Goal: Task Accomplishment & Management: Manage account settings

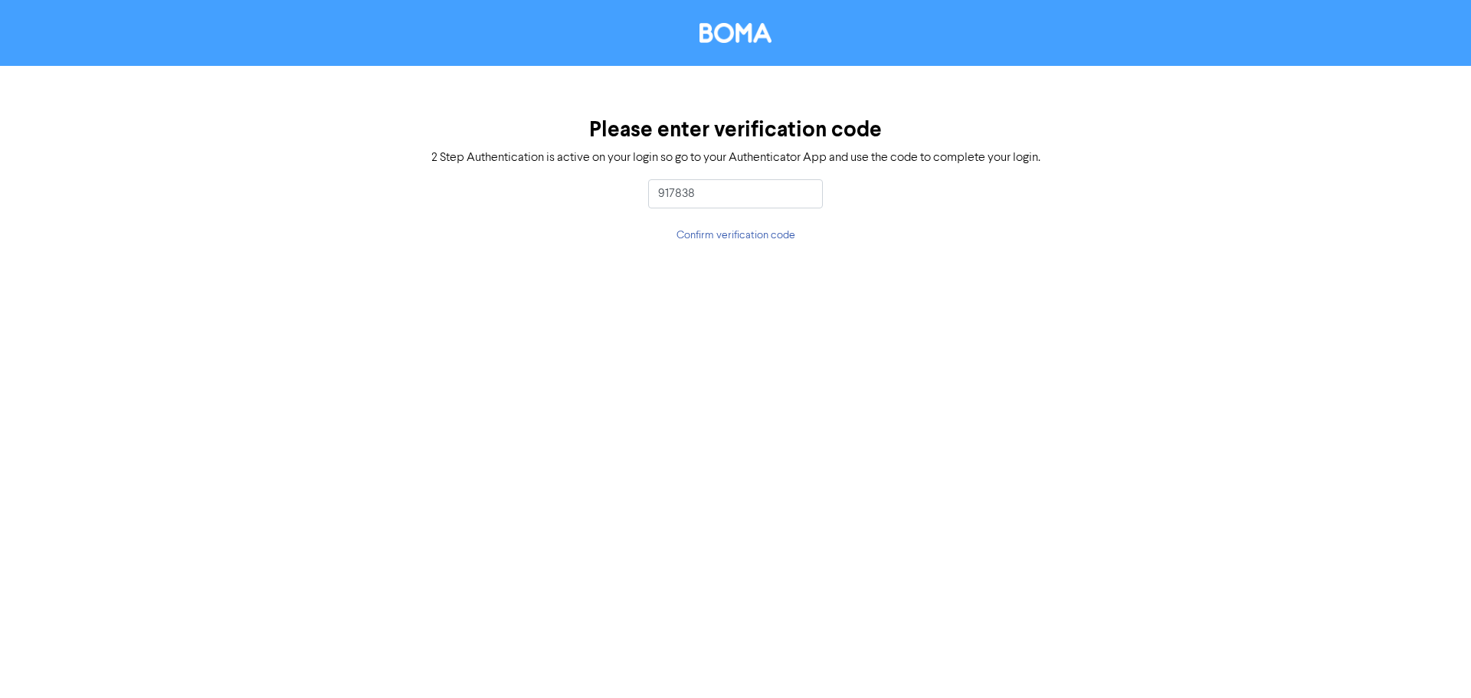
type input "917838"
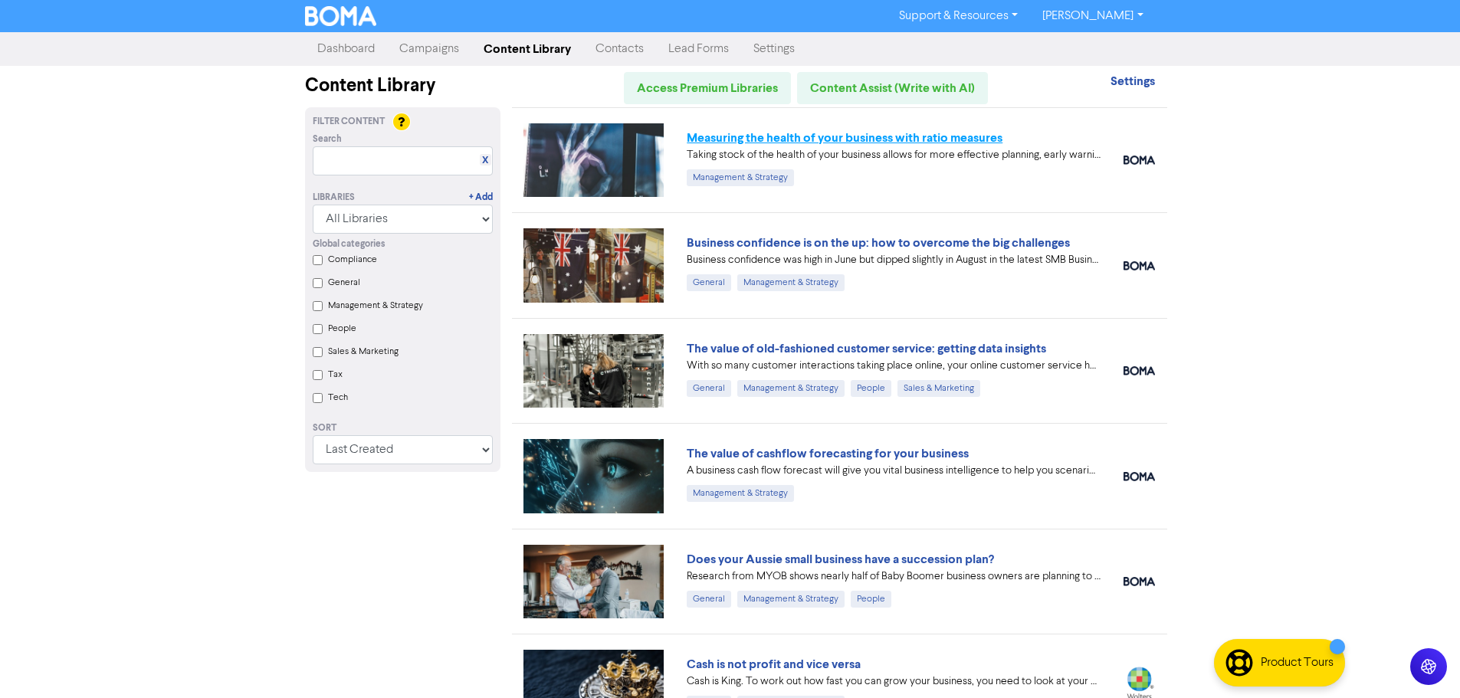
click at [823, 143] on link "Measuring the health of your business with ratio measures" at bounding box center [845, 137] width 316 height 15
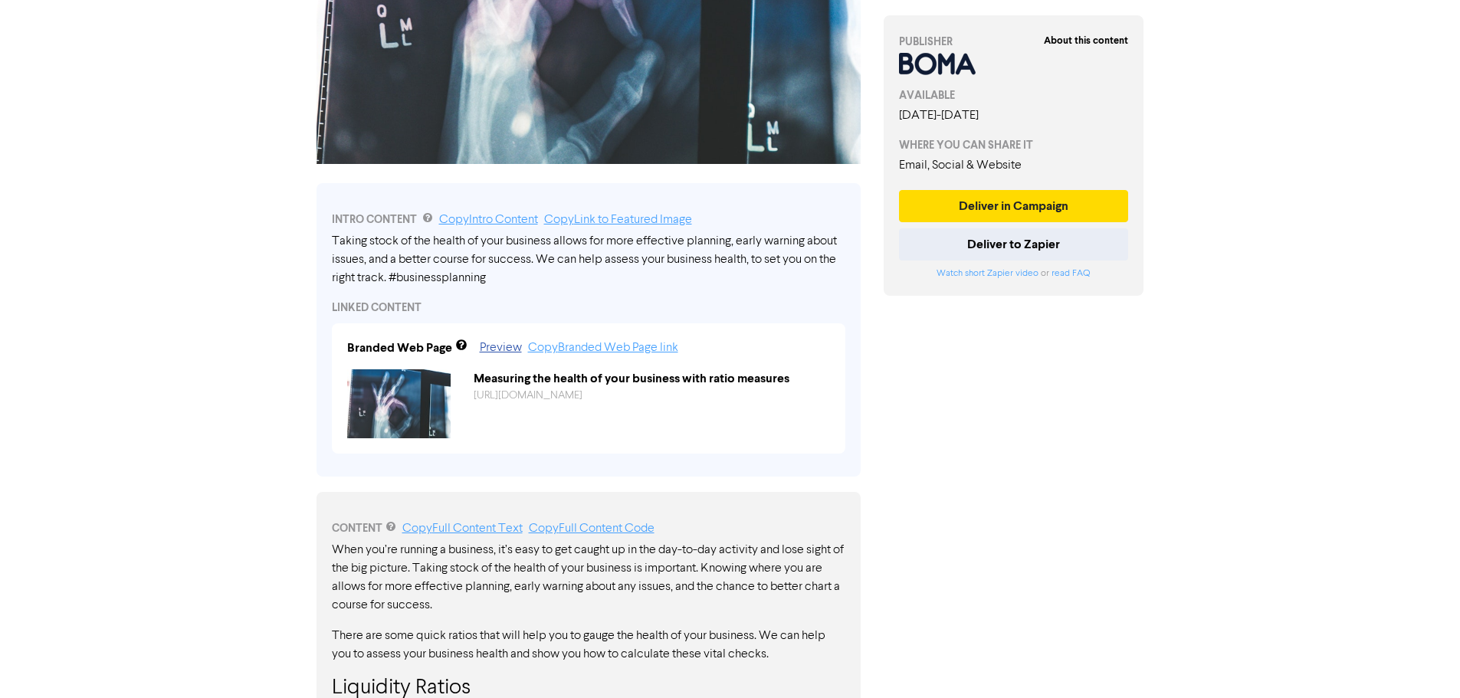
scroll to position [383, 0]
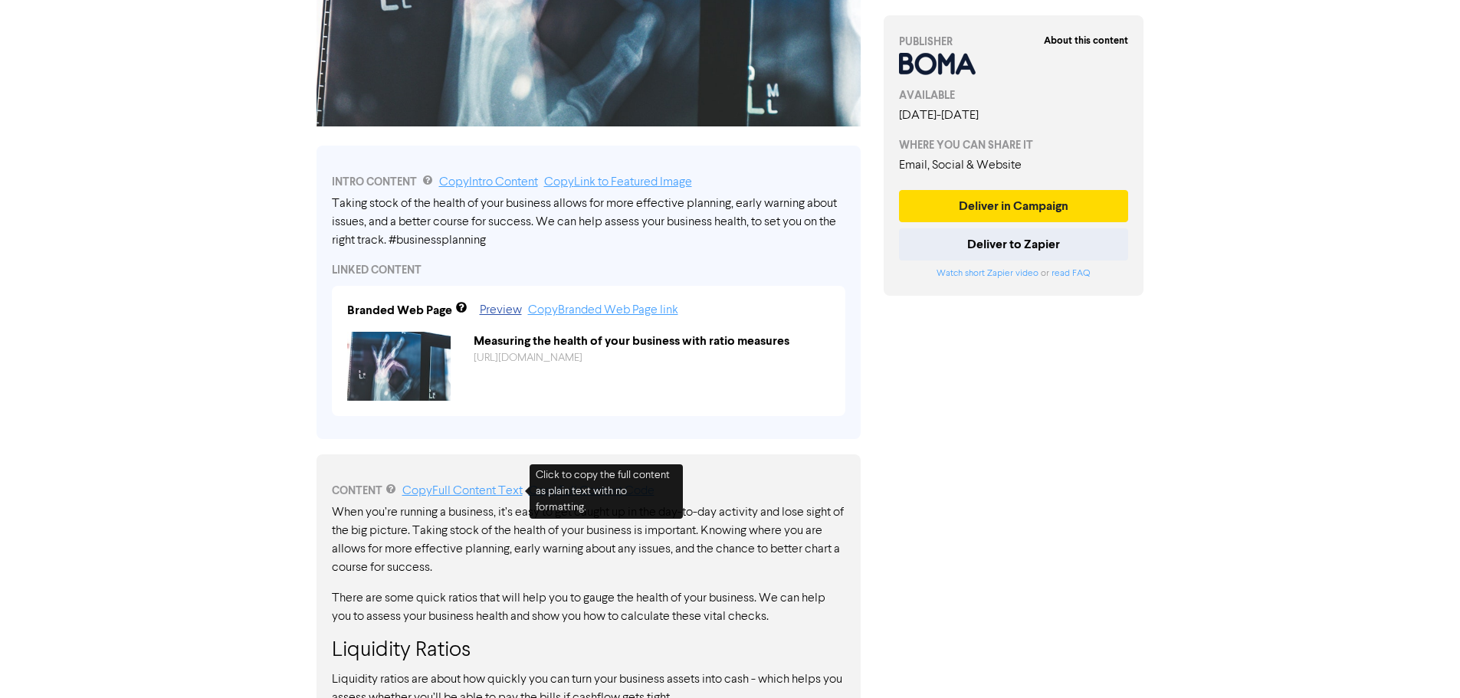
click at [459, 489] on link "Copy Full Content Text" at bounding box center [462, 491] width 120 height 12
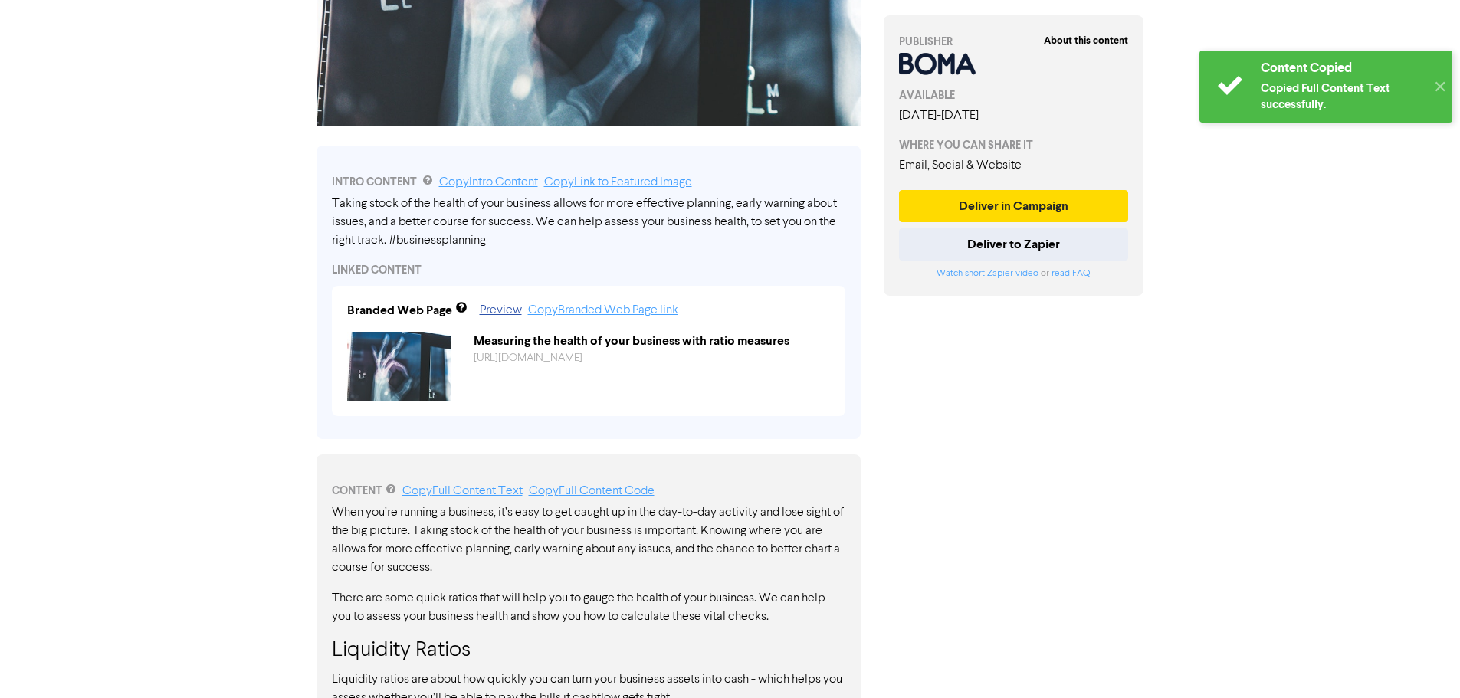
click at [713, 511] on p "When you’re running a business, it’s easy to get caught up in the day-to-day ac…" at bounding box center [588, 540] width 513 height 74
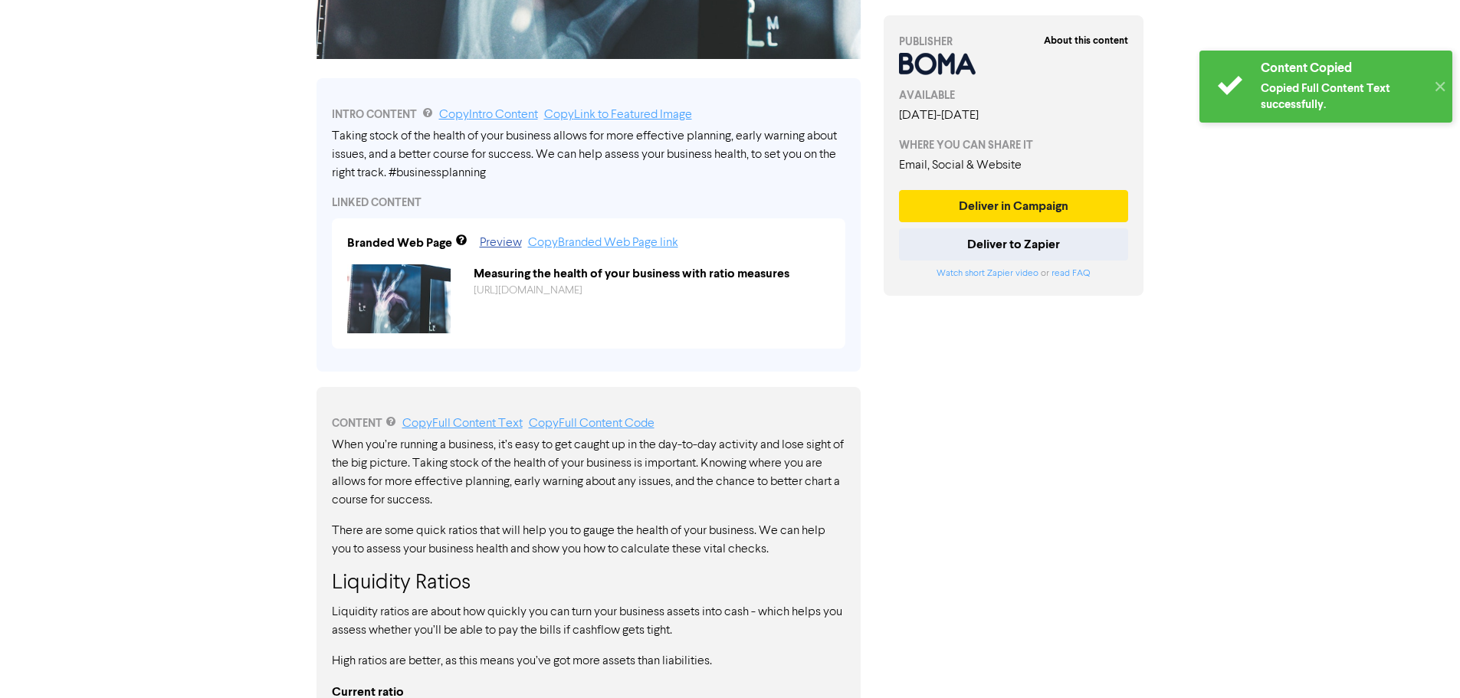
scroll to position [690, 0]
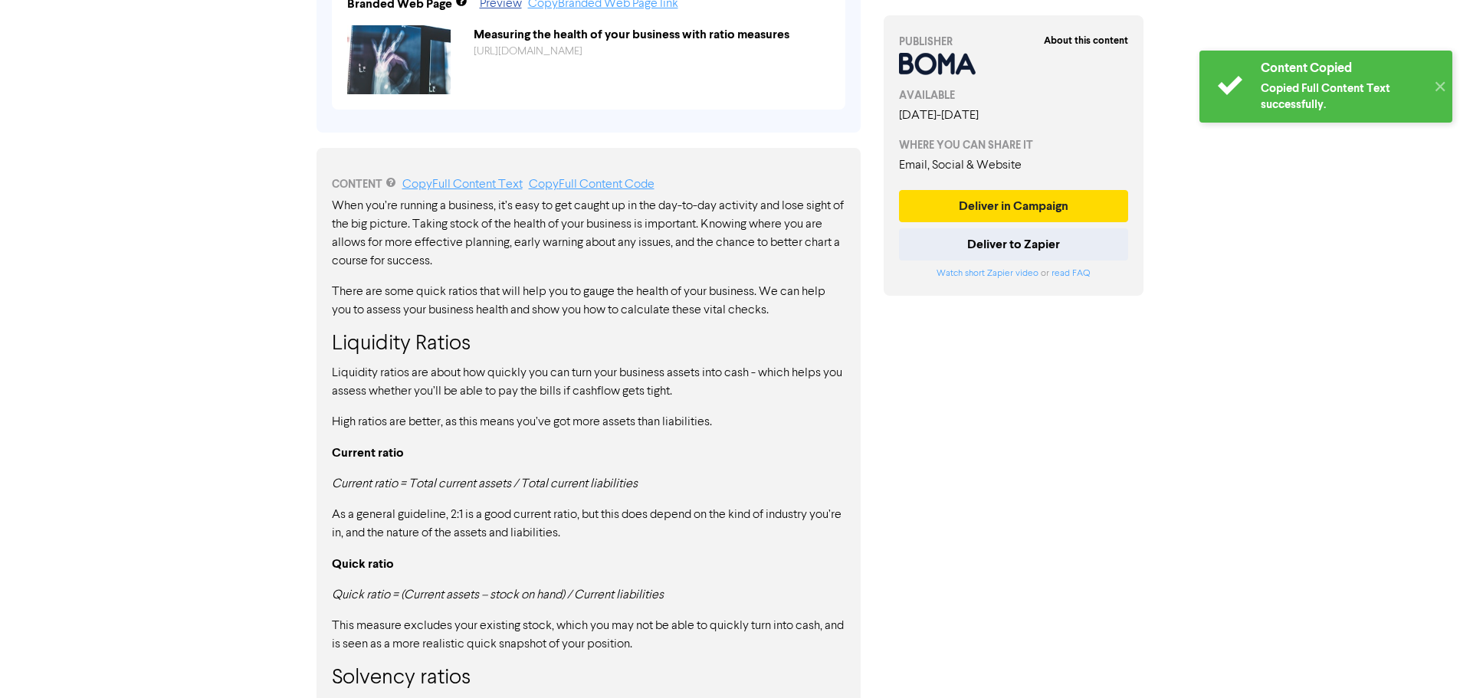
drag, startPoint x: 332, startPoint y: 198, endPoint x: 660, endPoint y: 536, distance: 471.4
drag, startPoint x: 336, startPoint y: 201, endPoint x: 634, endPoint y: 648, distance: 538.1
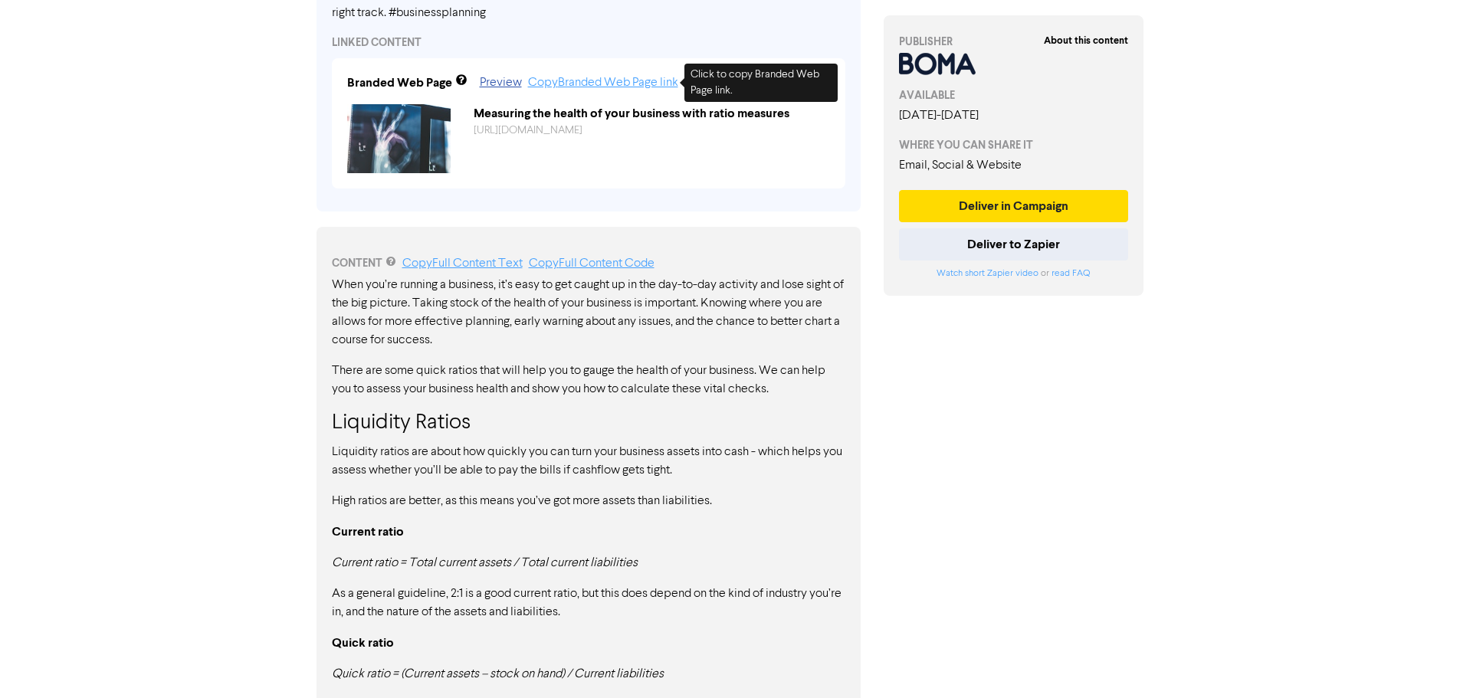
scroll to position [536, 0]
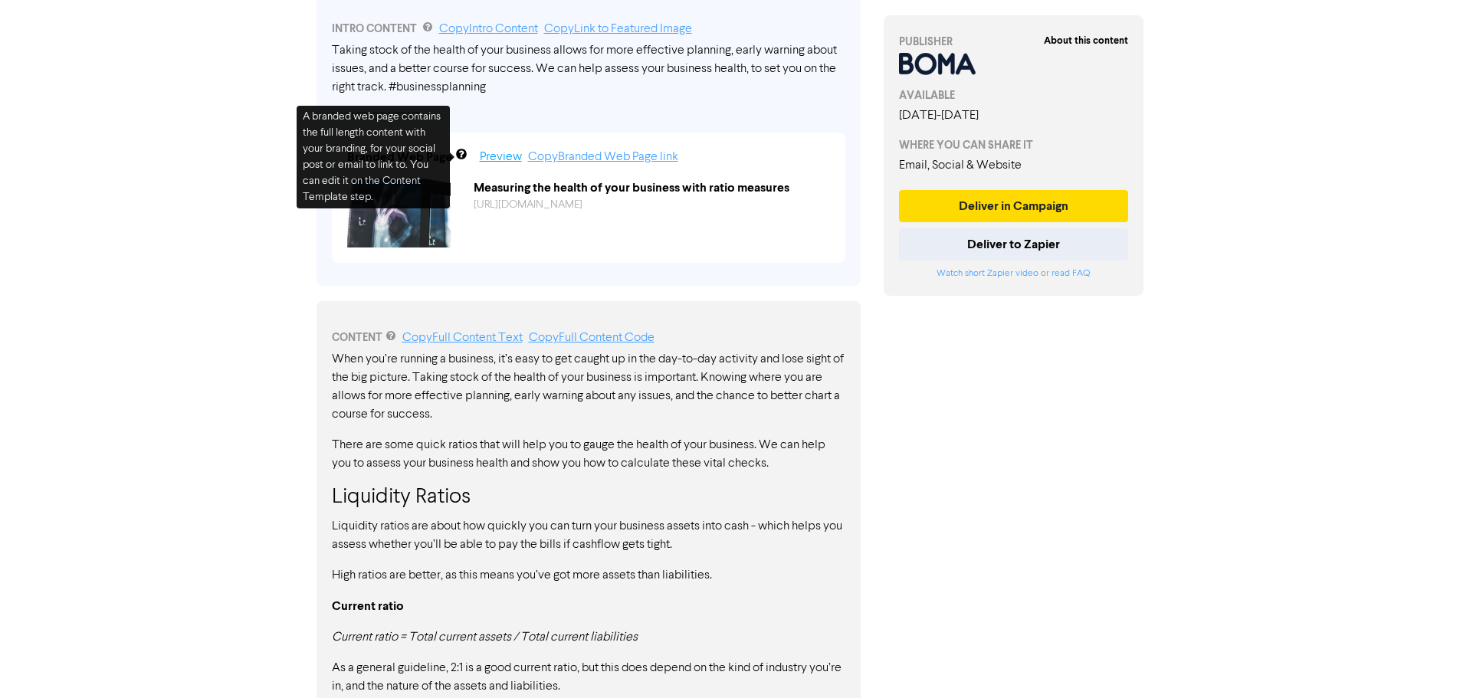
click at [489, 157] on link "Preview" at bounding box center [501, 157] width 42 height 12
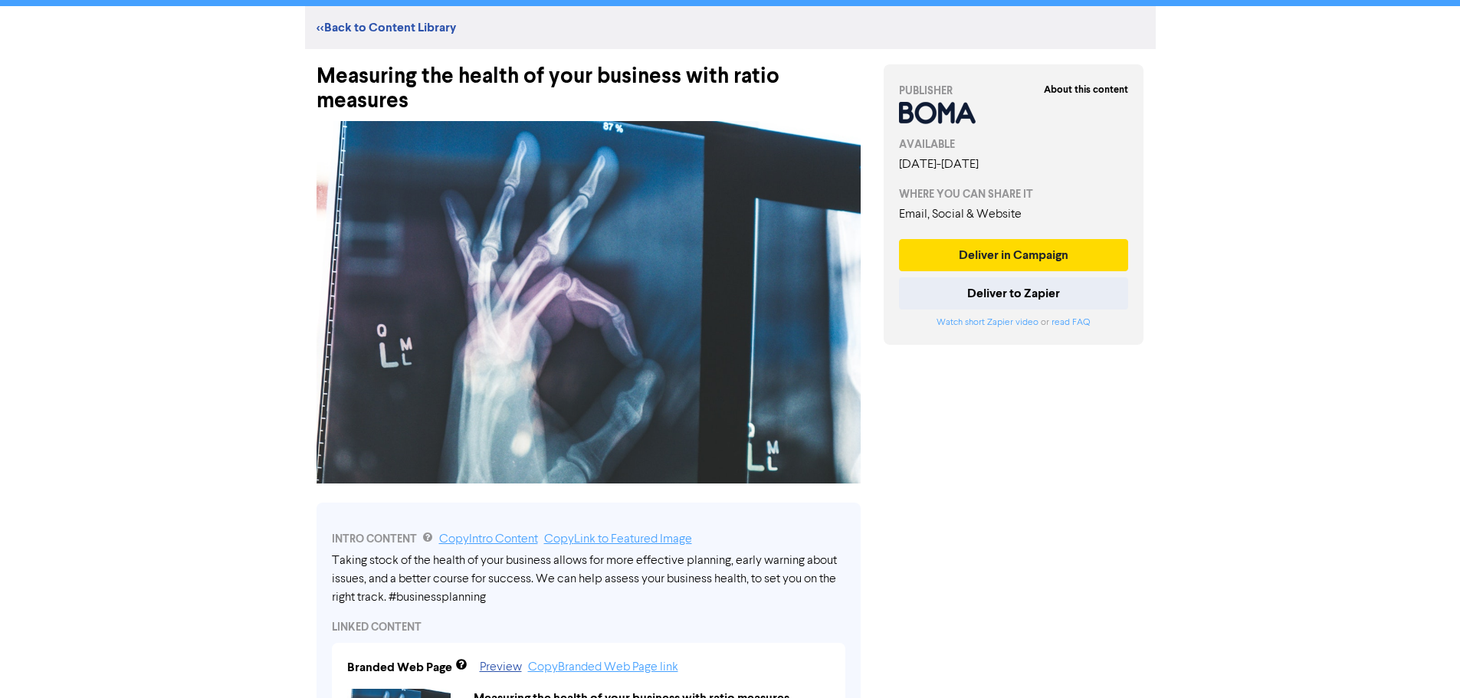
scroll to position [0, 0]
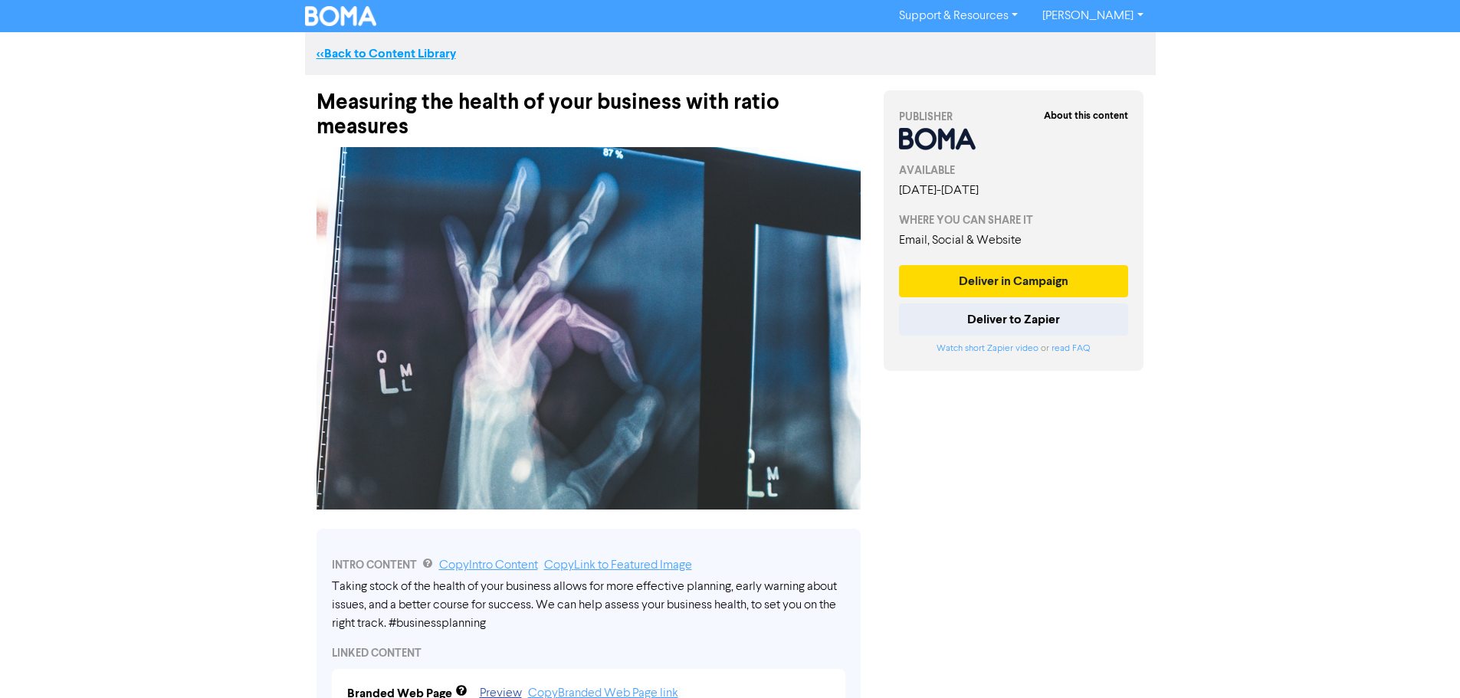
click at [332, 54] on link "<< Back to Content Library" at bounding box center [385, 53] width 139 height 15
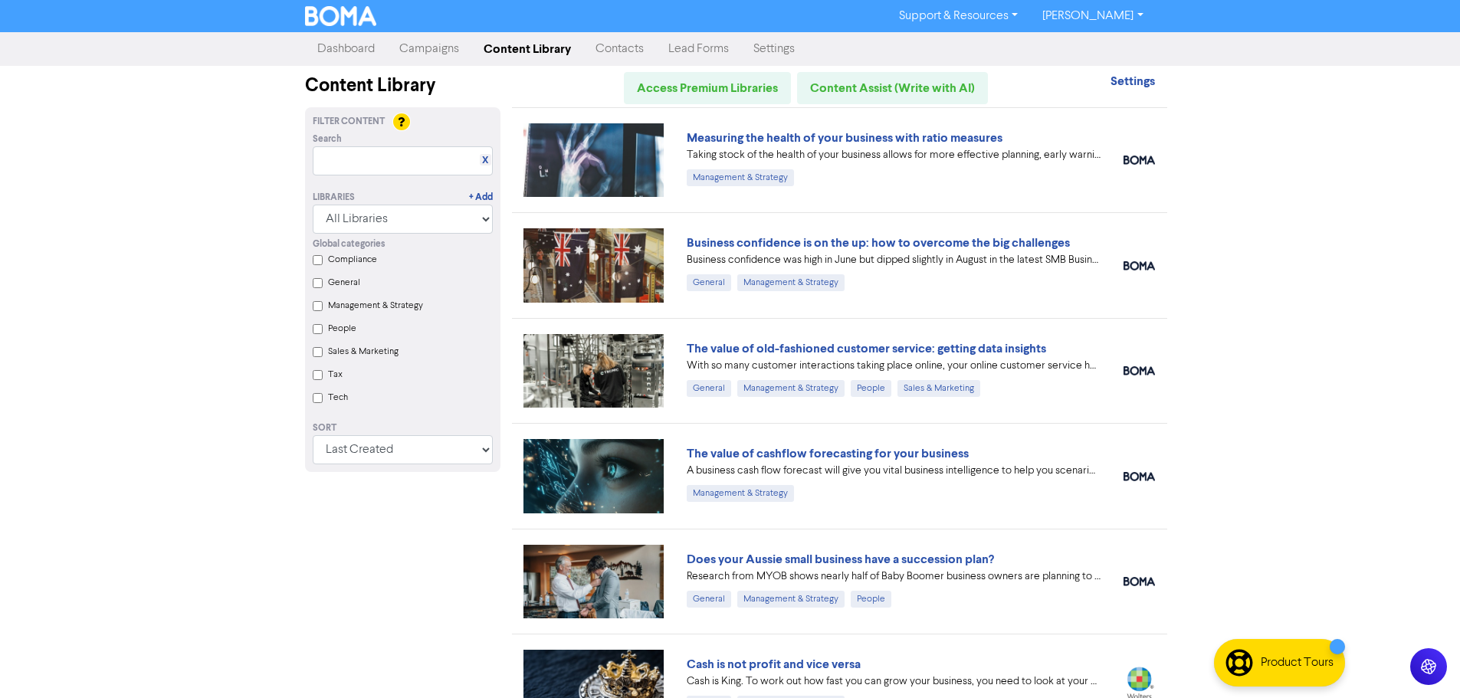
click at [431, 48] on link "Campaigns" at bounding box center [429, 49] width 84 height 31
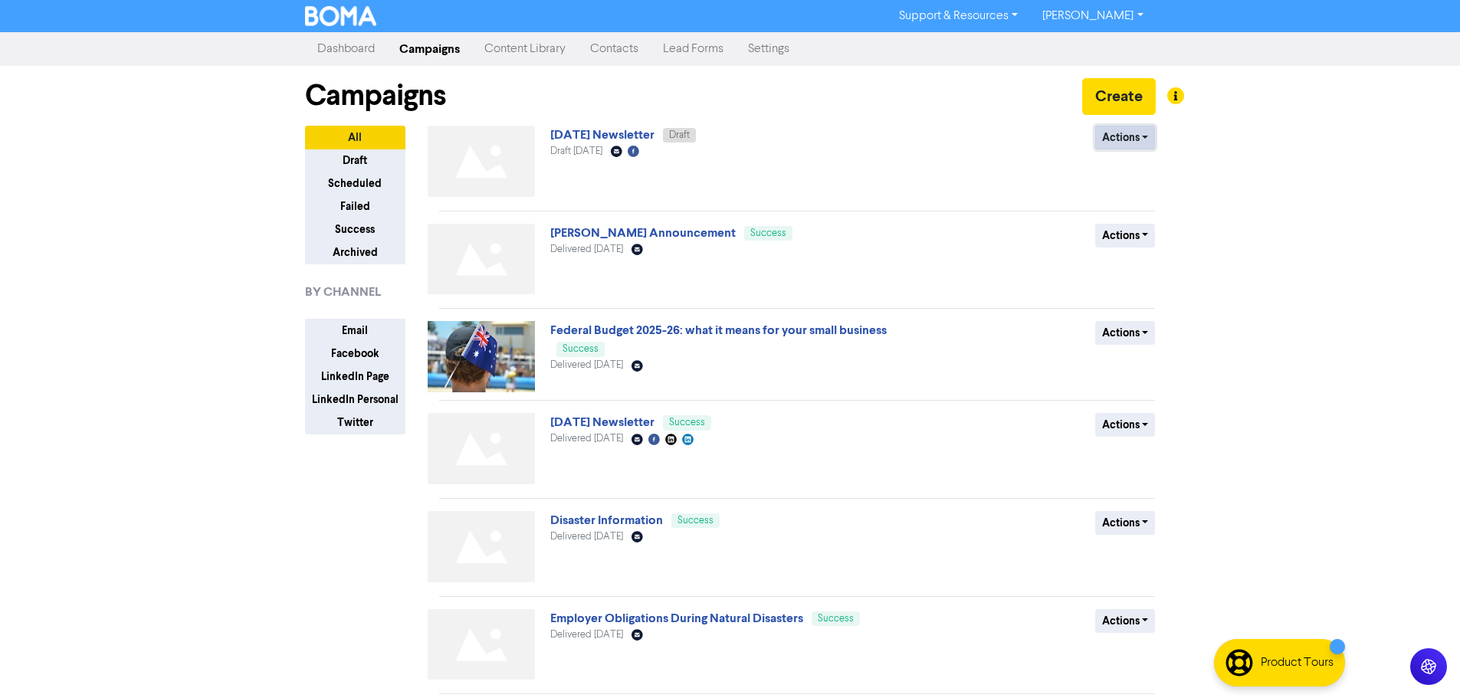
click at [1120, 138] on button "Actions" at bounding box center [1125, 138] width 61 height 24
click at [654, 134] on link "[DATE] Newsletter" at bounding box center [602, 134] width 104 height 15
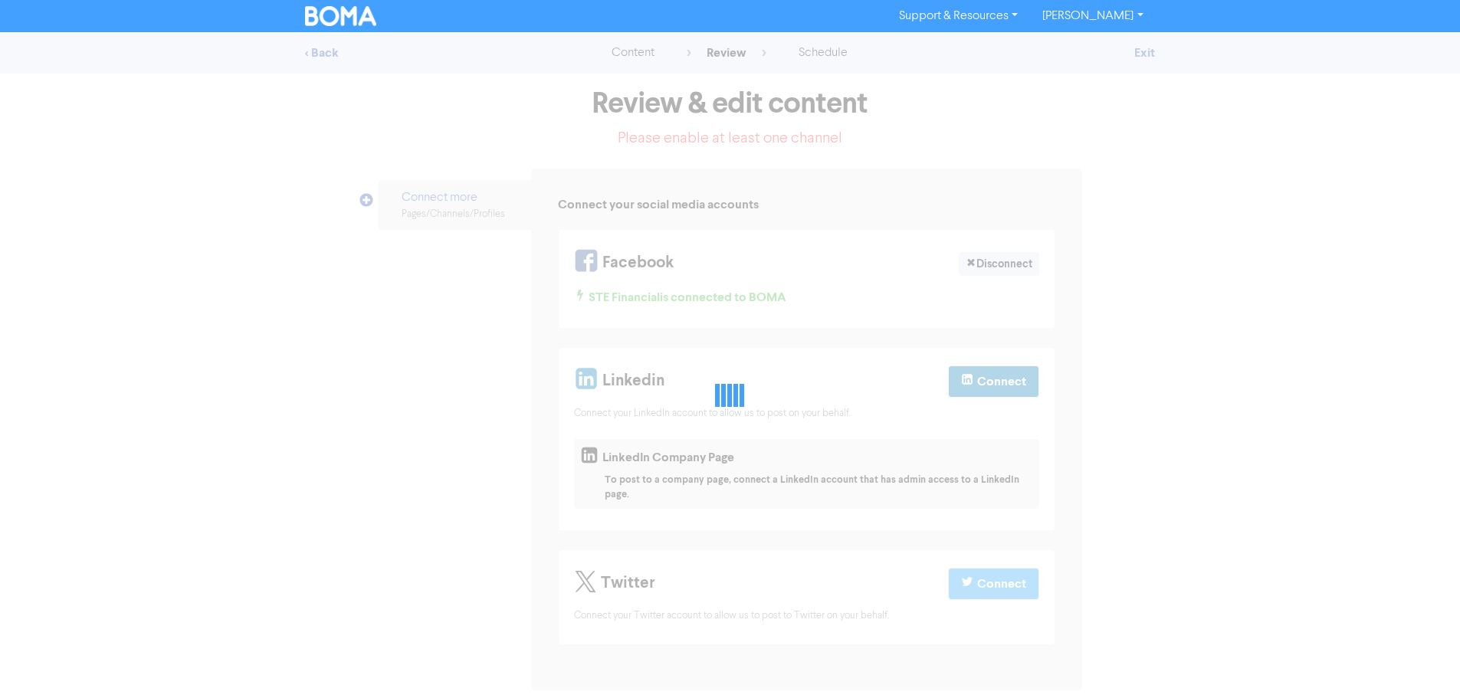
select select "LEARN_MORE"
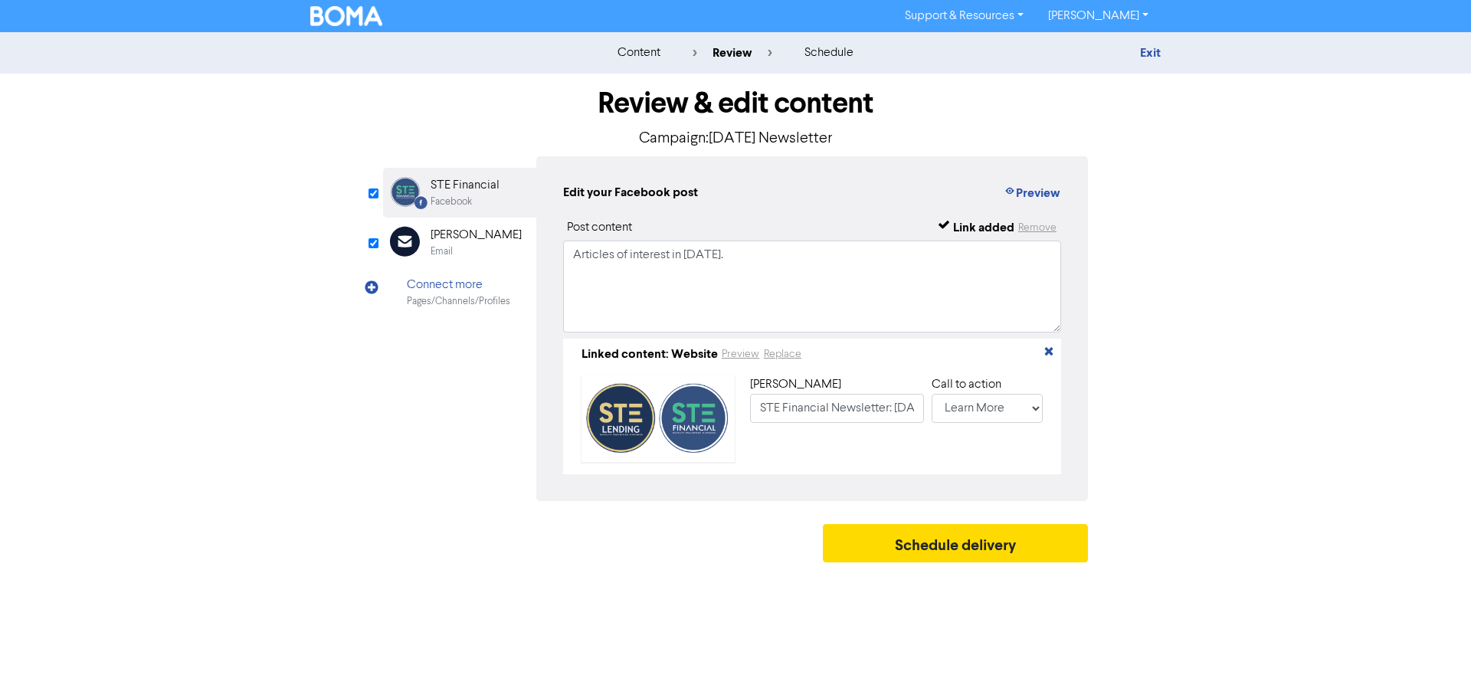
click at [457, 190] on div "STE Financial" at bounding box center [465, 185] width 69 height 18
click at [450, 234] on div "[PERSON_NAME]" at bounding box center [476, 235] width 91 height 18
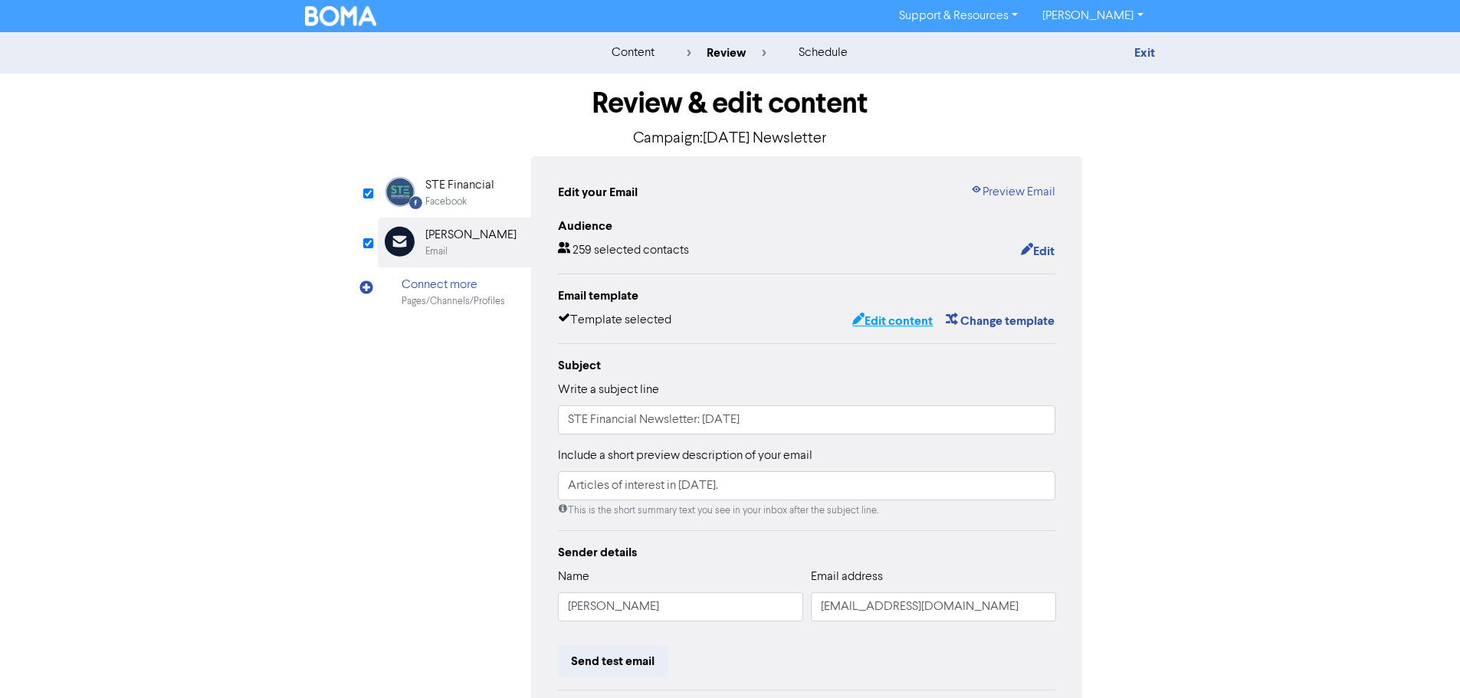
click at [877, 331] on button "Edit content" at bounding box center [892, 321] width 82 height 20
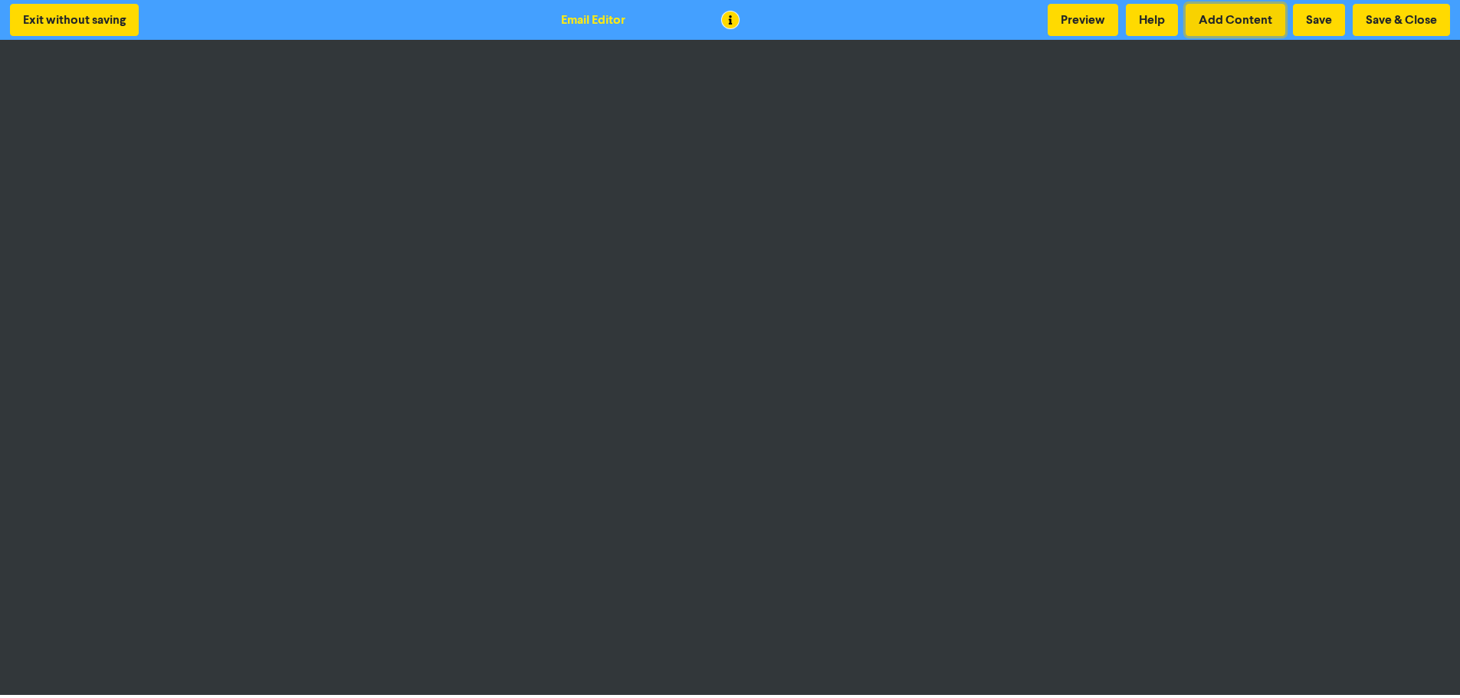
click at [1260, 9] on button "Add Content" at bounding box center [1235, 20] width 100 height 32
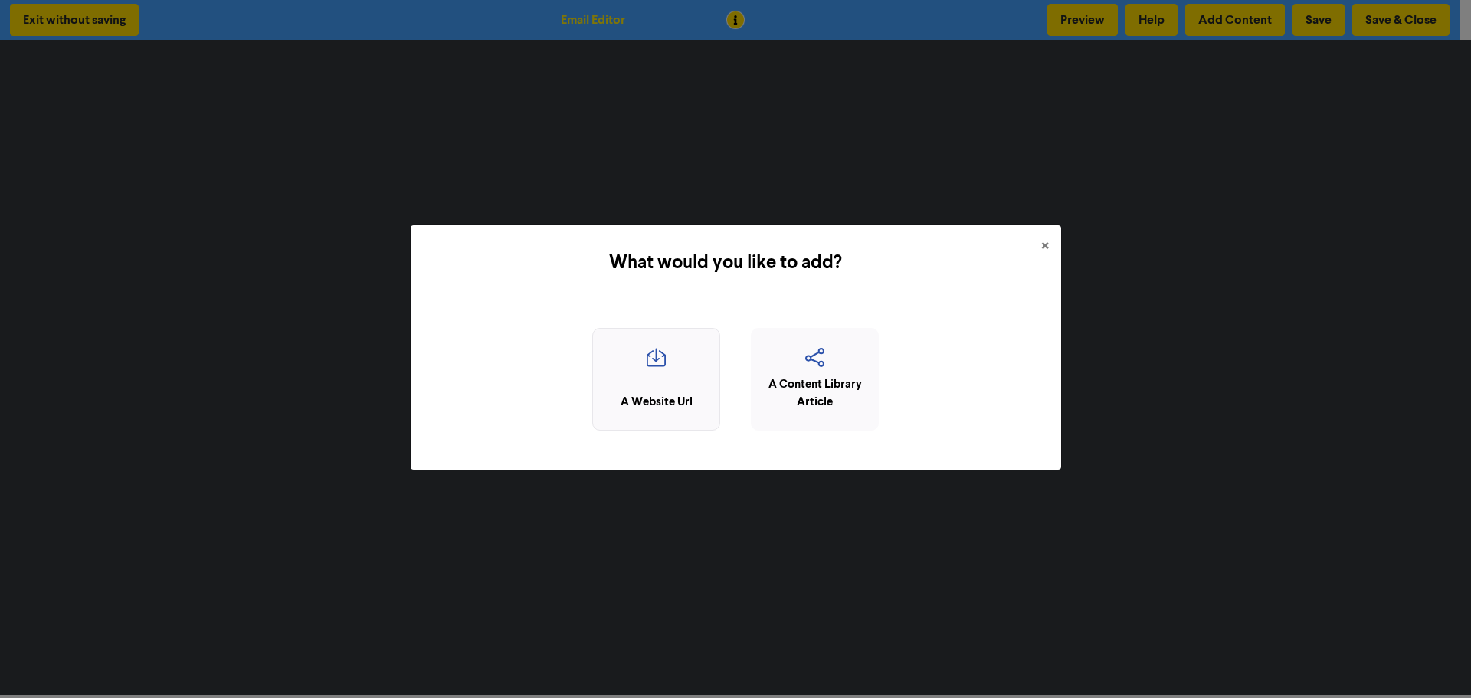
click at [659, 351] on icon "button" at bounding box center [656, 362] width 111 height 29
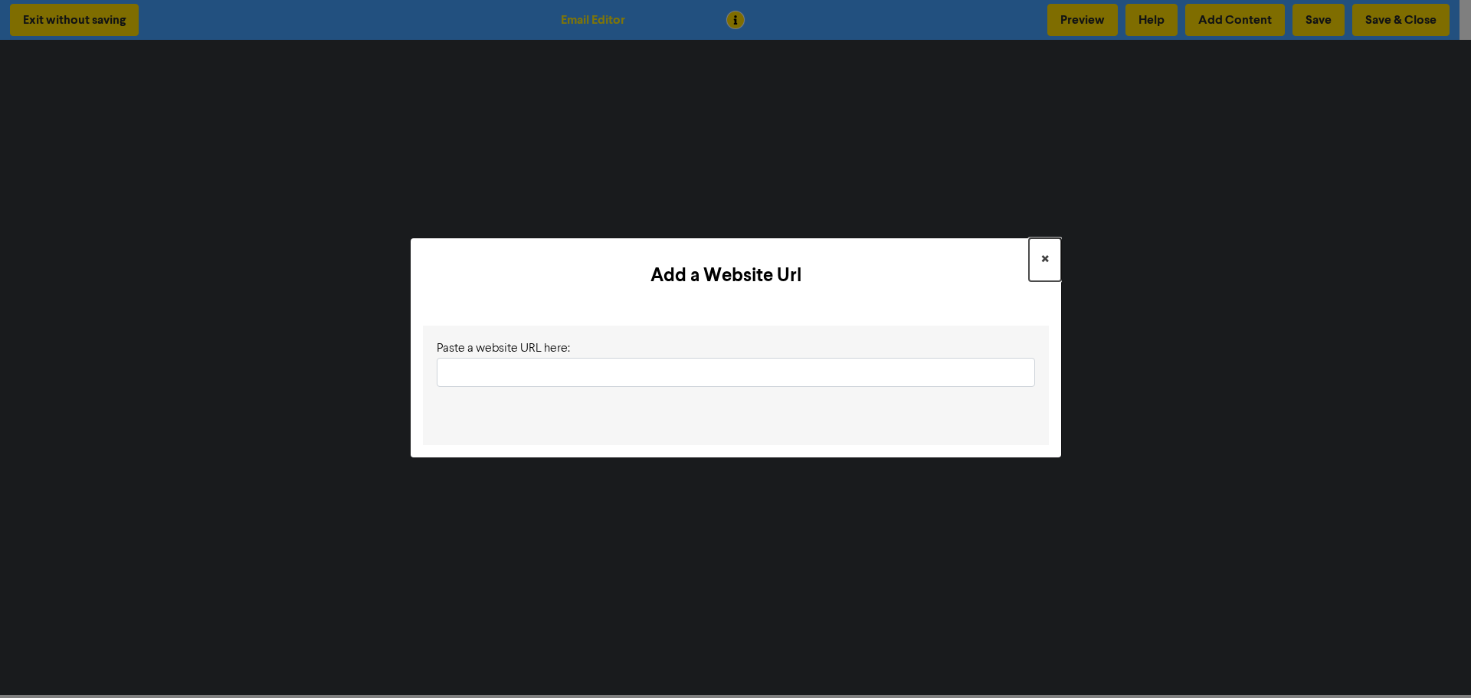
click at [1045, 257] on span "×" at bounding box center [1045, 259] width 8 height 23
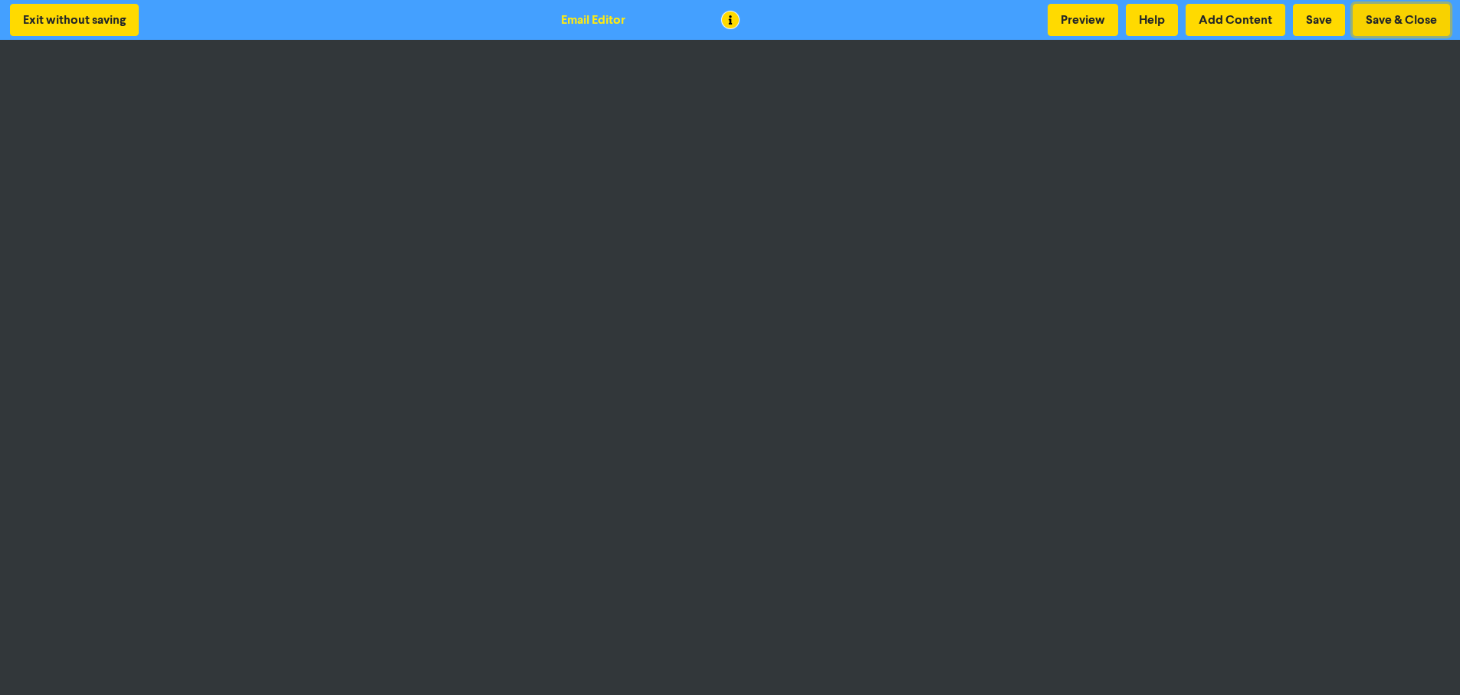
click at [1379, 16] on button "Save & Close" at bounding box center [1400, 20] width 97 height 32
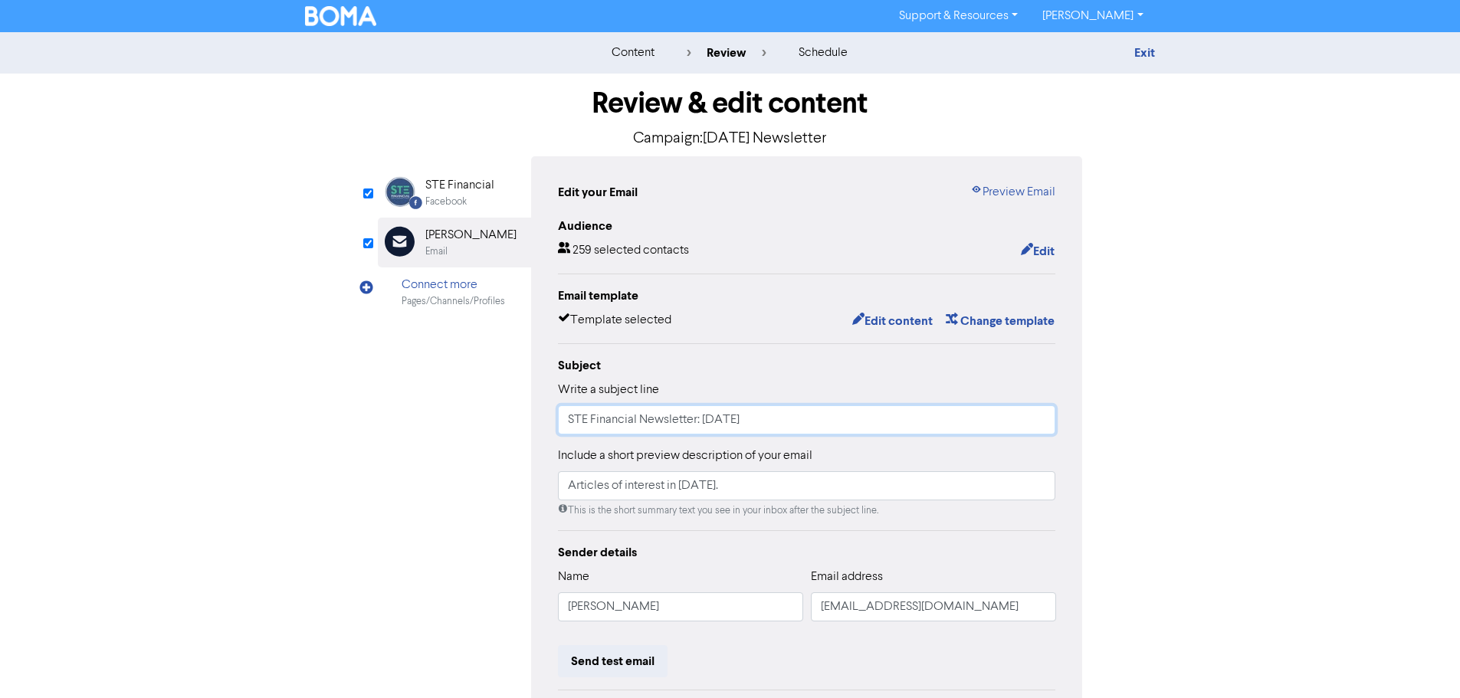
click at [725, 423] on input "STE Financial Newsletter: [DATE]" at bounding box center [807, 419] width 498 height 29
click at [725, 421] on input "STE Financial Newsletter: [DATE]" at bounding box center [807, 419] width 498 height 29
type input "STE Financial Newsletter: [DATE]"
click at [695, 492] on input "Articles of interest in [DATE]." at bounding box center [807, 485] width 498 height 29
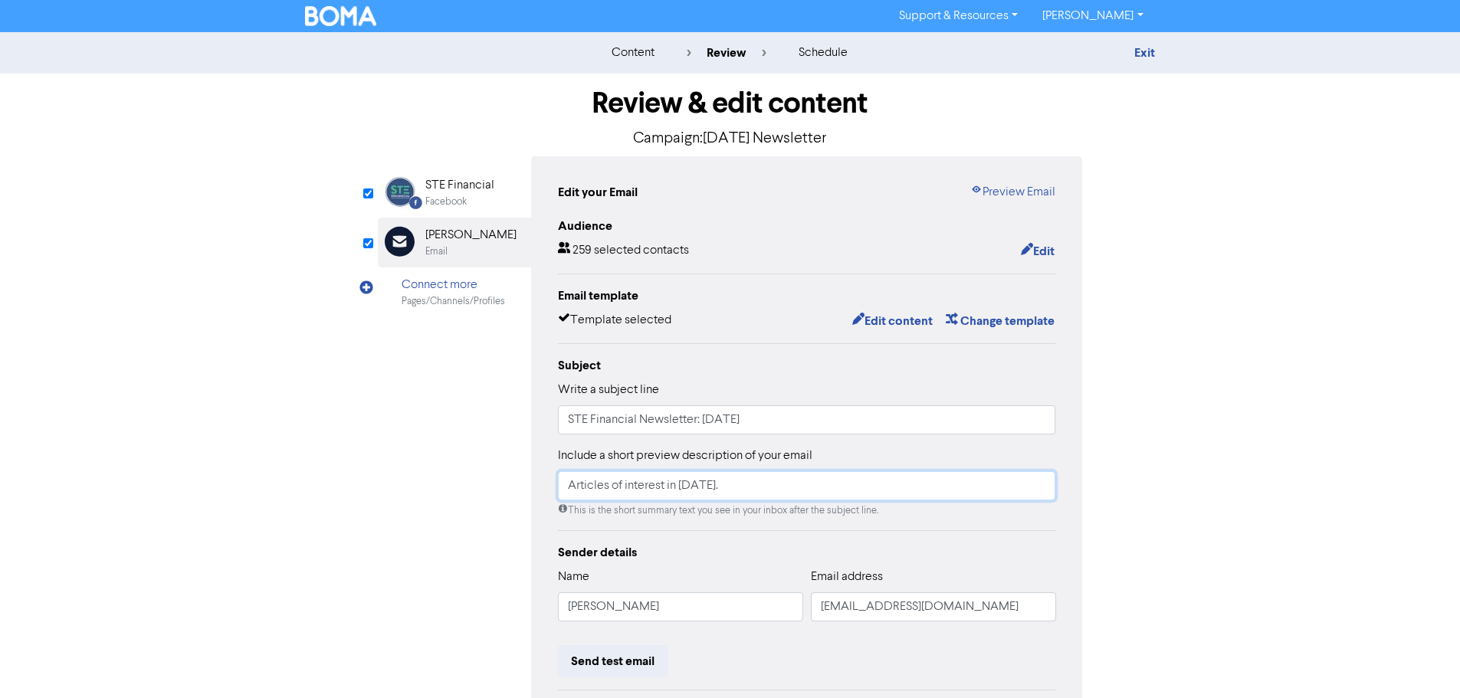
type input "Articles of interest in [DATE]."
click at [451, 242] on div "[PERSON_NAME]" at bounding box center [470, 235] width 91 height 18
click at [460, 181] on div "STE Financial" at bounding box center [459, 185] width 69 height 18
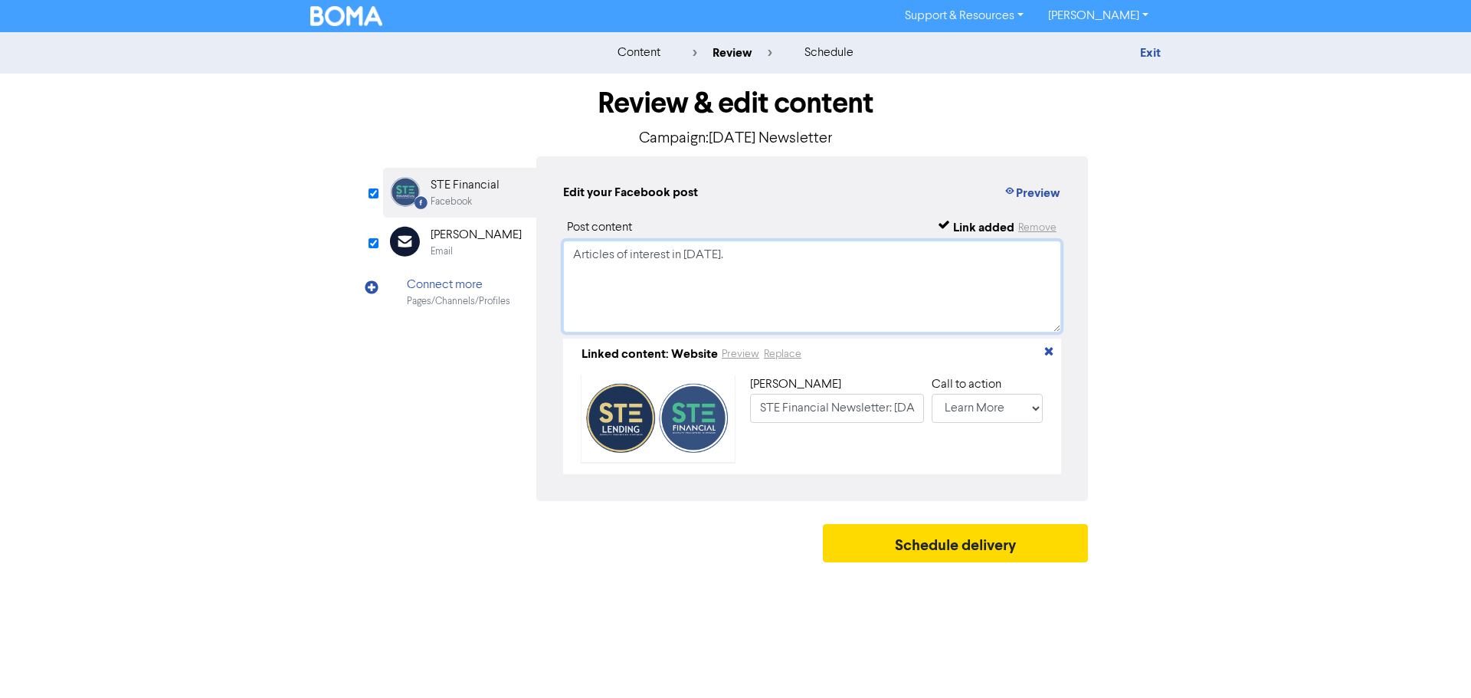
click at [709, 261] on textarea "Articles of interest in [DATE]." at bounding box center [812, 287] width 498 height 92
type textarea "Articles of interest in [DATE]."
click at [1152, 51] on link "Exit" at bounding box center [1150, 52] width 21 height 15
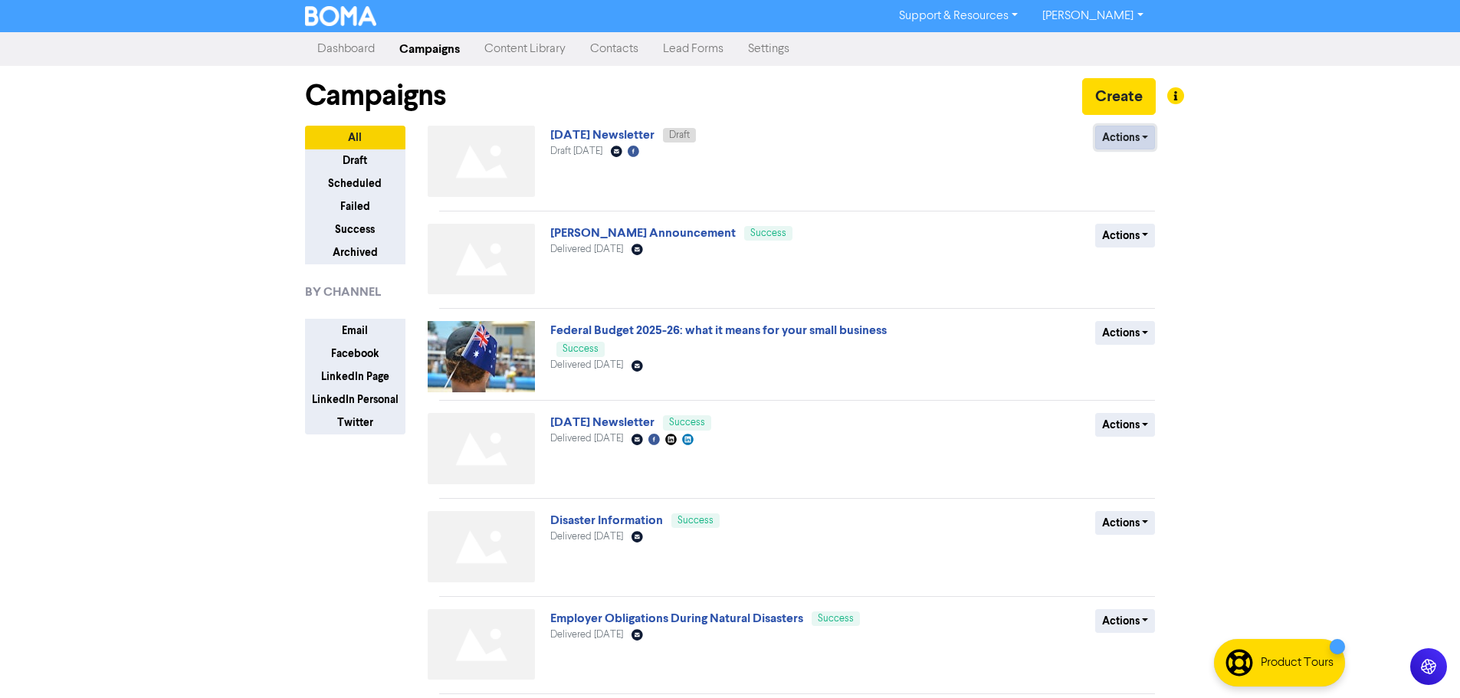
click at [1128, 136] on button "Actions" at bounding box center [1125, 138] width 61 height 24
click at [1142, 219] on button "Rename" at bounding box center [1156, 219] width 121 height 25
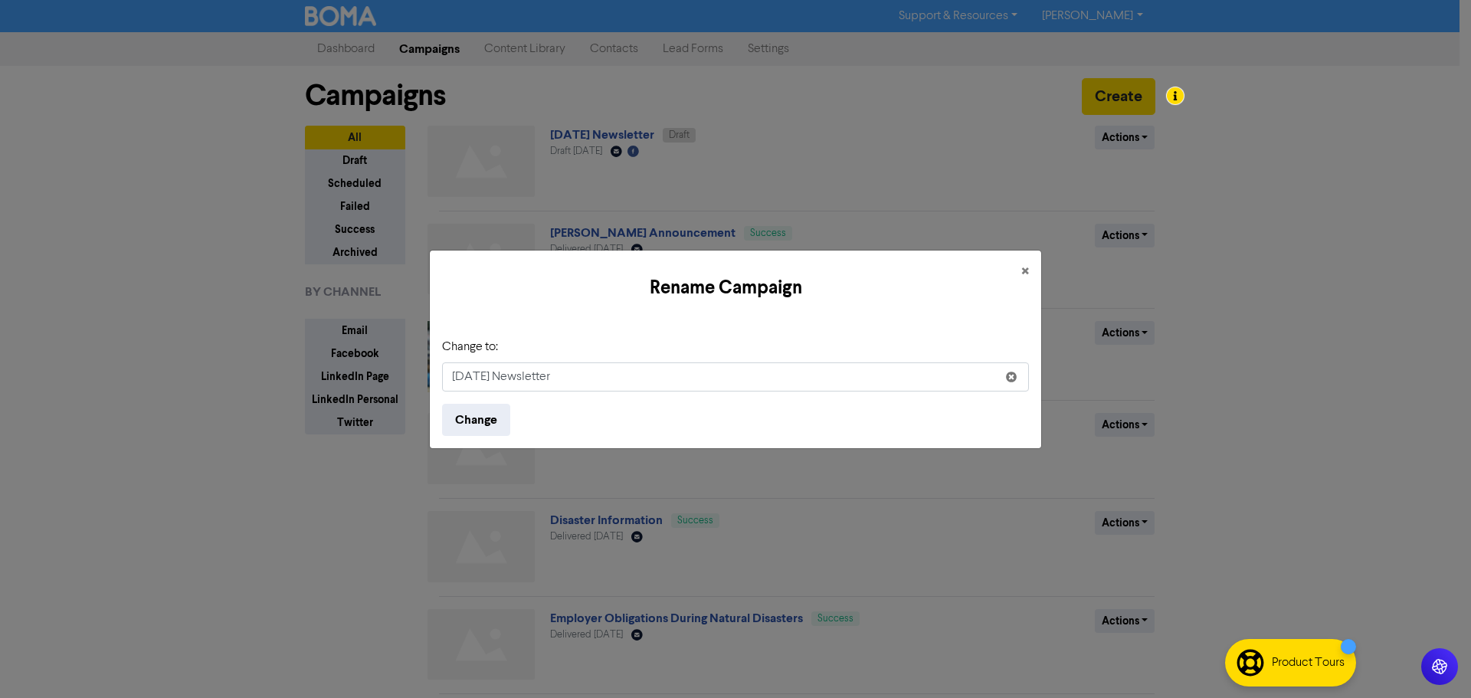
click at [464, 375] on input "[DATE] Newsletter" at bounding box center [735, 376] width 587 height 29
type input "[DATE] Newsletter"
click at [500, 408] on button "Change" at bounding box center [476, 420] width 68 height 32
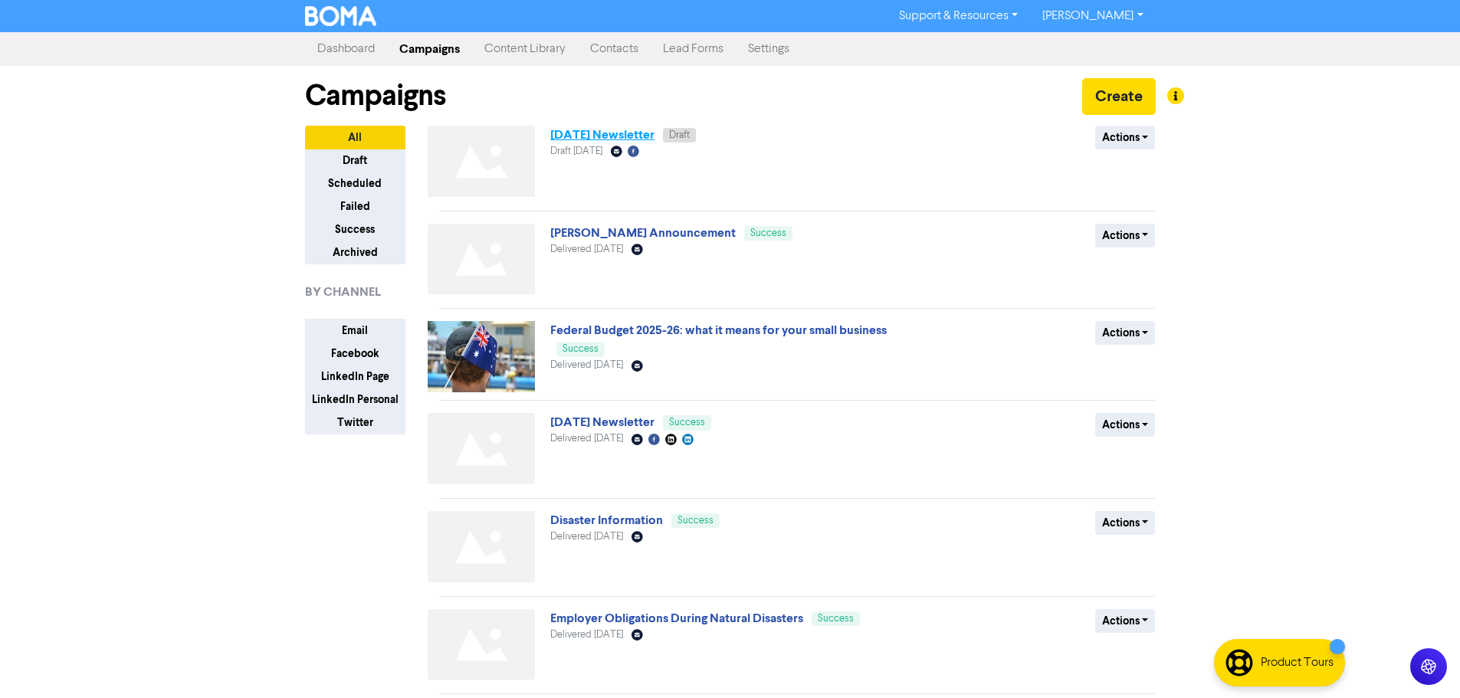
click at [599, 140] on link "[DATE] Newsletter" at bounding box center [602, 134] width 104 height 15
select select "LEARN_MORE"
click at [1126, 141] on button "Actions" at bounding box center [1125, 138] width 61 height 24
click at [1303, 122] on div "Support & Resources Video Tutorials FAQ & Guides Marketing Education [PERSON_NA…" at bounding box center [730, 349] width 1460 height 698
click at [617, 136] on link "[DATE] Newsletter" at bounding box center [602, 134] width 104 height 15
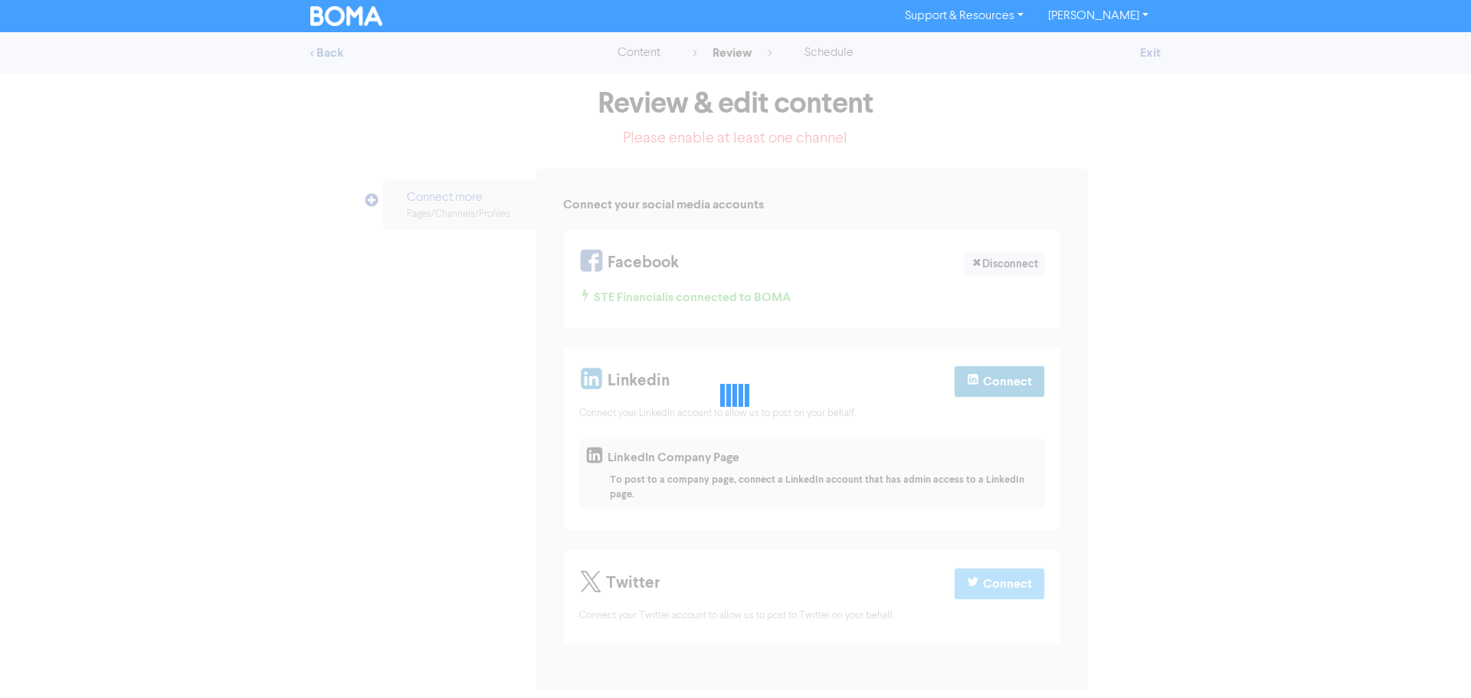
select select "LEARN_MORE"
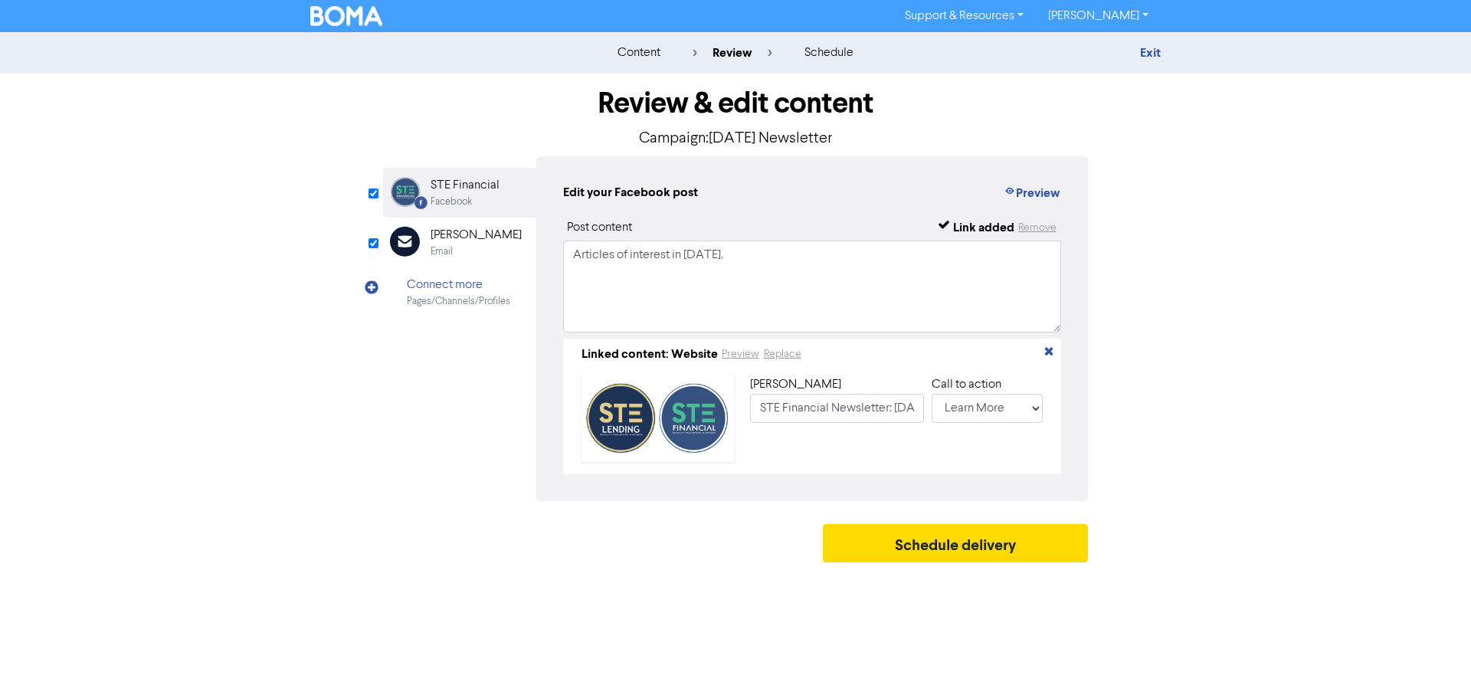
click at [484, 238] on div "[PERSON_NAME]" at bounding box center [476, 235] width 91 height 18
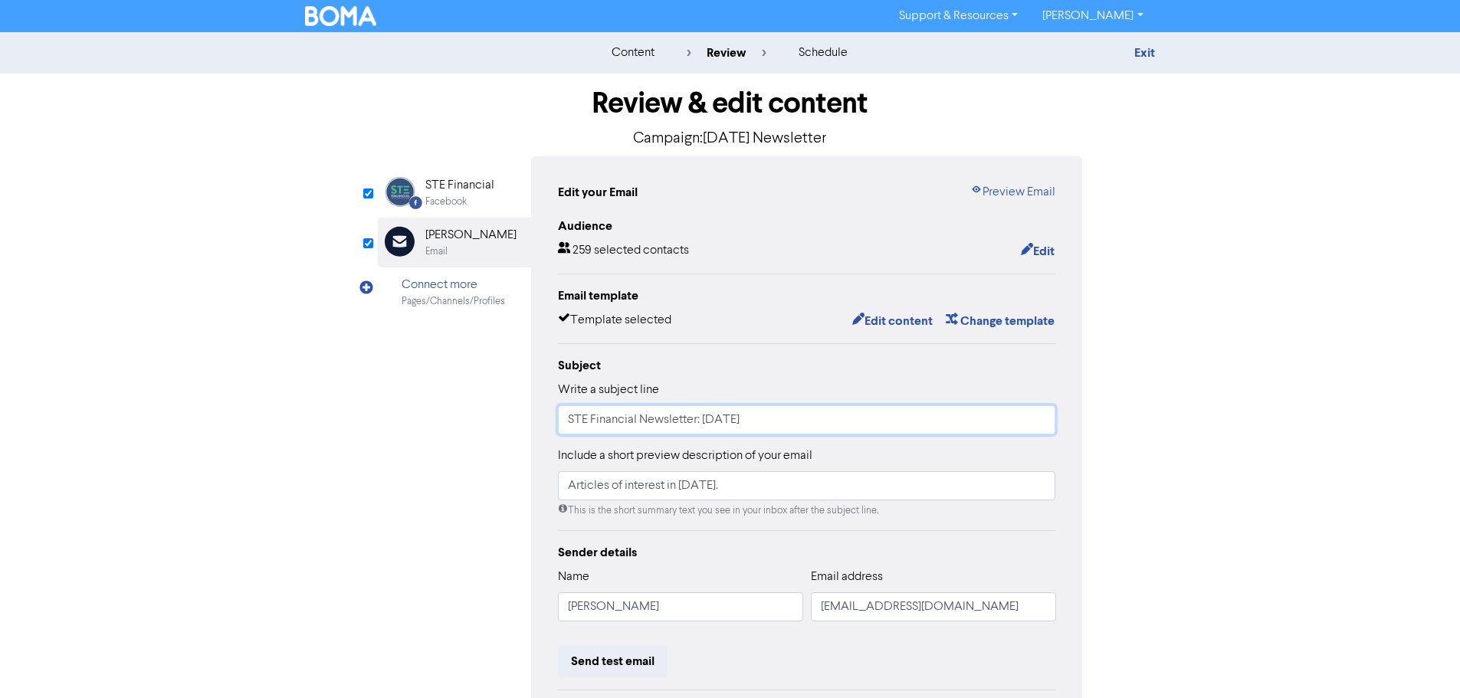
click at [609, 414] on input "STE Financial Newsletter: [DATE]" at bounding box center [807, 419] width 498 height 29
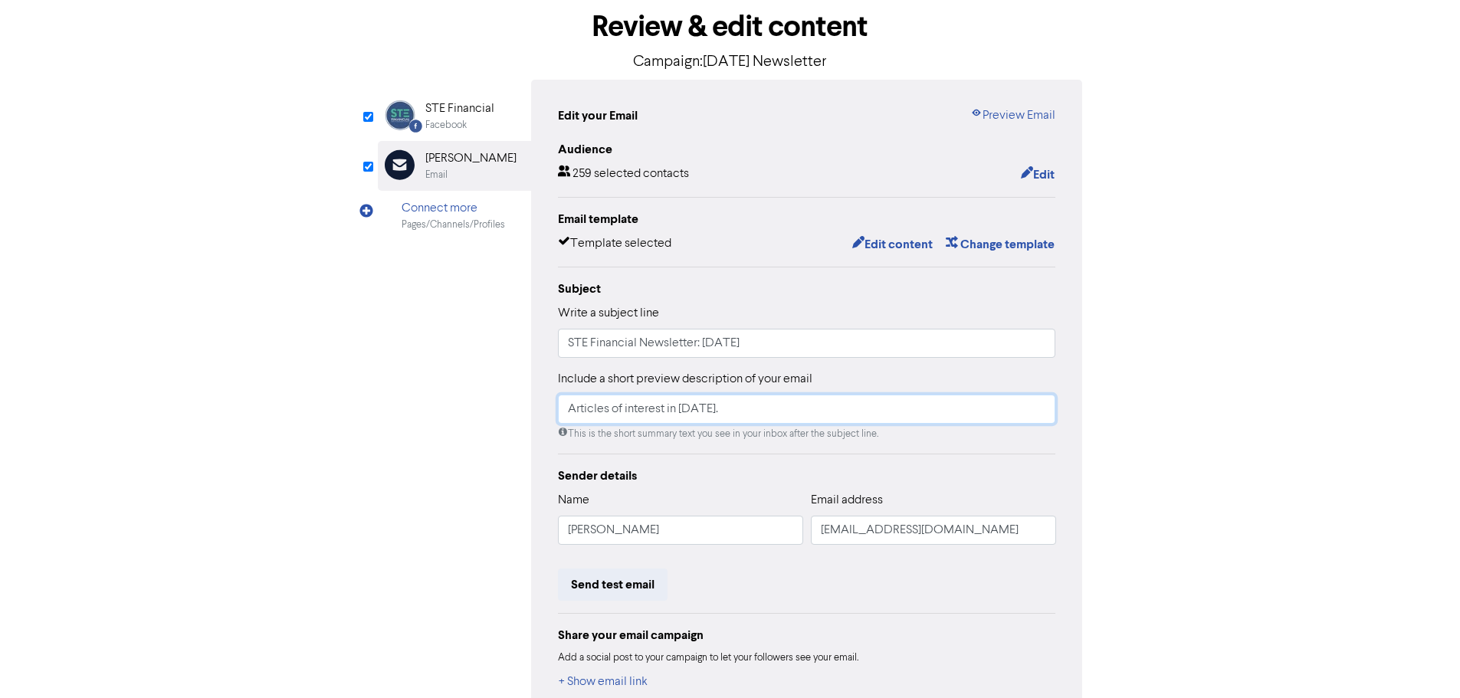
click at [674, 417] on input "Articles of interest in [DATE]." at bounding box center [807, 409] width 498 height 29
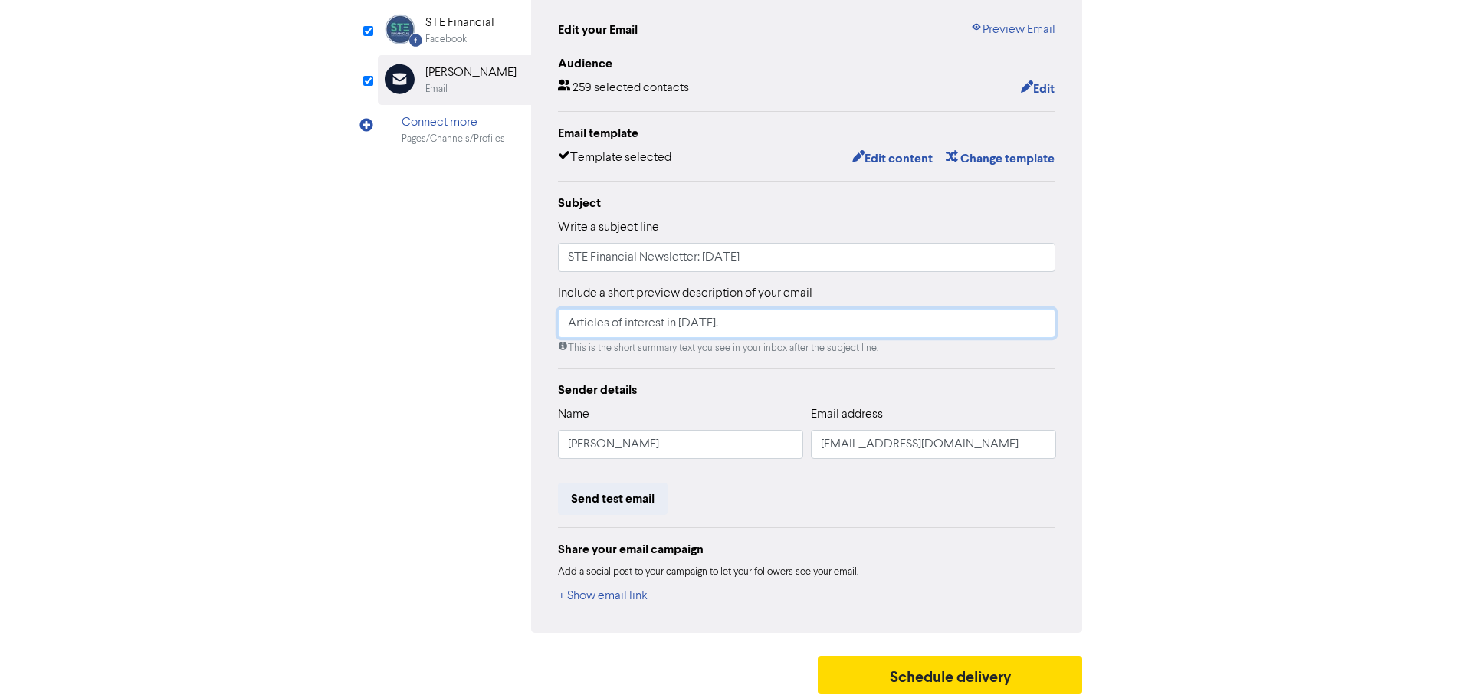
scroll to position [168, 0]
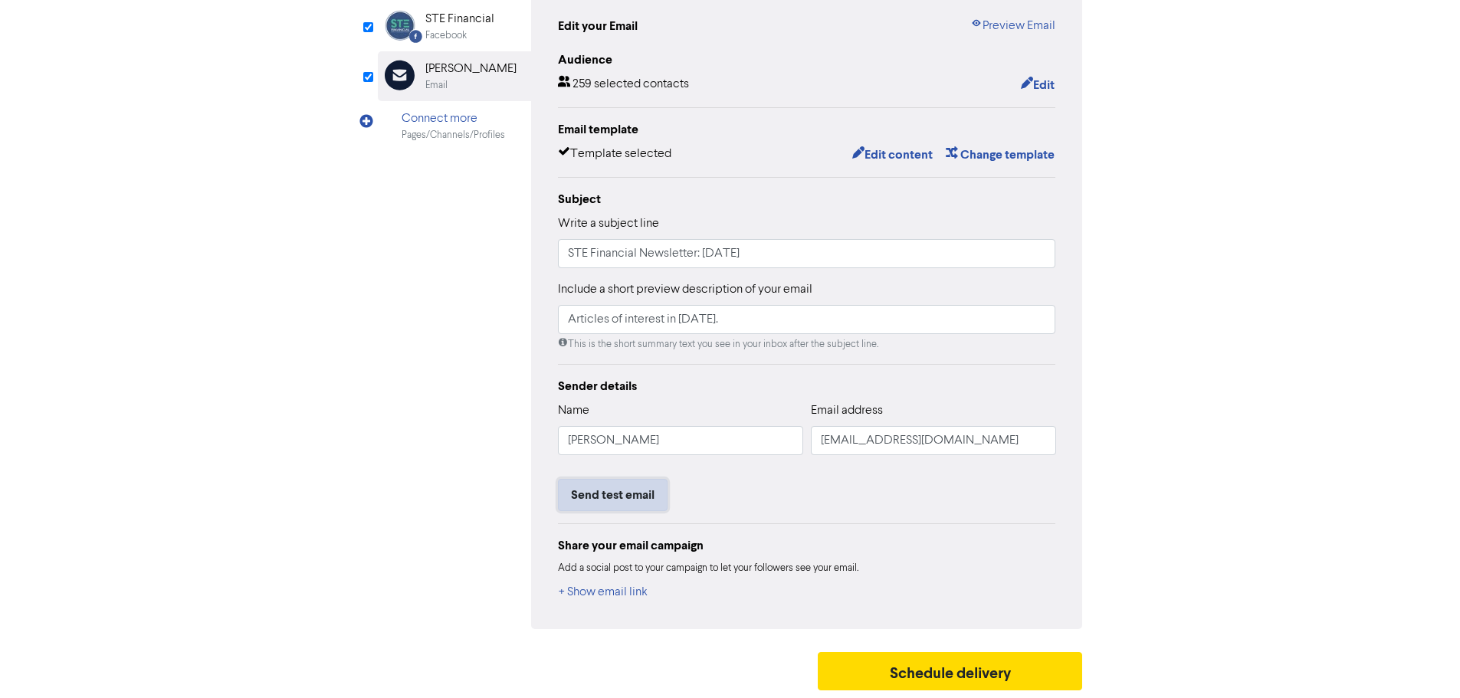
click at [628, 497] on button "Send test email" at bounding box center [613, 495] width 110 height 32
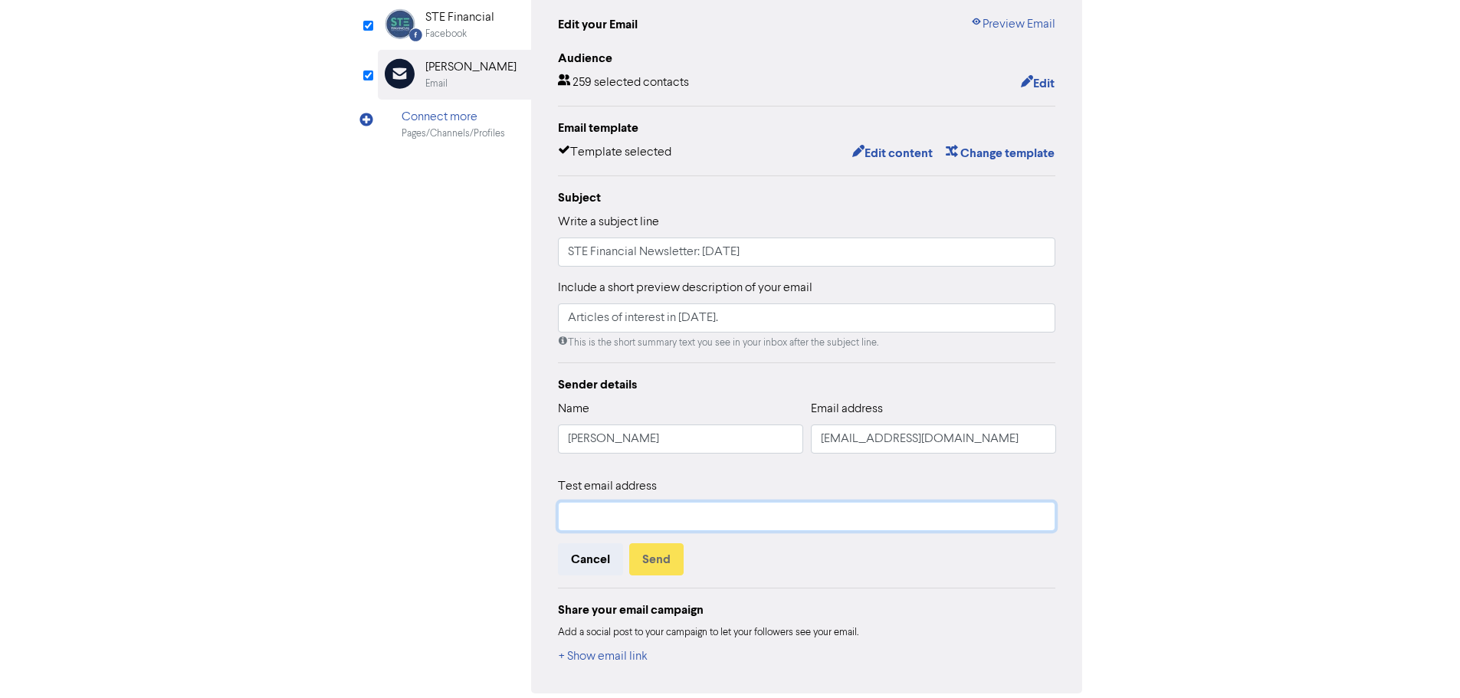
type input "[EMAIL_ADDRESS][DOMAIN_NAME]"
click at [597, 523] on input "[EMAIL_ADDRESS][DOMAIN_NAME]" at bounding box center [807, 516] width 498 height 29
click at [1221, 503] on div "content review schedule Exit Review & edit content Campaign: [DATE] Newsletter …" at bounding box center [730, 313] width 1460 height 898
click at [591, 569] on button "Cancel" at bounding box center [590, 559] width 65 height 32
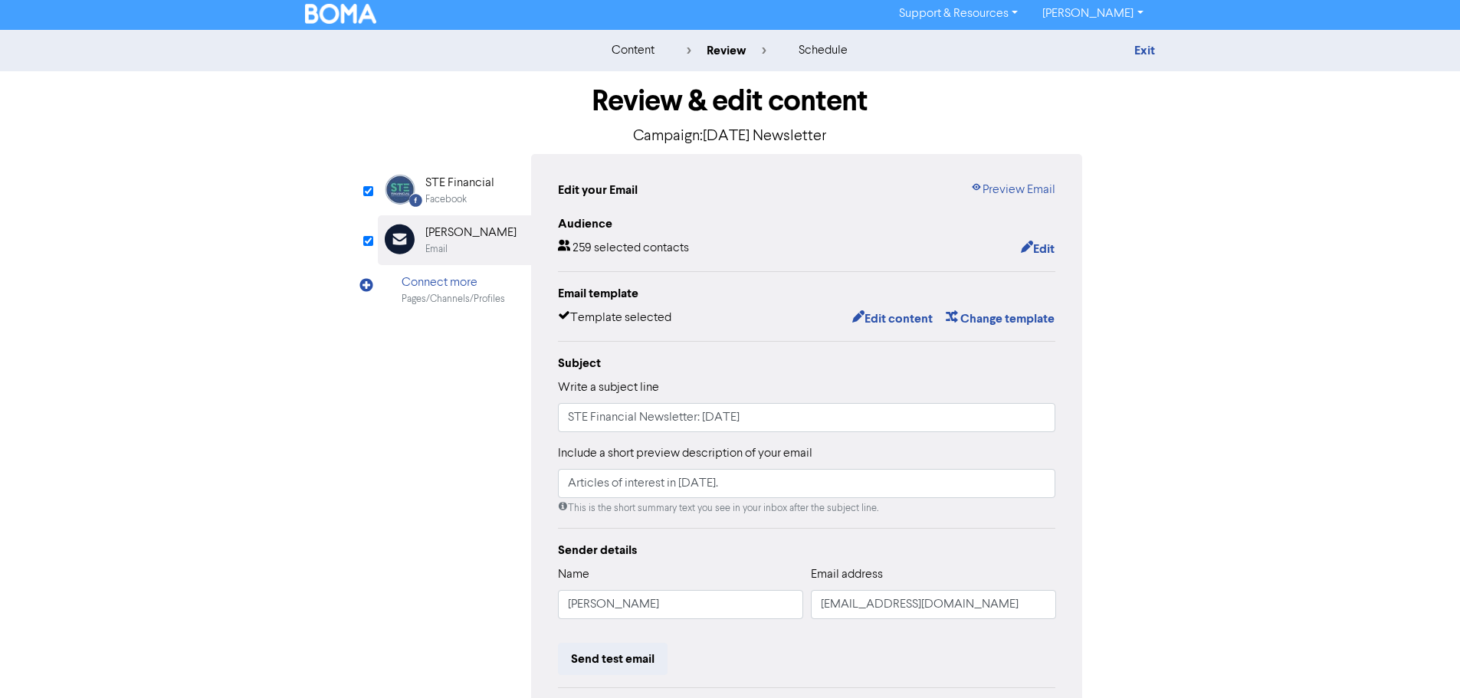
scroll to position [0, 0]
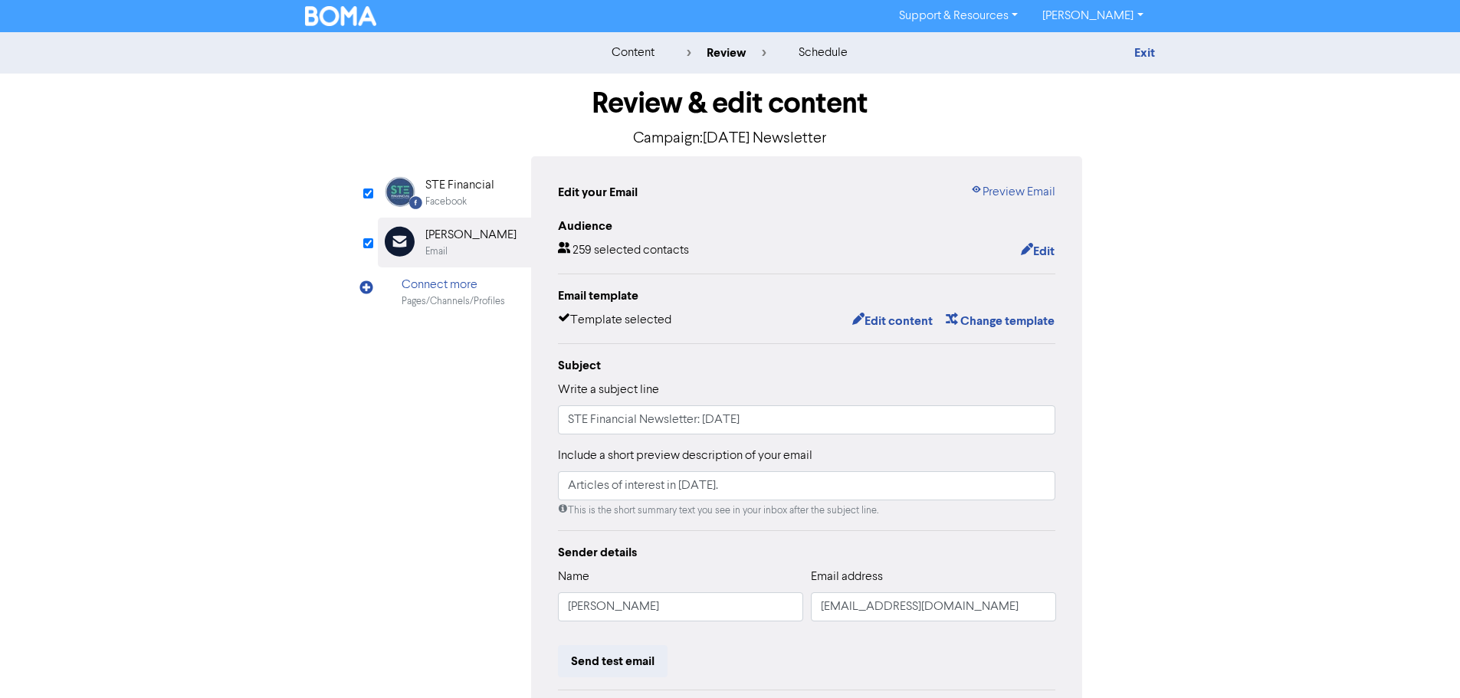
click at [466, 190] on div "STE Financial" at bounding box center [459, 185] width 69 height 18
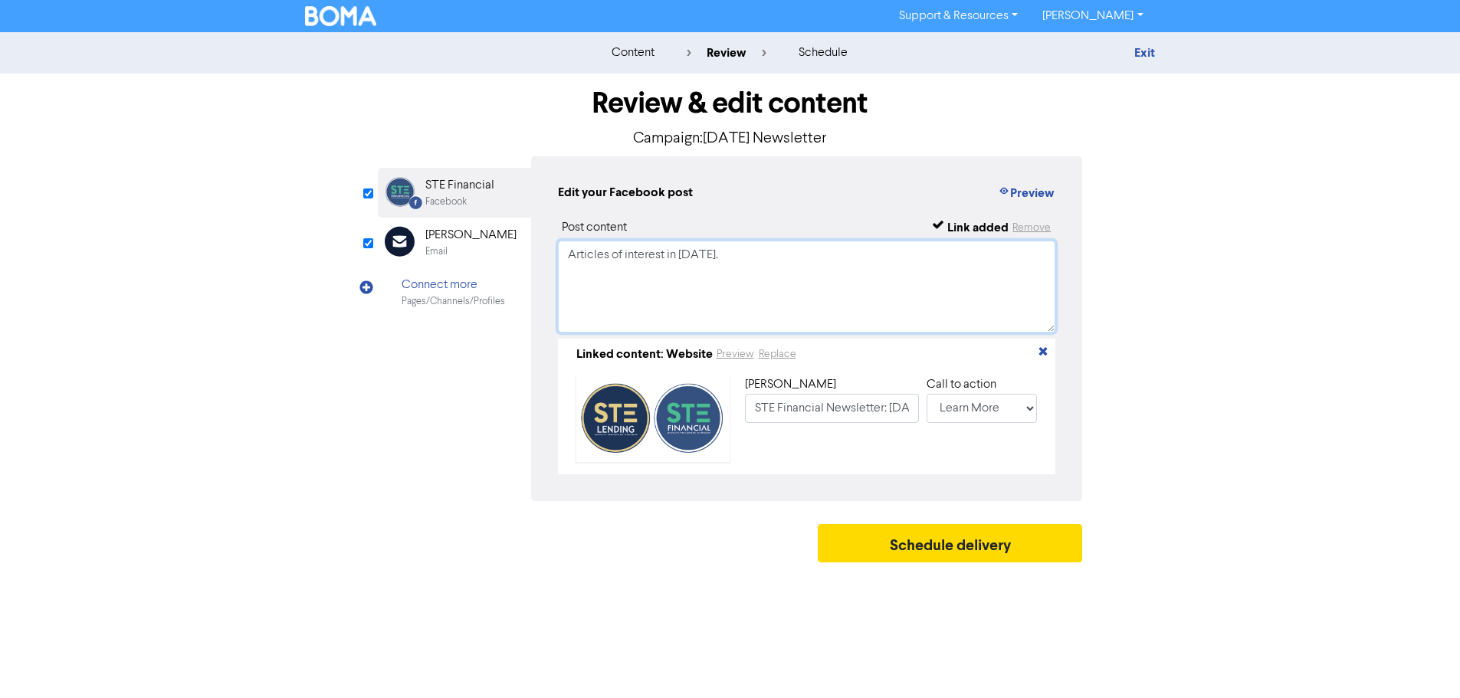
drag, startPoint x: 568, startPoint y: 260, endPoint x: 857, endPoint y: 251, distance: 289.0
click at [857, 251] on textarea "Articles of interest in [DATE]." at bounding box center [807, 287] width 498 height 92
click at [764, 274] on textarea "Articles of interest in [DATE]." at bounding box center [807, 287] width 498 height 92
drag, startPoint x: 561, startPoint y: 255, endPoint x: 787, endPoint y: 276, distance: 227.0
click at [787, 276] on textarea "Articles of interest in [DATE]." at bounding box center [807, 287] width 498 height 92
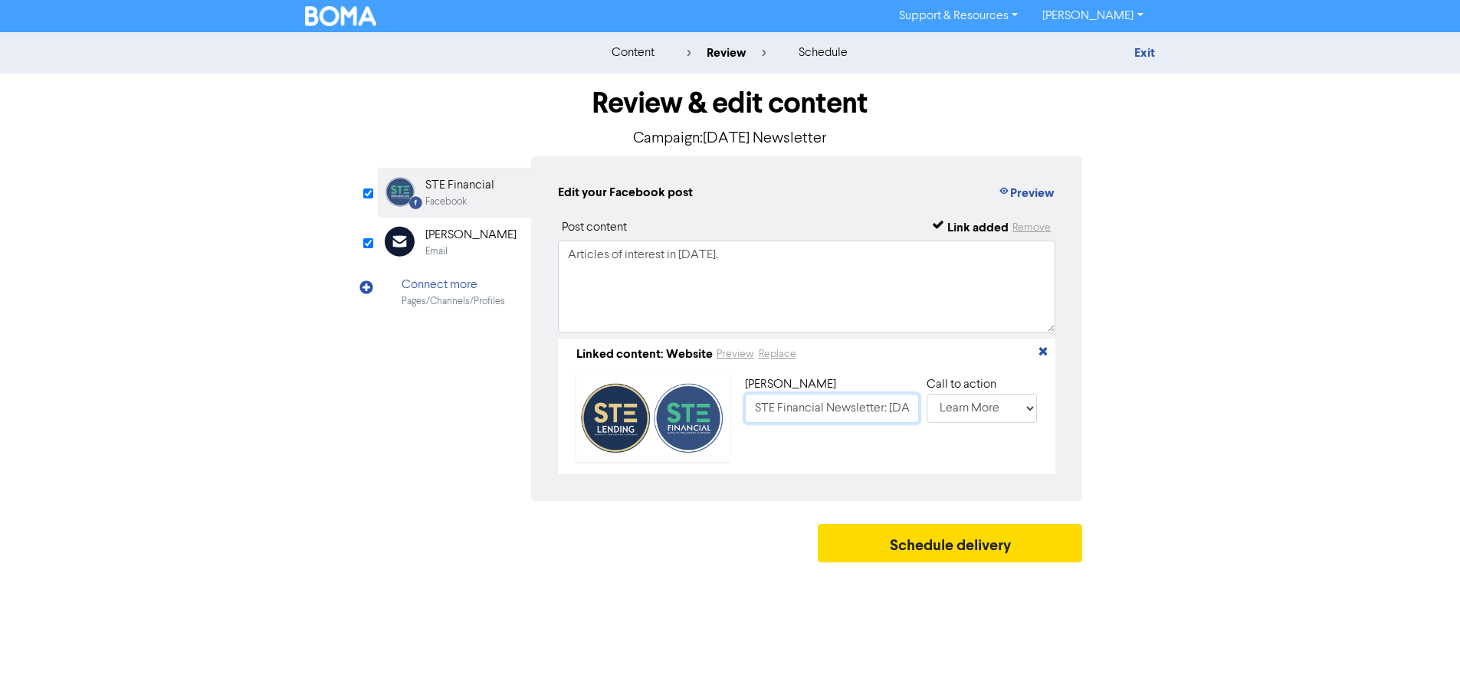
click at [896, 408] on input "STE Financial Newsletter: [DATE]" at bounding box center [832, 408] width 174 height 29
click at [786, 355] on button "Replace" at bounding box center [777, 355] width 39 height 18
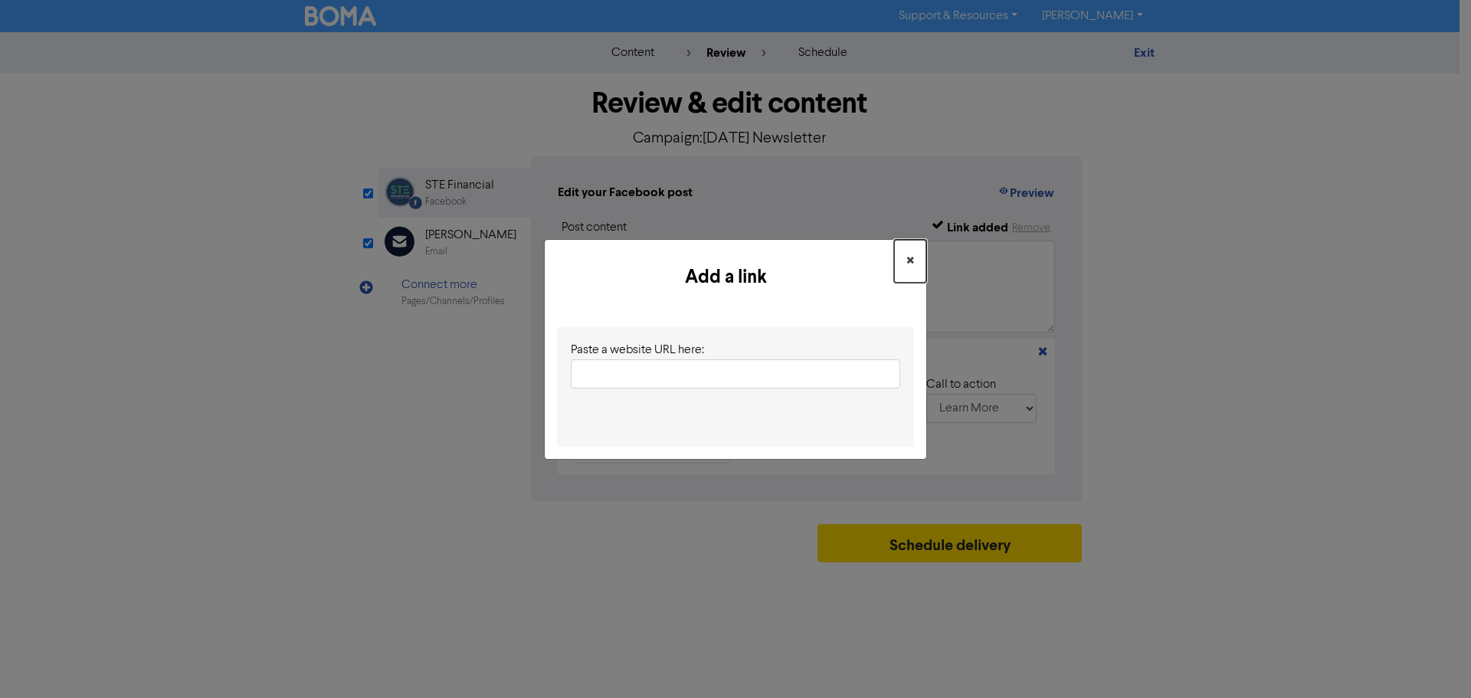
click at [910, 257] on span "×" at bounding box center [910, 261] width 8 height 23
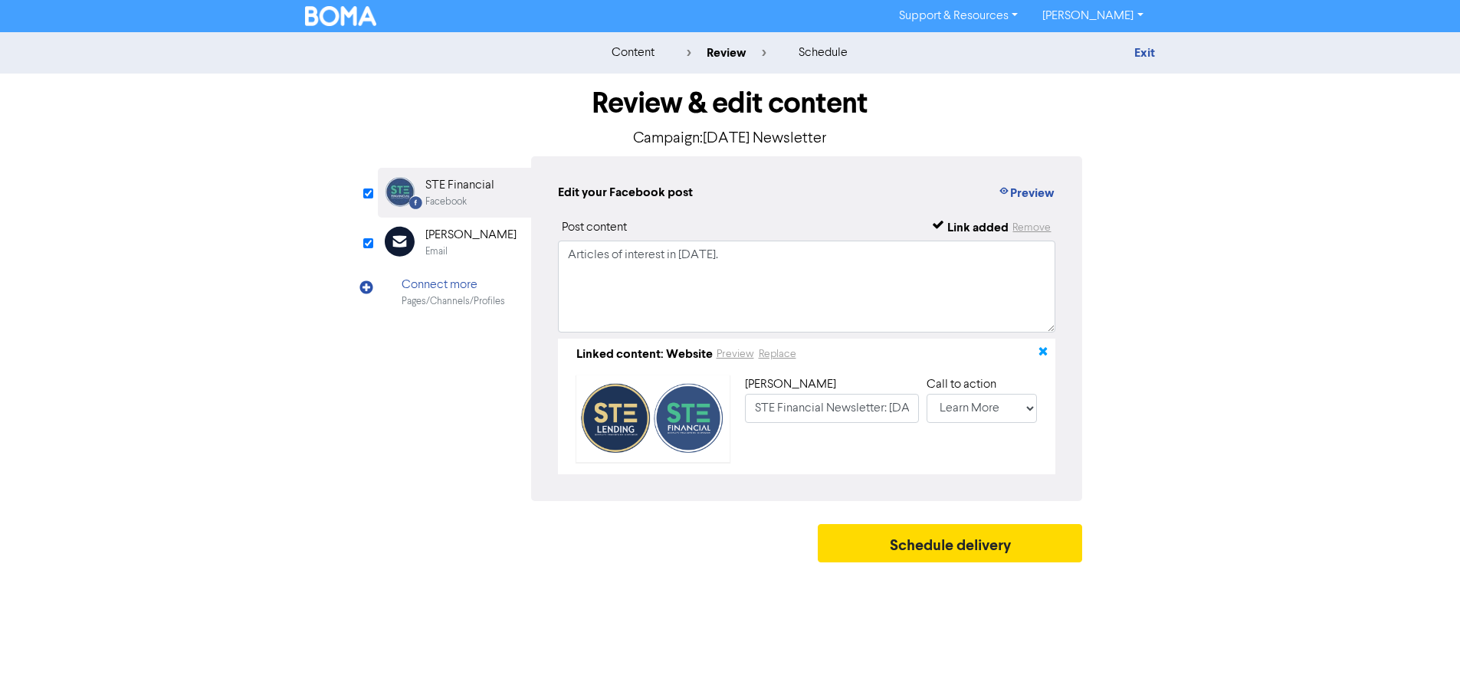
click at [1042, 353] on icon "button" at bounding box center [1043, 354] width 12 height 12
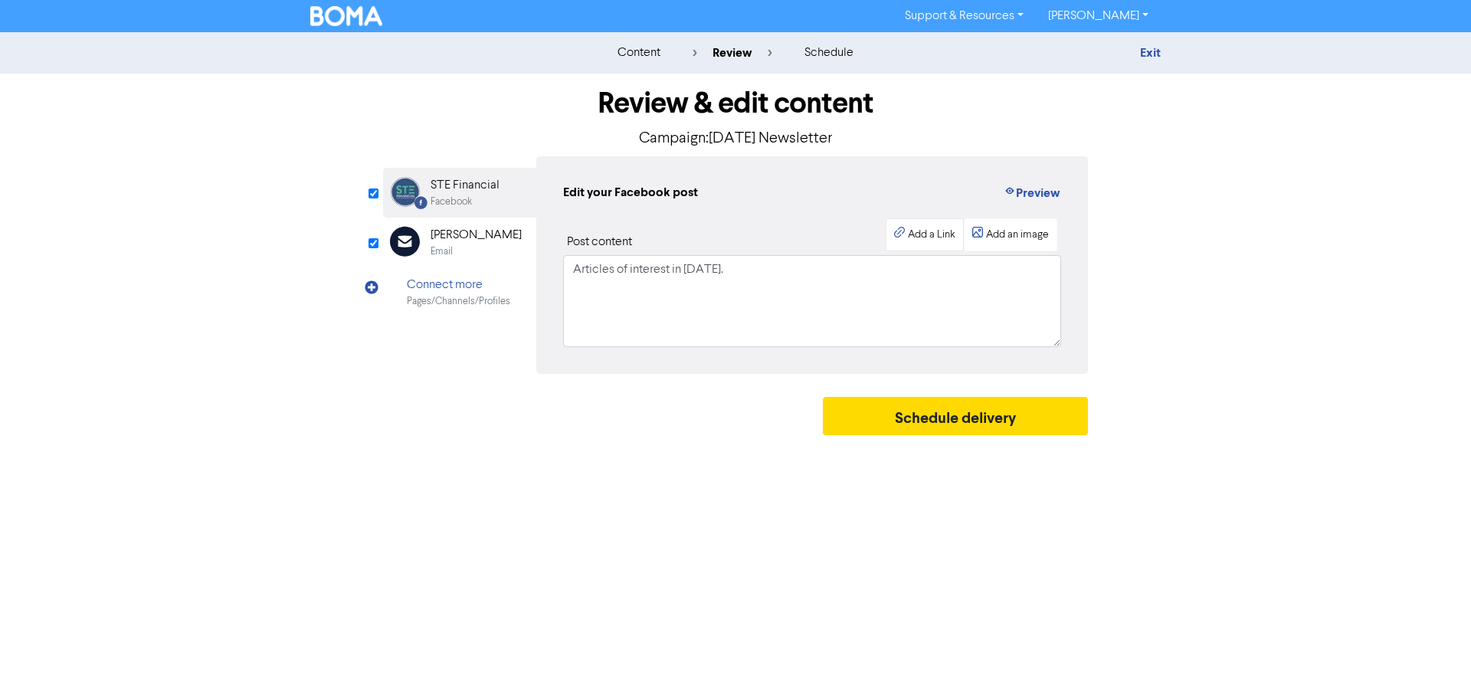
click at [913, 231] on div "Add a Link" at bounding box center [932, 235] width 48 height 16
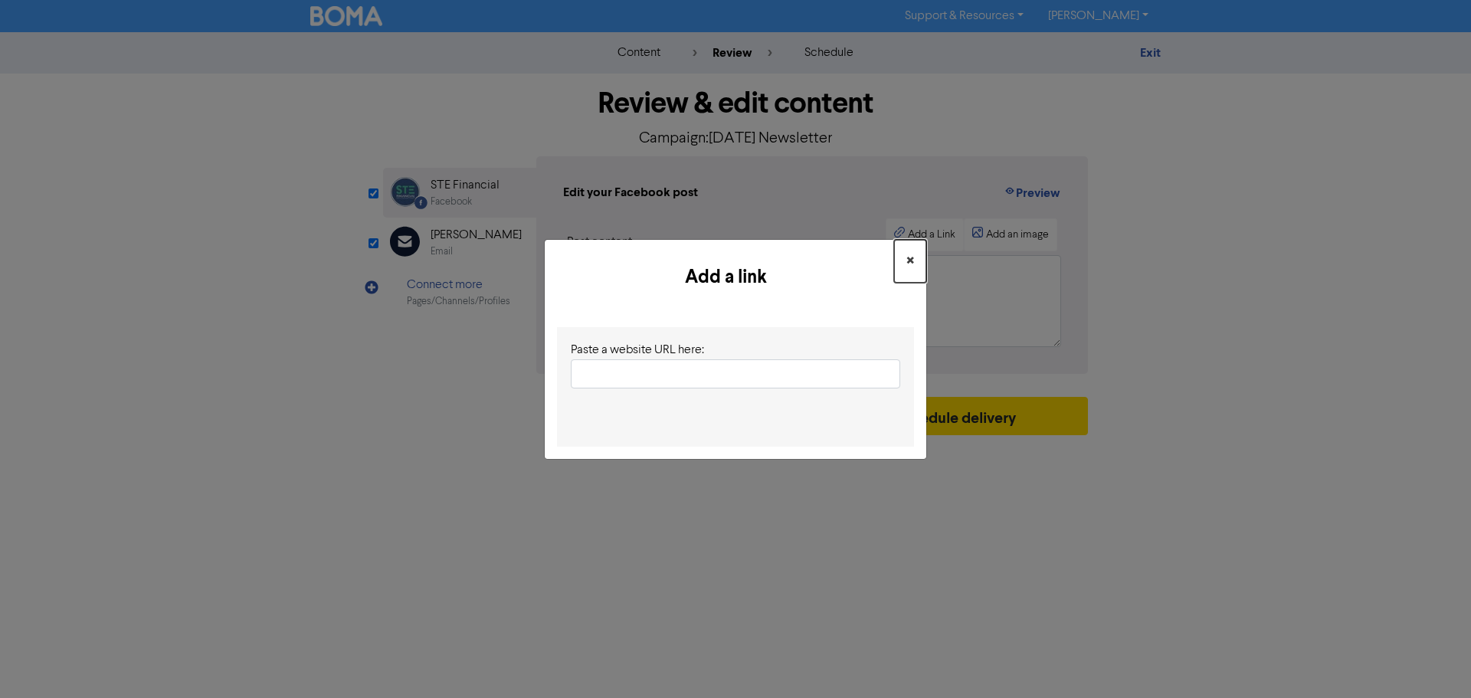
click at [910, 257] on span "×" at bounding box center [910, 261] width 8 height 23
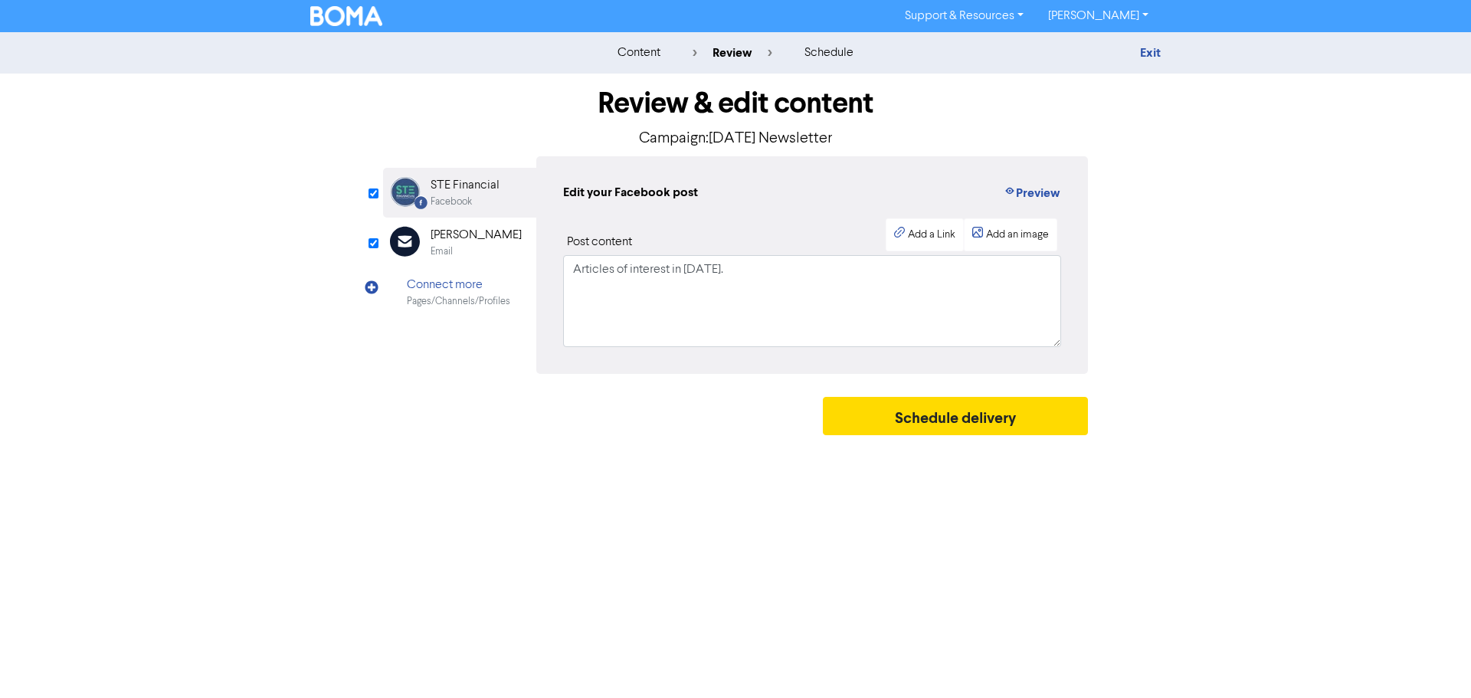
click at [437, 245] on div "Email" at bounding box center [442, 251] width 22 height 15
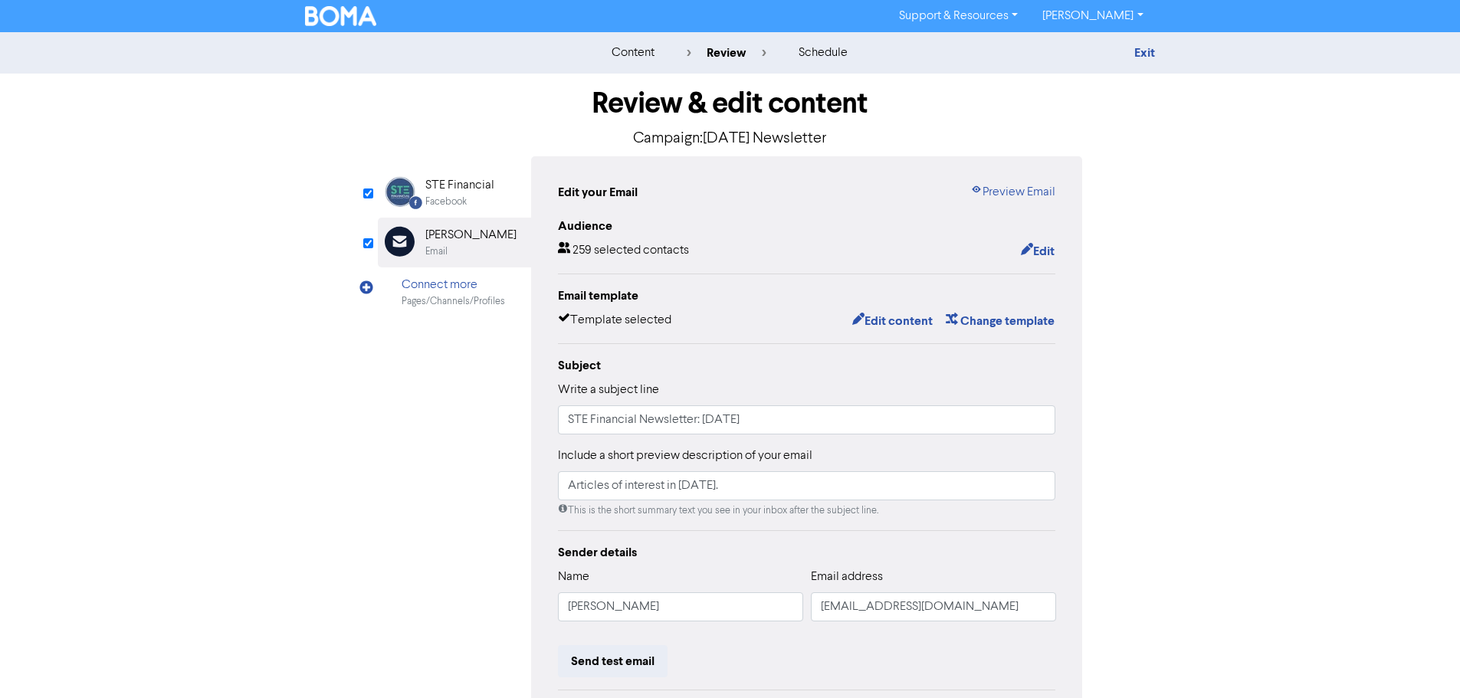
click at [447, 193] on div "STE Financial" at bounding box center [459, 185] width 69 height 18
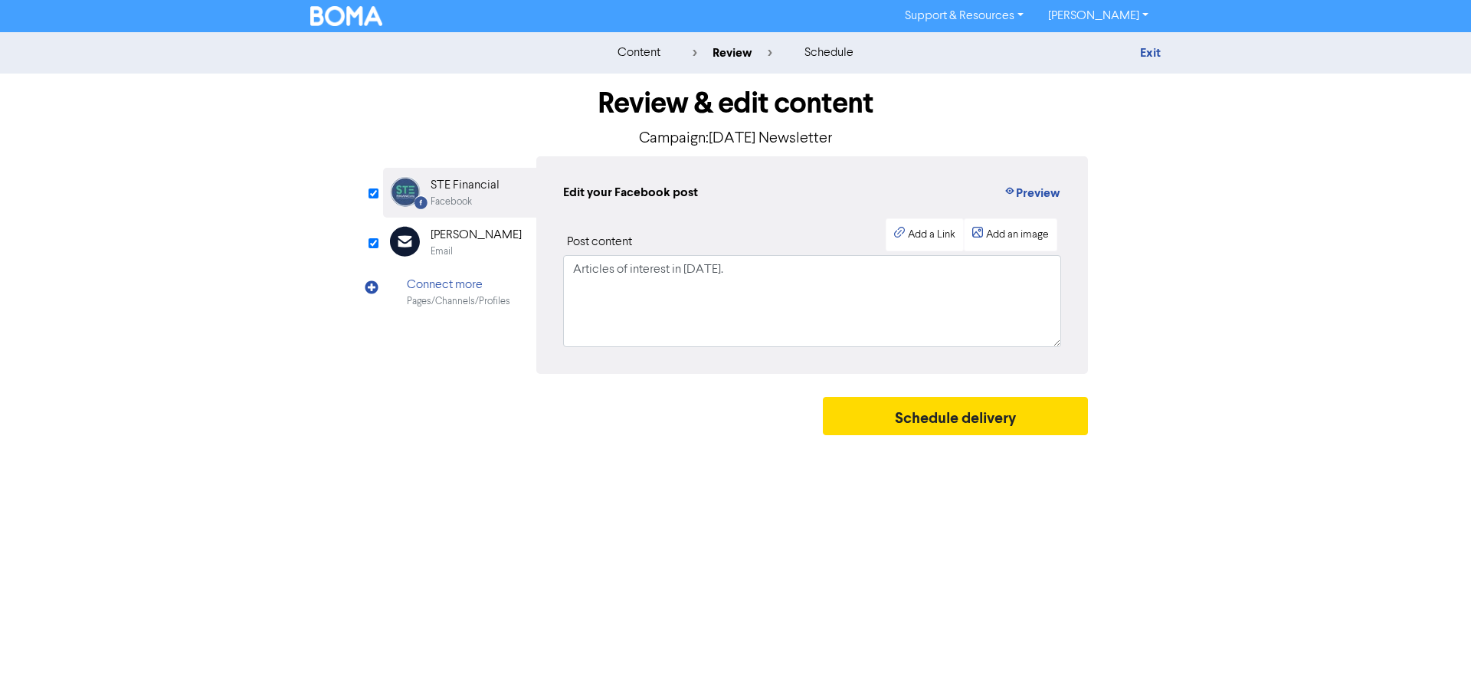
click at [457, 230] on div "[PERSON_NAME]" at bounding box center [476, 235] width 91 height 18
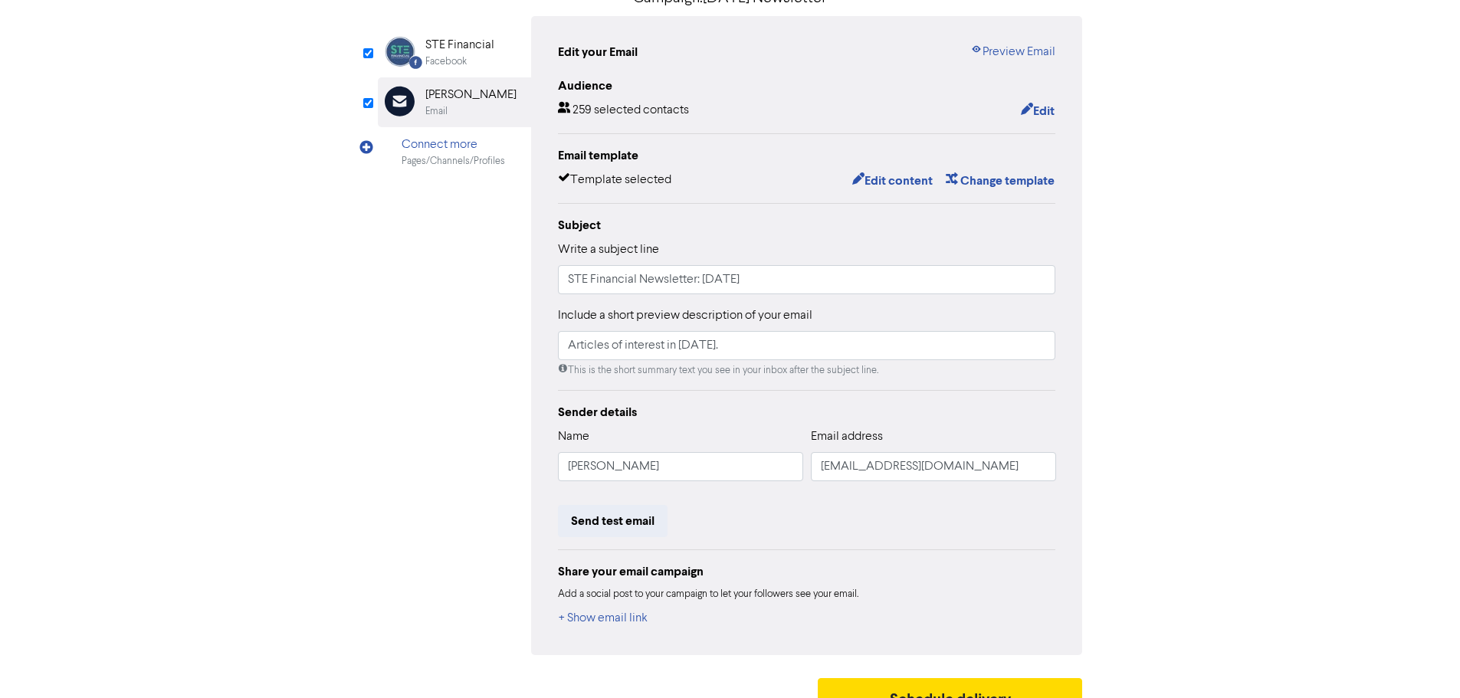
scroll to position [168, 0]
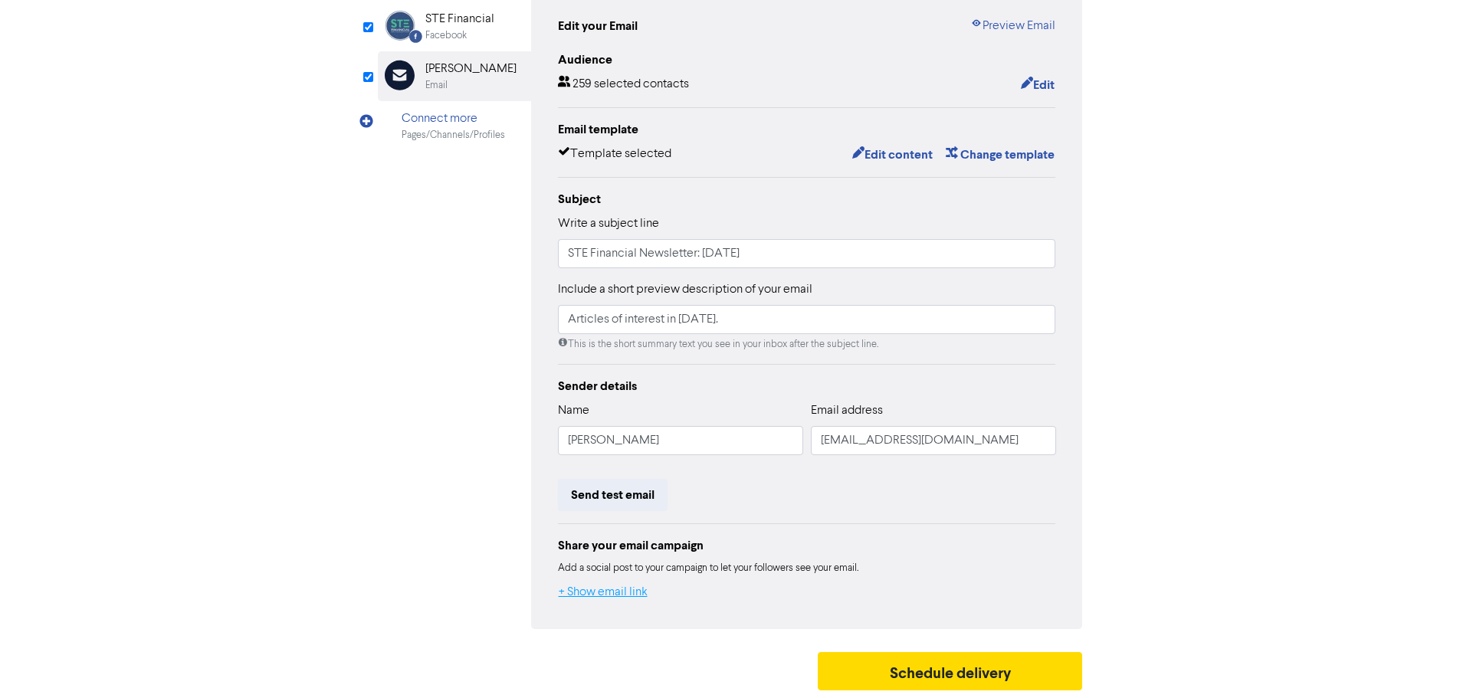
click at [628, 595] on button "+ Show email link" at bounding box center [603, 592] width 90 height 20
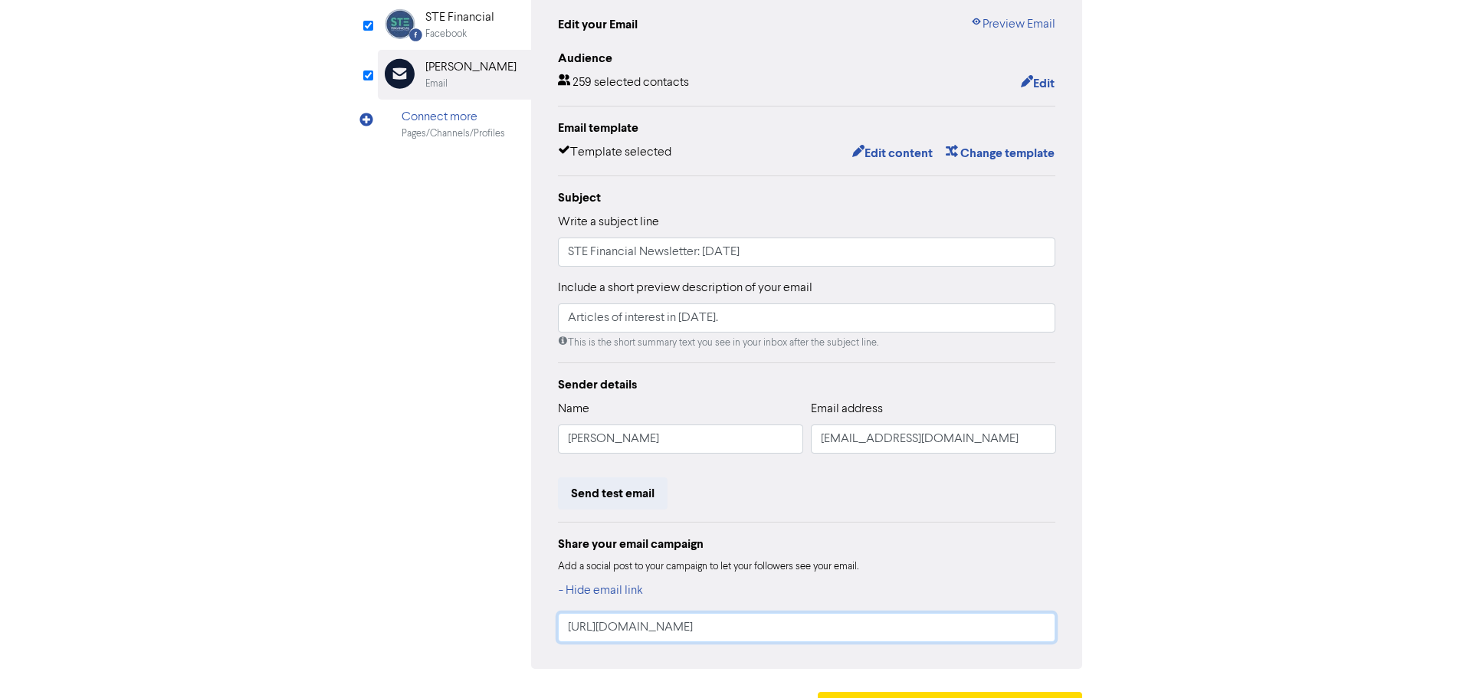
click at [699, 621] on input "[URL][DOMAIN_NAME]" at bounding box center [807, 627] width 498 height 29
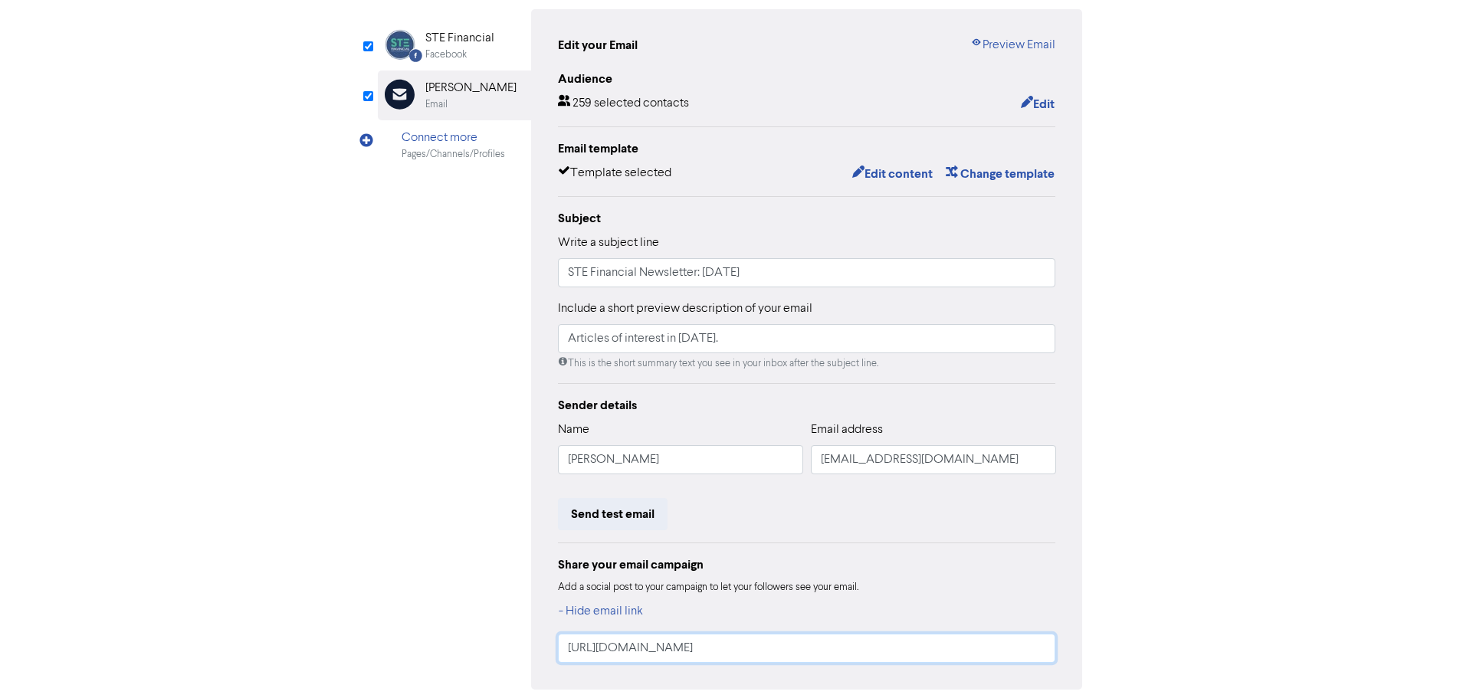
scroll to position [56, 0]
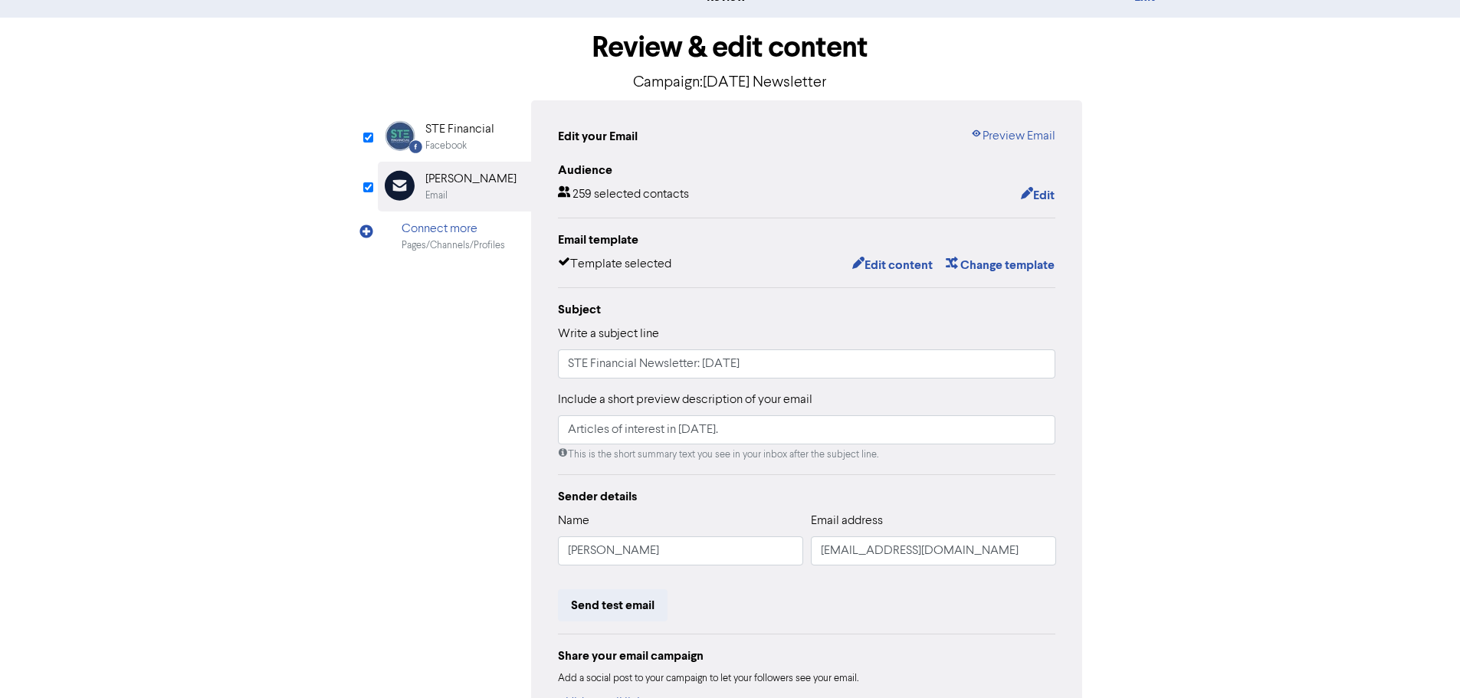
click at [459, 143] on div "Facebook" at bounding box center [445, 146] width 41 height 15
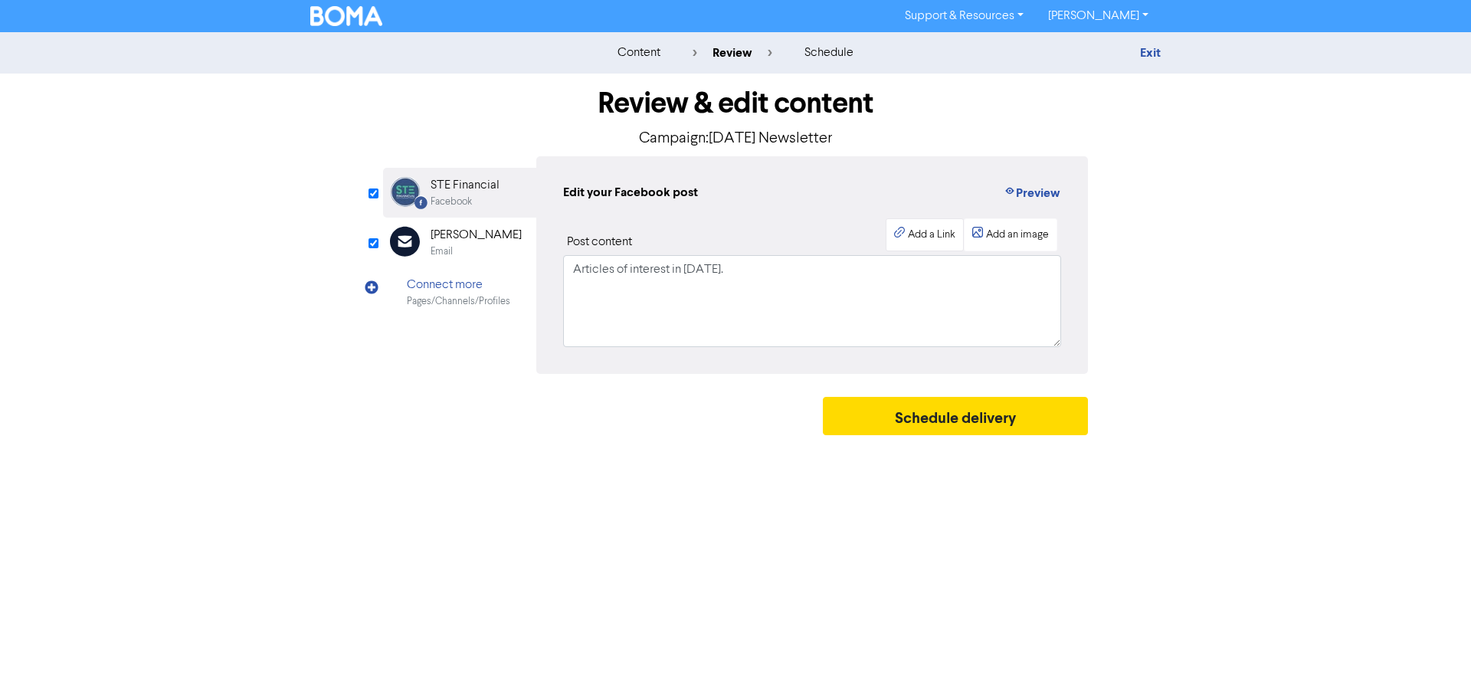
click at [920, 234] on div "Add a Link" at bounding box center [932, 235] width 48 height 16
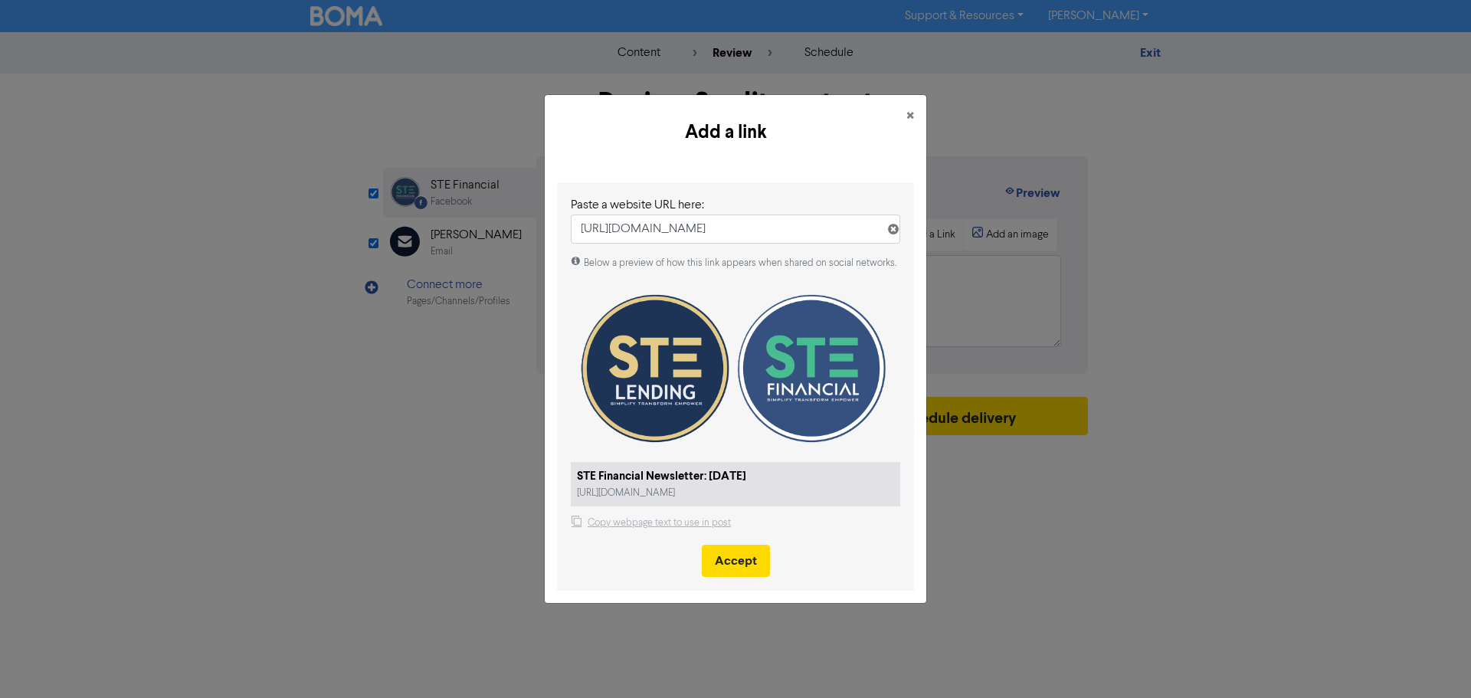
type input "[URL][DOMAIN_NAME]"
click at [733, 471] on div "STE Financial Newsletter: [DATE]" at bounding box center [735, 477] width 317 height 18
click at [733, 569] on button "Accept" at bounding box center [736, 561] width 68 height 32
select select "LEARN_MORE"
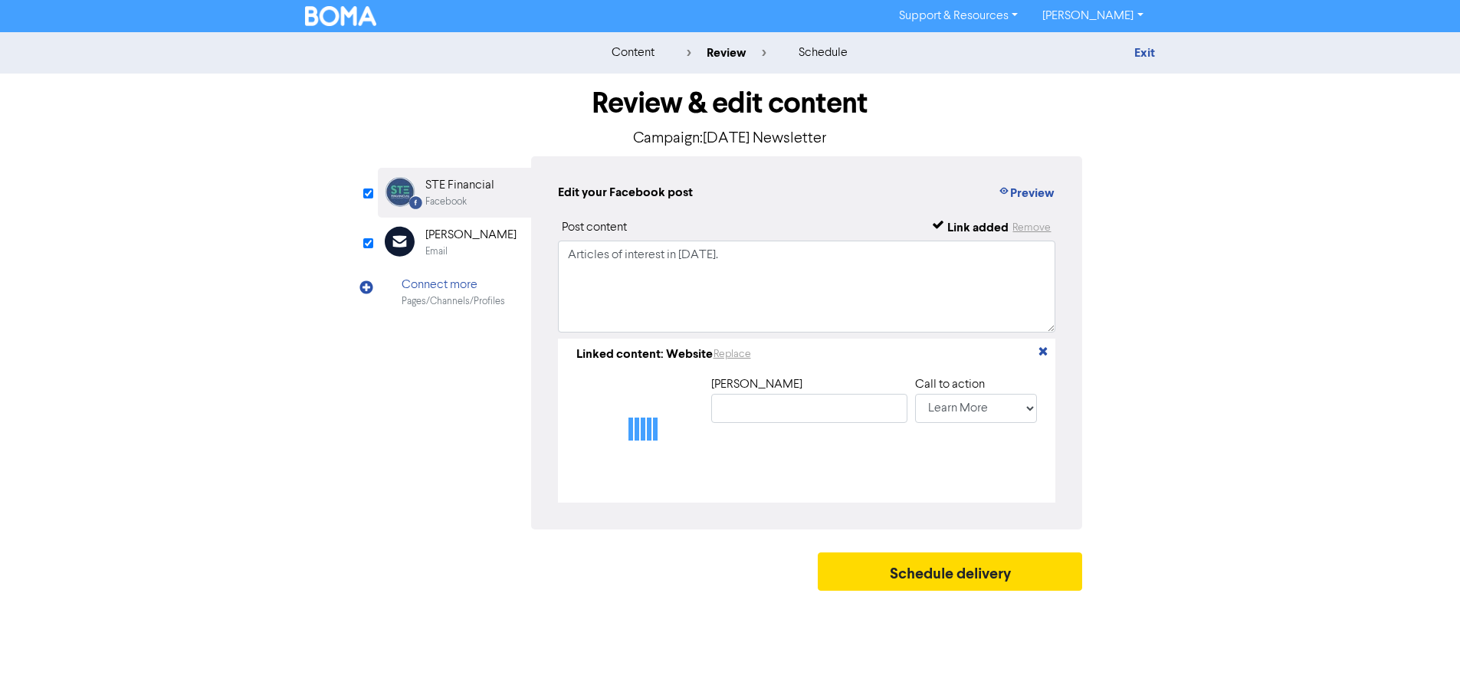
type input "STE Financial Newsletter: [DATE]"
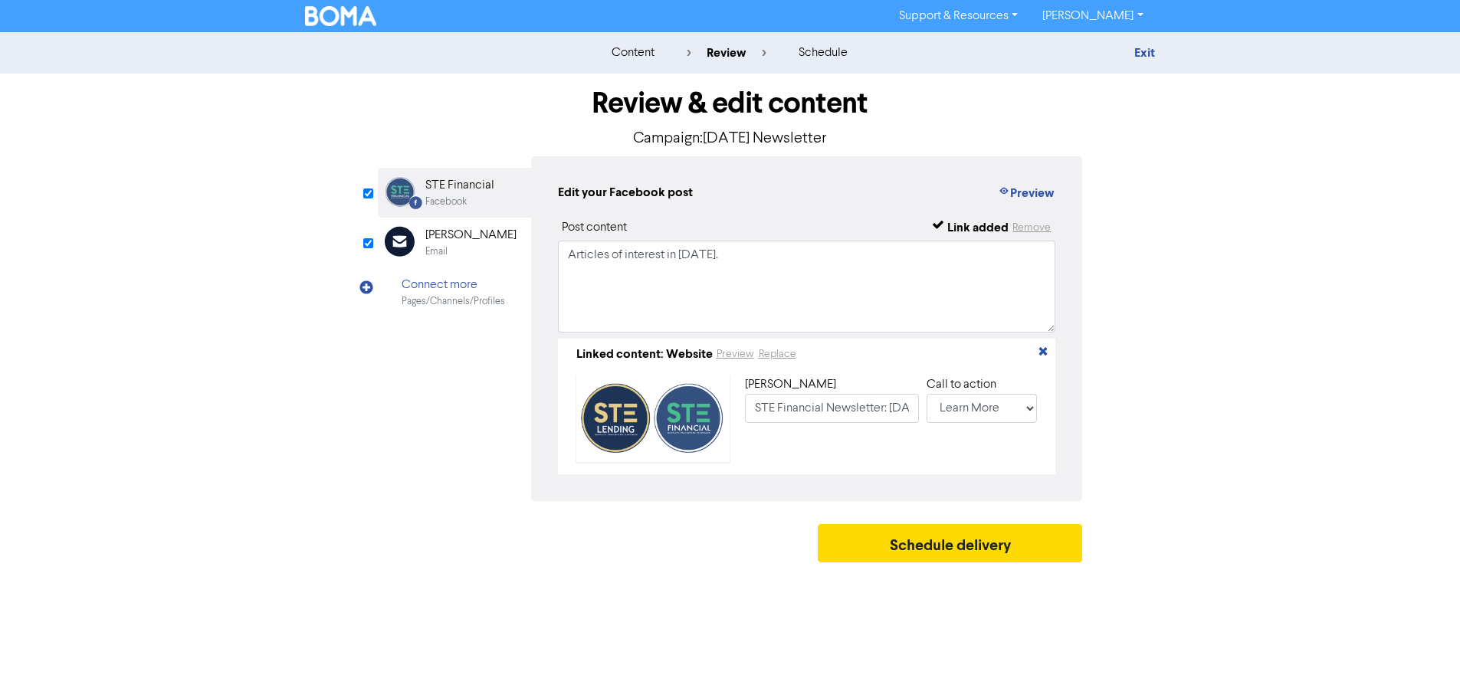
click at [447, 244] on div "Email" at bounding box center [470, 251] width 91 height 15
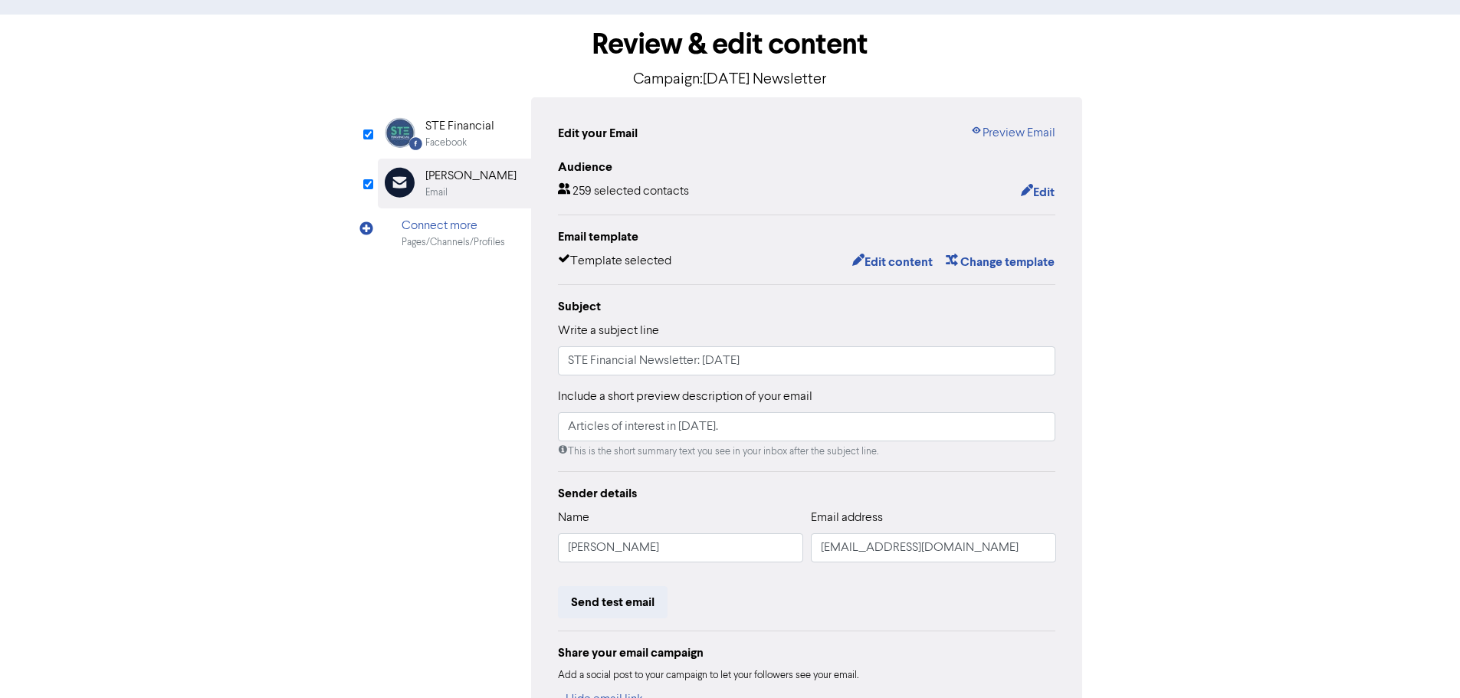
scroll to position [209, 0]
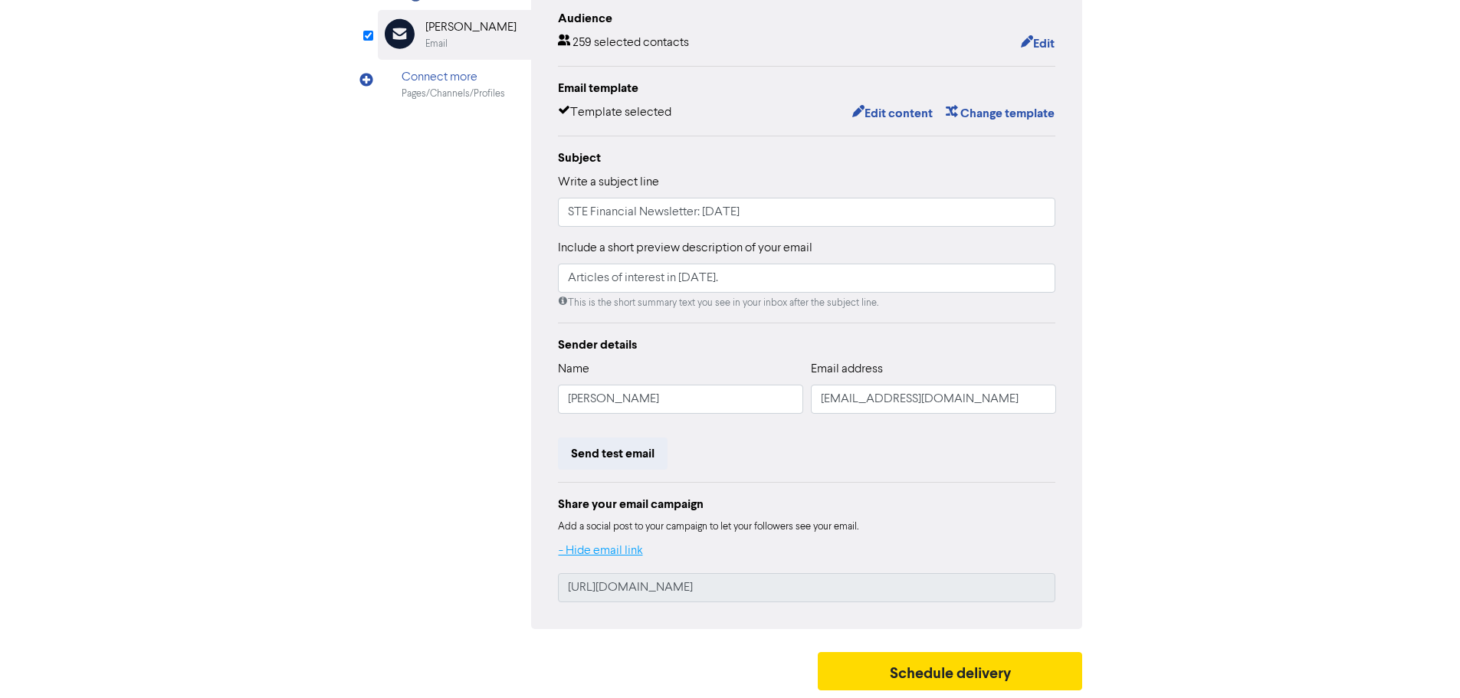
click at [617, 553] on button "- Hide email link" at bounding box center [601, 551] width 86 height 20
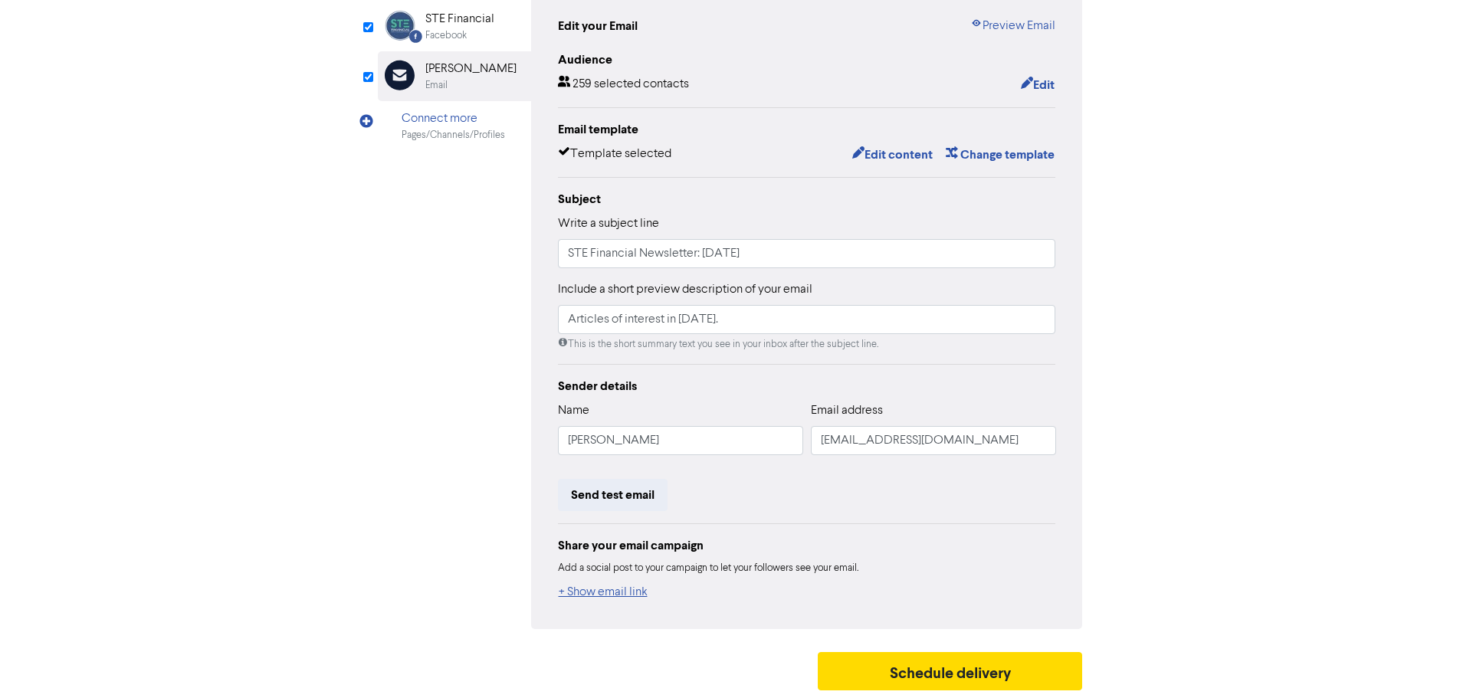
scroll to position [0, 0]
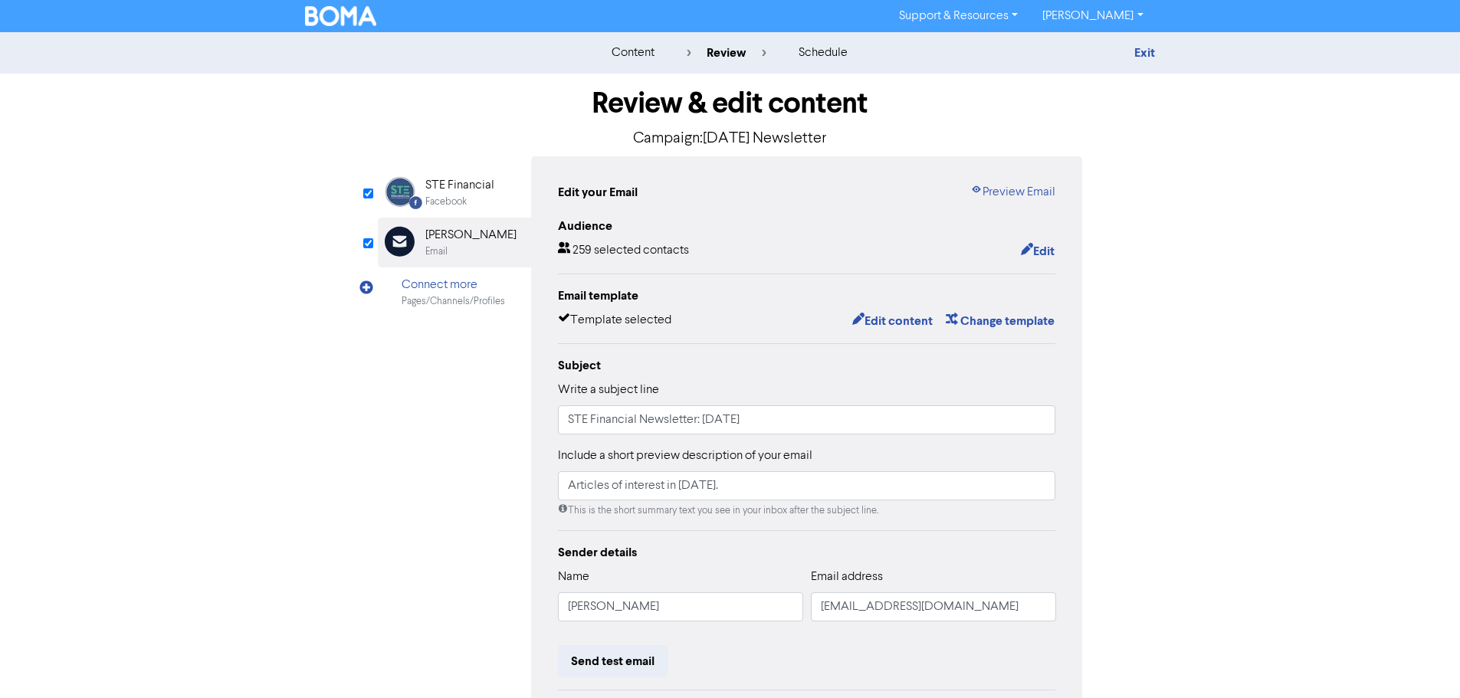
click at [441, 228] on div "[PERSON_NAME]" at bounding box center [470, 235] width 91 height 18
click at [1149, 49] on link "Exit" at bounding box center [1144, 52] width 21 height 15
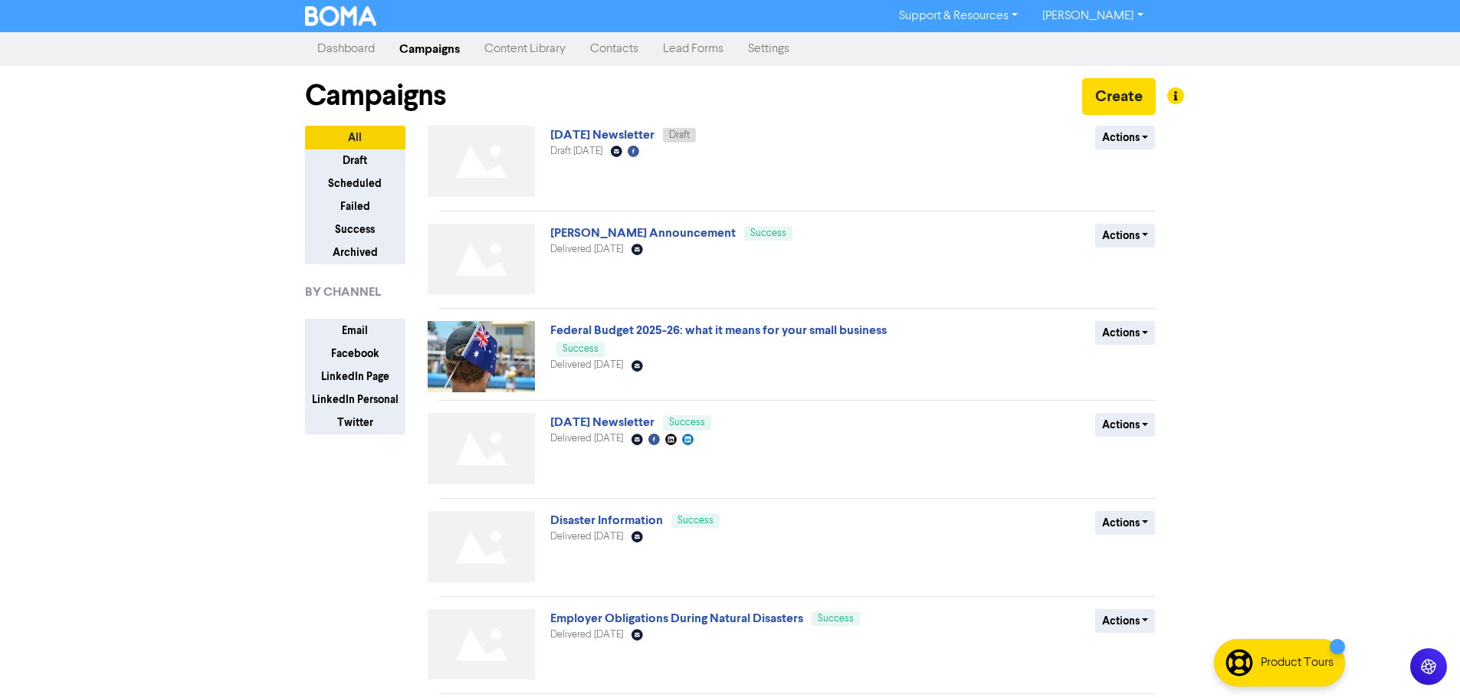
click at [536, 56] on link "Content Library" at bounding box center [525, 49] width 106 height 31
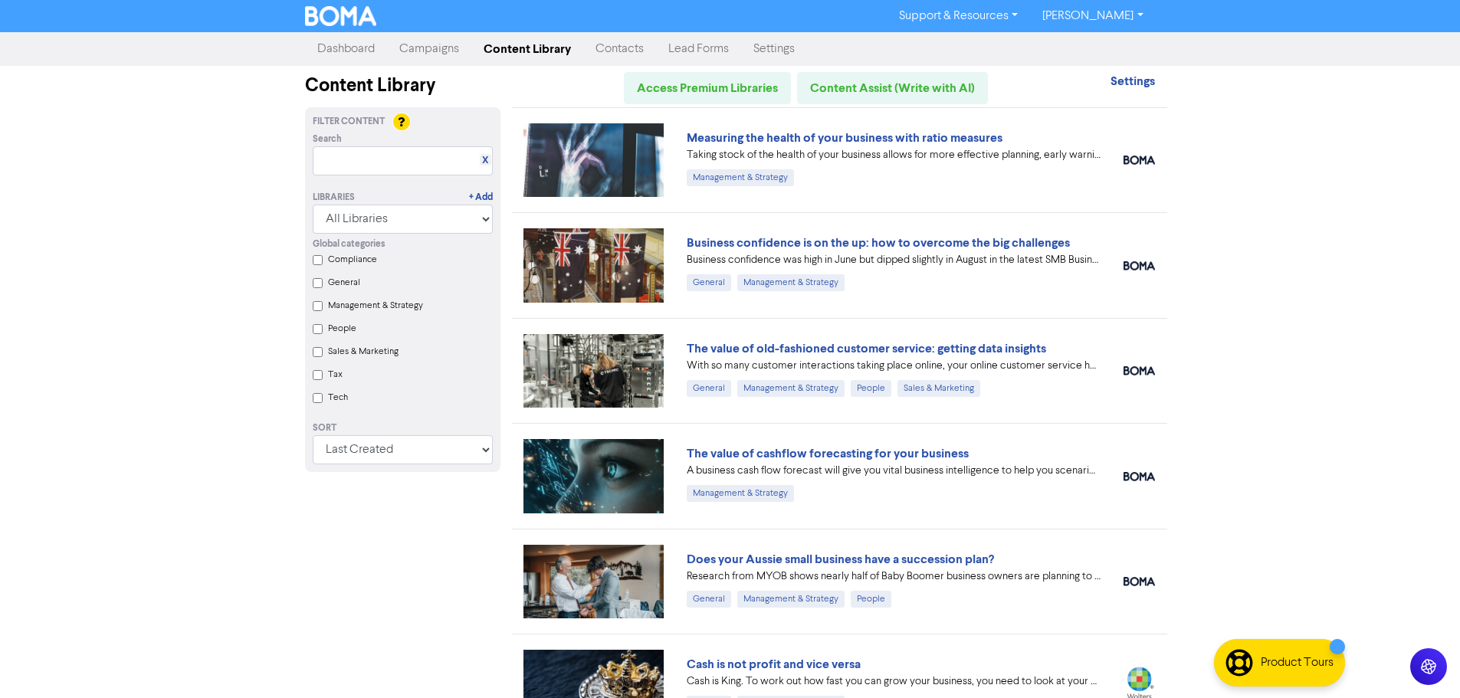
click at [988, 139] on link "Measuring the health of your business with ratio measures" at bounding box center [845, 137] width 316 height 15
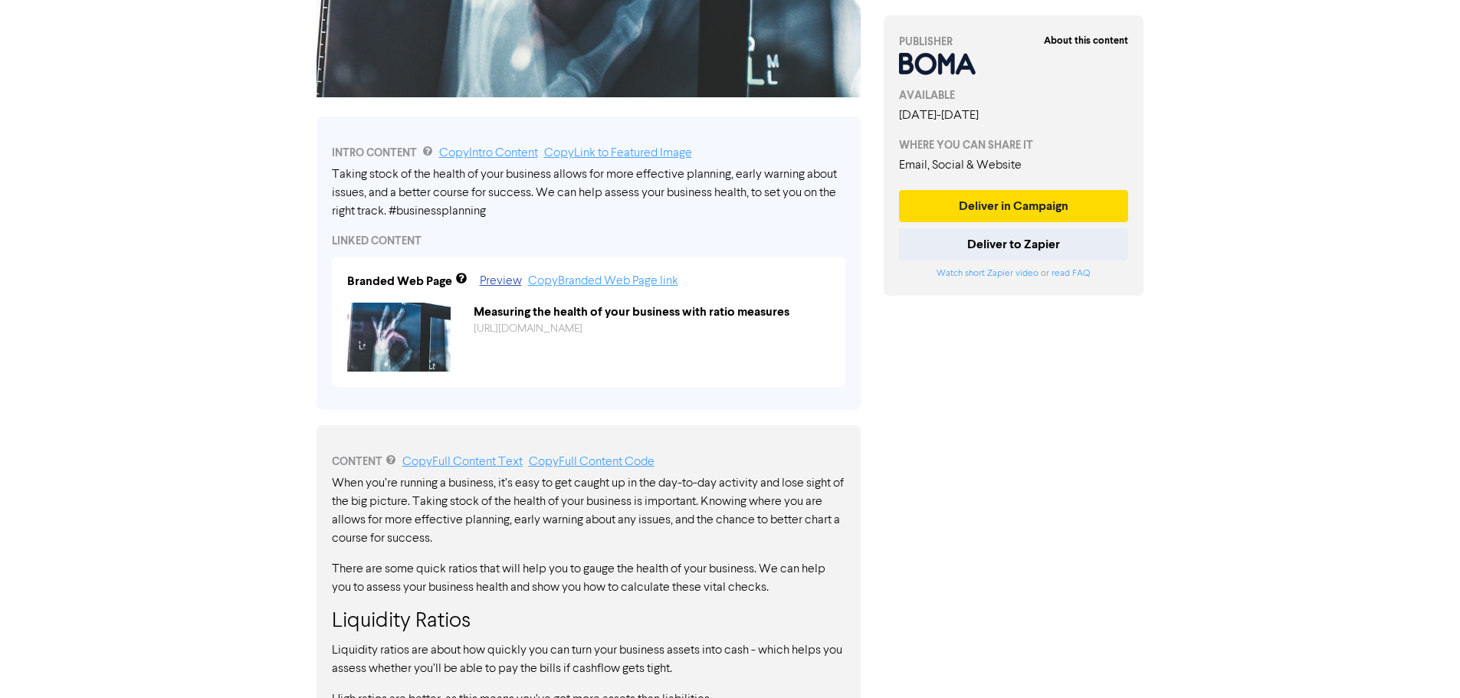
scroll to position [192, 0]
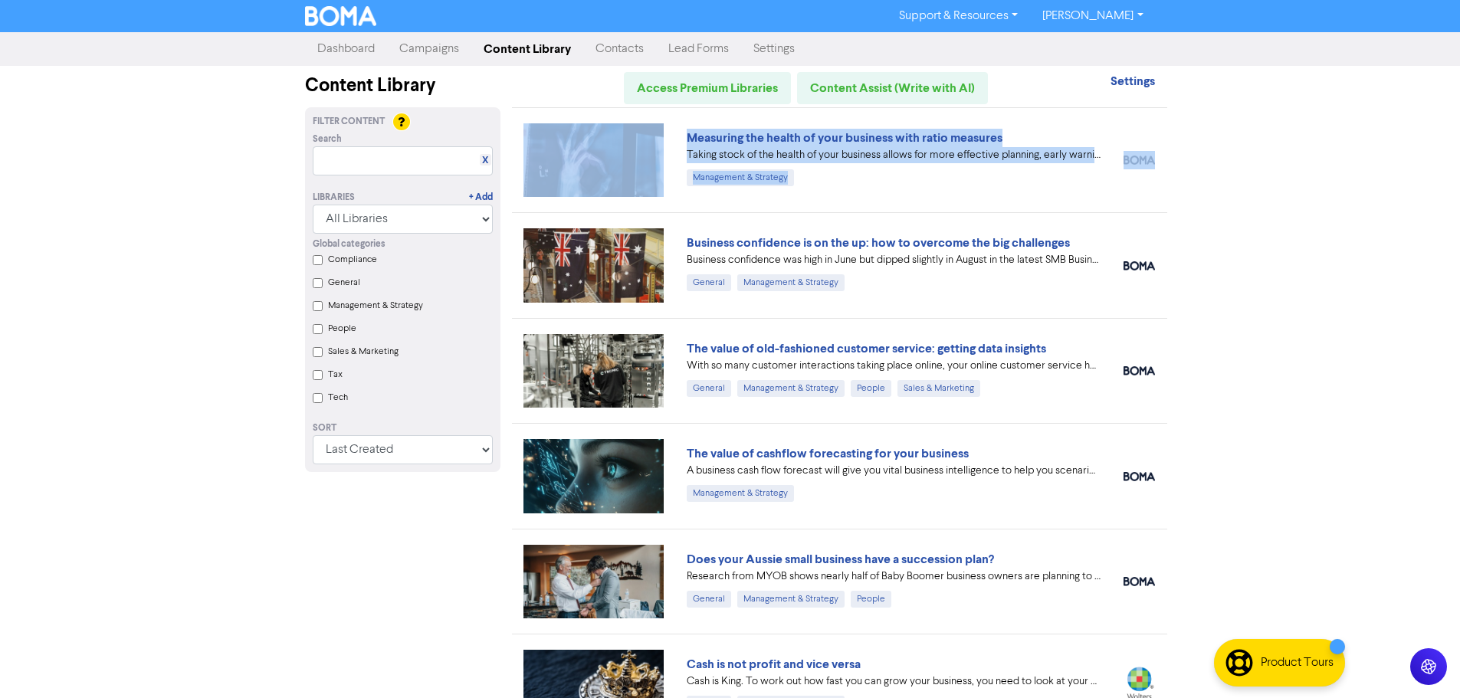
drag, startPoint x: 1218, startPoint y: 131, endPoint x: 588, endPoint y: 145, distance: 630.0
click at [588, 145] on div "Support & Resources Video Tutorials FAQ & Guides Marketing Education [PERSON_NA…" at bounding box center [730, 349] width 1460 height 698
click at [791, 457] on link "The value of cashflow forecasting for your business" at bounding box center [828, 453] width 282 height 15
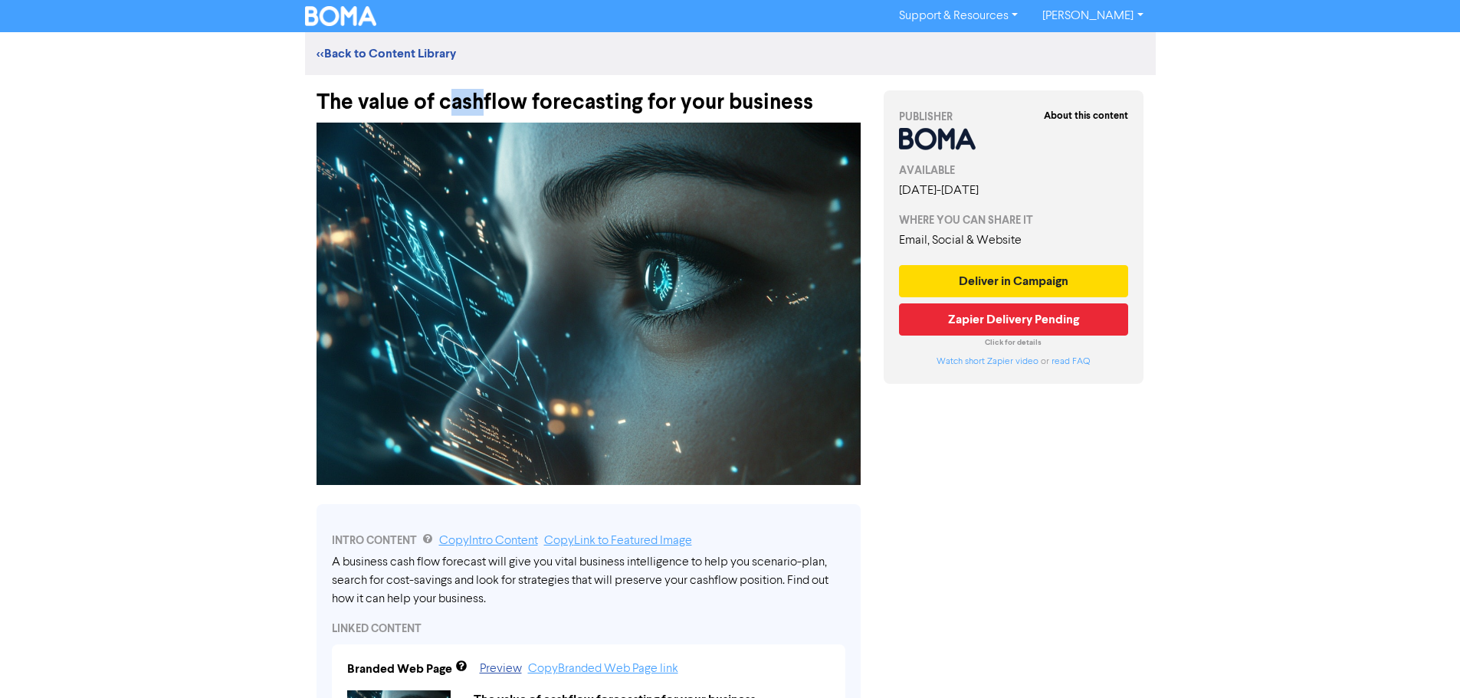
drag, startPoint x: 454, startPoint y: 82, endPoint x: 485, endPoint y: 97, distance: 33.9
click at [485, 97] on div "The value of cashflow forecasting for your business" at bounding box center [588, 95] width 544 height 40
drag, startPoint x: 601, startPoint y: 101, endPoint x: 452, endPoint y: 91, distance: 149.7
click at [452, 91] on div "The value of cashflow forecasting for your business" at bounding box center [588, 95] width 544 height 40
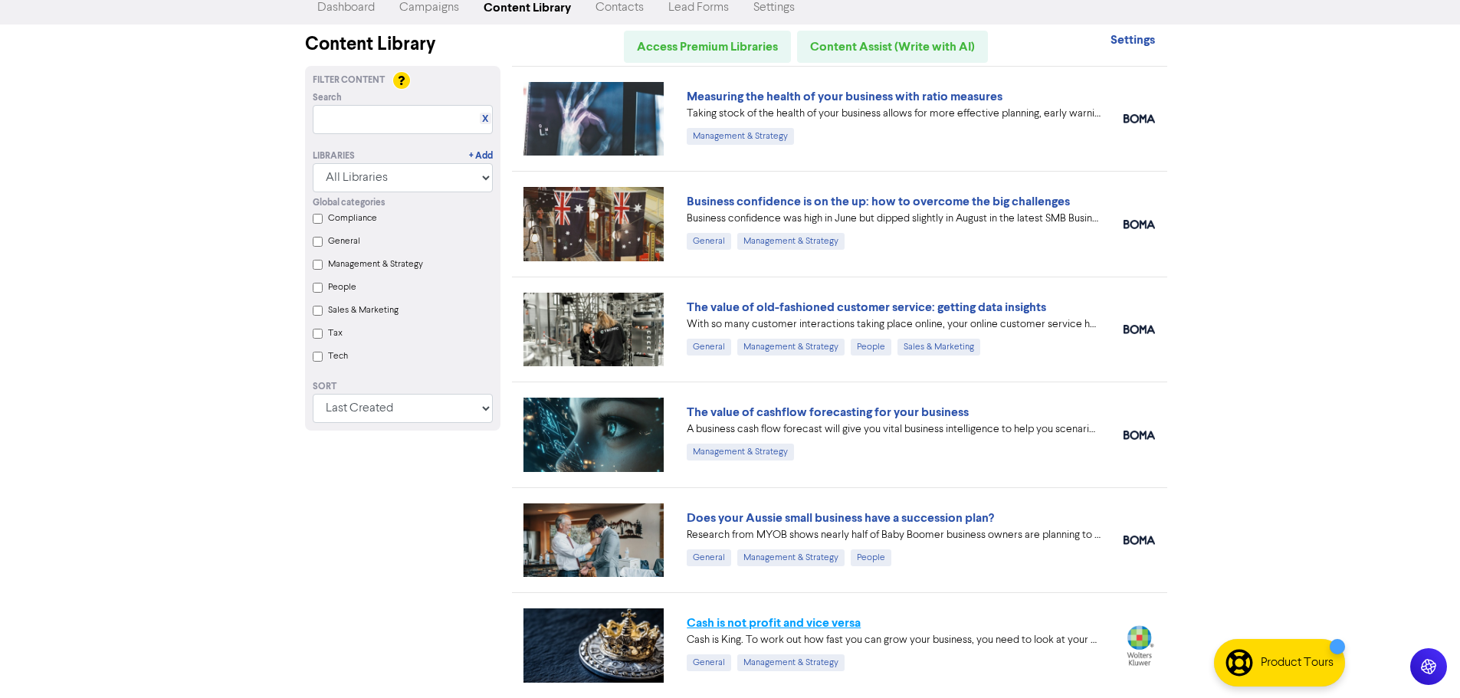
scroll to position [77, 0]
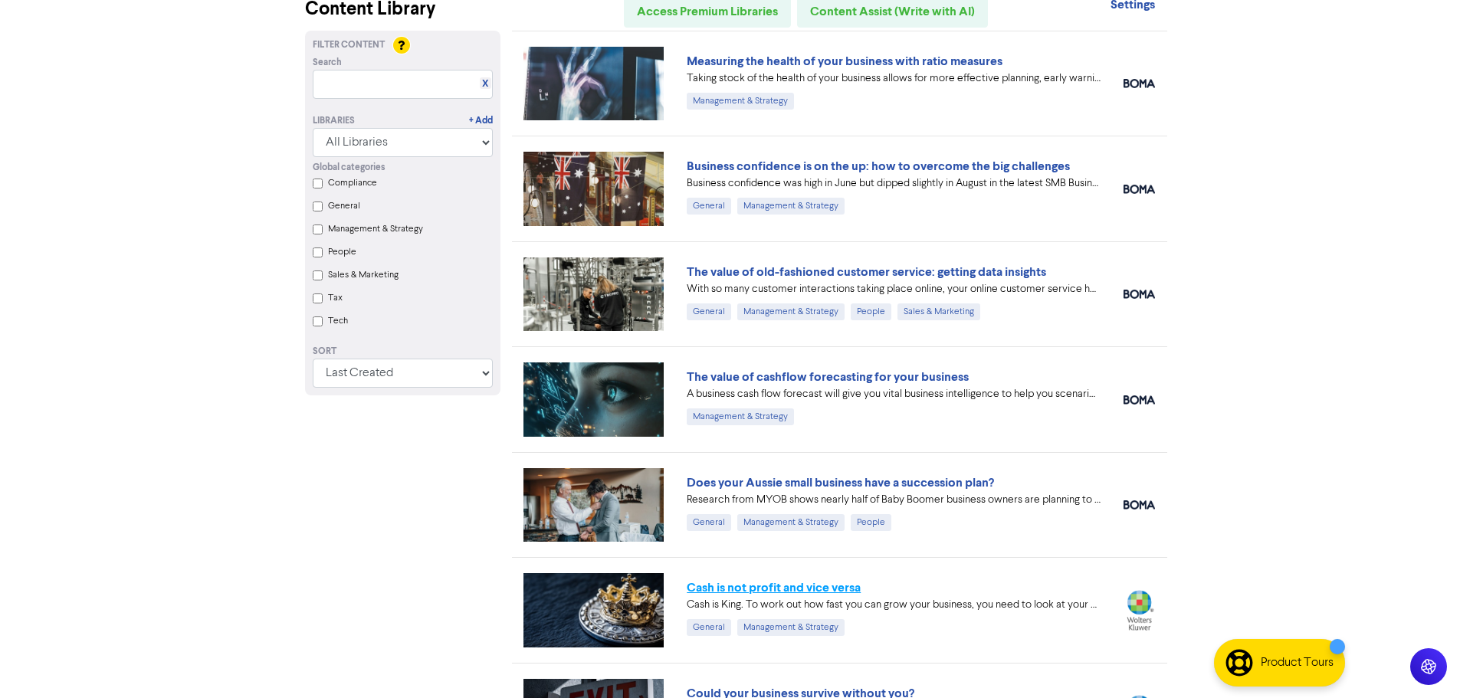
click at [743, 586] on link "Cash is not profit and vice versa" at bounding box center [774, 587] width 174 height 15
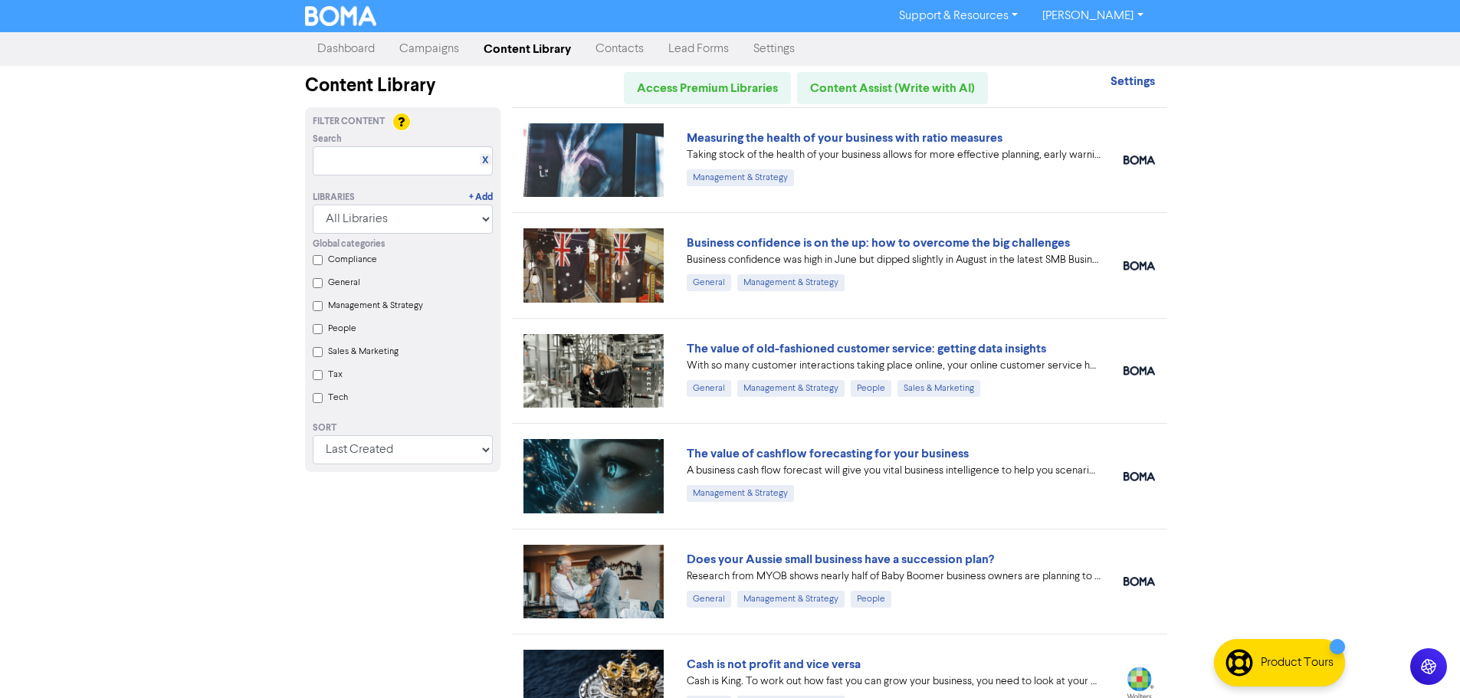
scroll to position [77, 0]
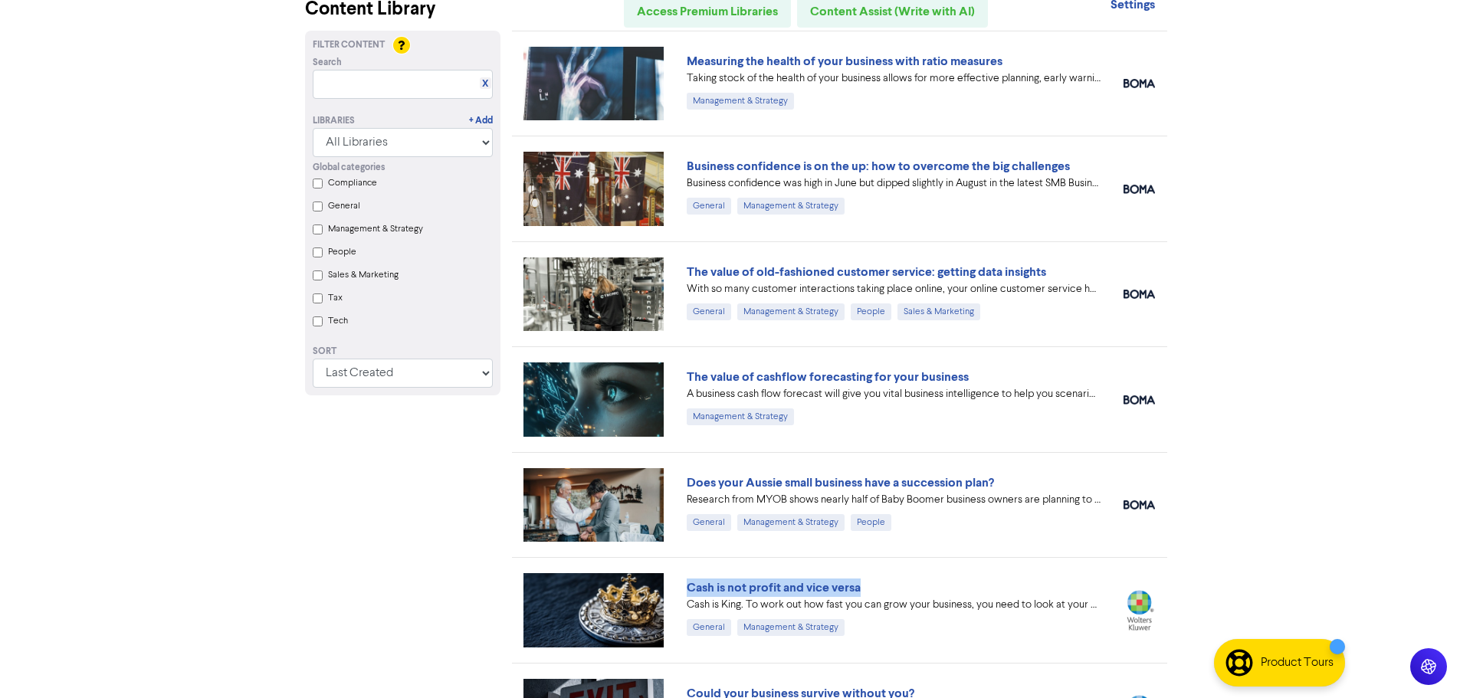
drag, startPoint x: 927, startPoint y: 578, endPoint x: 677, endPoint y: 579, distance: 249.8
click at [677, 579] on div "Cash is not profit and vice versa Cash is King. To work out how fast you can gr…" at bounding box center [839, 609] width 655 height 105
drag, startPoint x: 988, startPoint y: 374, endPoint x: 690, endPoint y: 379, distance: 297.3
click at [690, 379] on div "The value of cashflow forecasting for your business" at bounding box center [894, 377] width 414 height 18
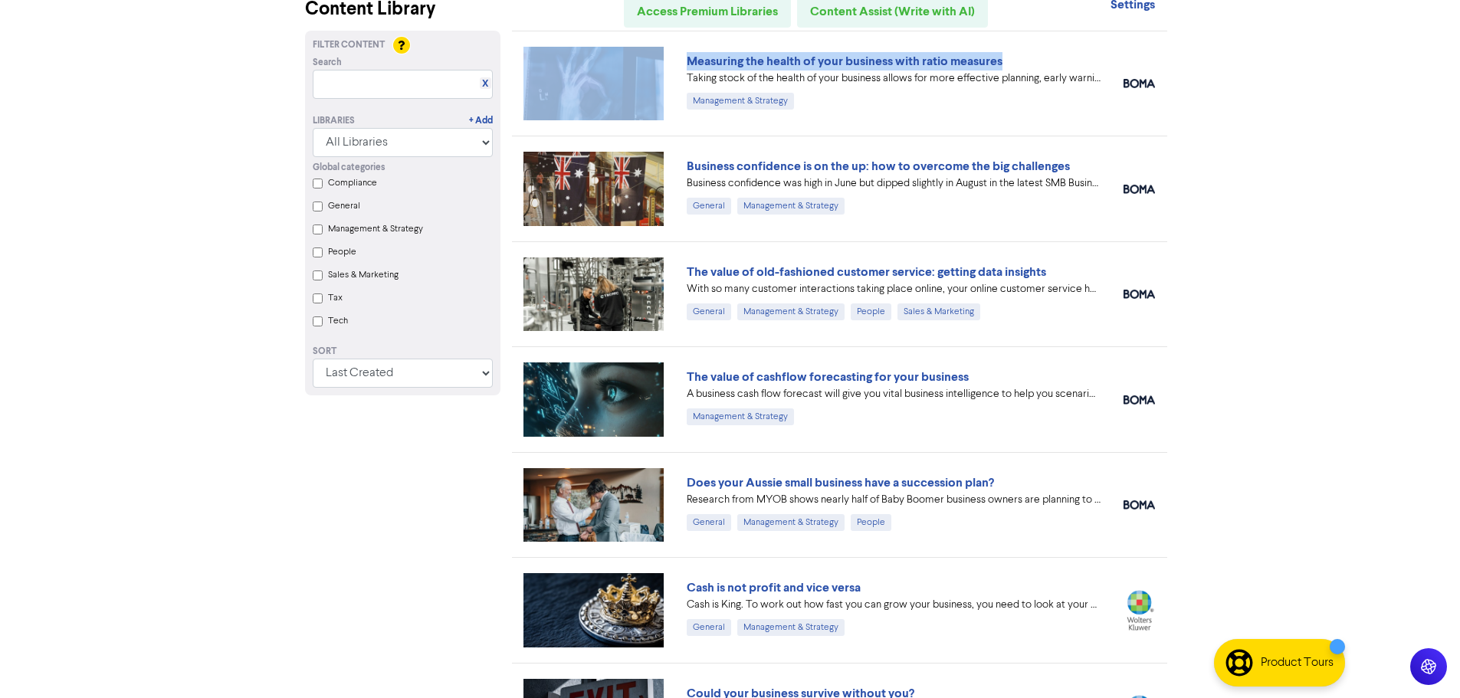
drag, startPoint x: 1014, startPoint y: 62, endPoint x: 663, endPoint y: 57, distance: 351.0
click at [663, 57] on div "Measuring the health of your business with ratio measures Taking stock of the h…" at bounding box center [839, 83] width 655 height 105
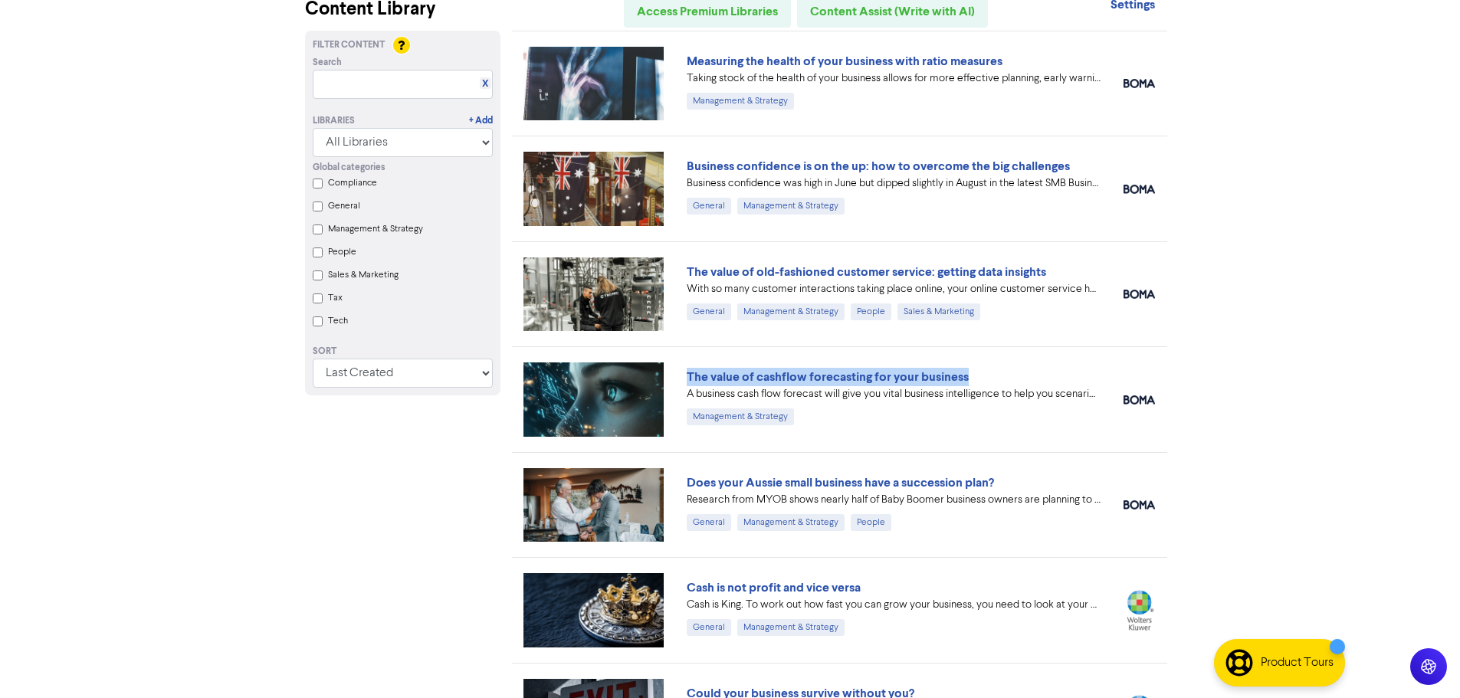
drag, startPoint x: 973, startPoint y: 378, endPoint x: 676, endPoint y: 384, distance: 297.4
click at [676, 384] on div "The value of cashflow forecasting for your business A business cash flow foreca…" at bounding box center [893, 400] width 437 height 64
drag, startPoint x: 876, startPoint y: 585, endPoint x: 681, endPoint y: 591, distance: 194.7
click at [681, 591] on div "Cash is not profit and vice versa Cash is King. To work out how fast you can gr…" at bounding box center [893, 610] width 437 height 64
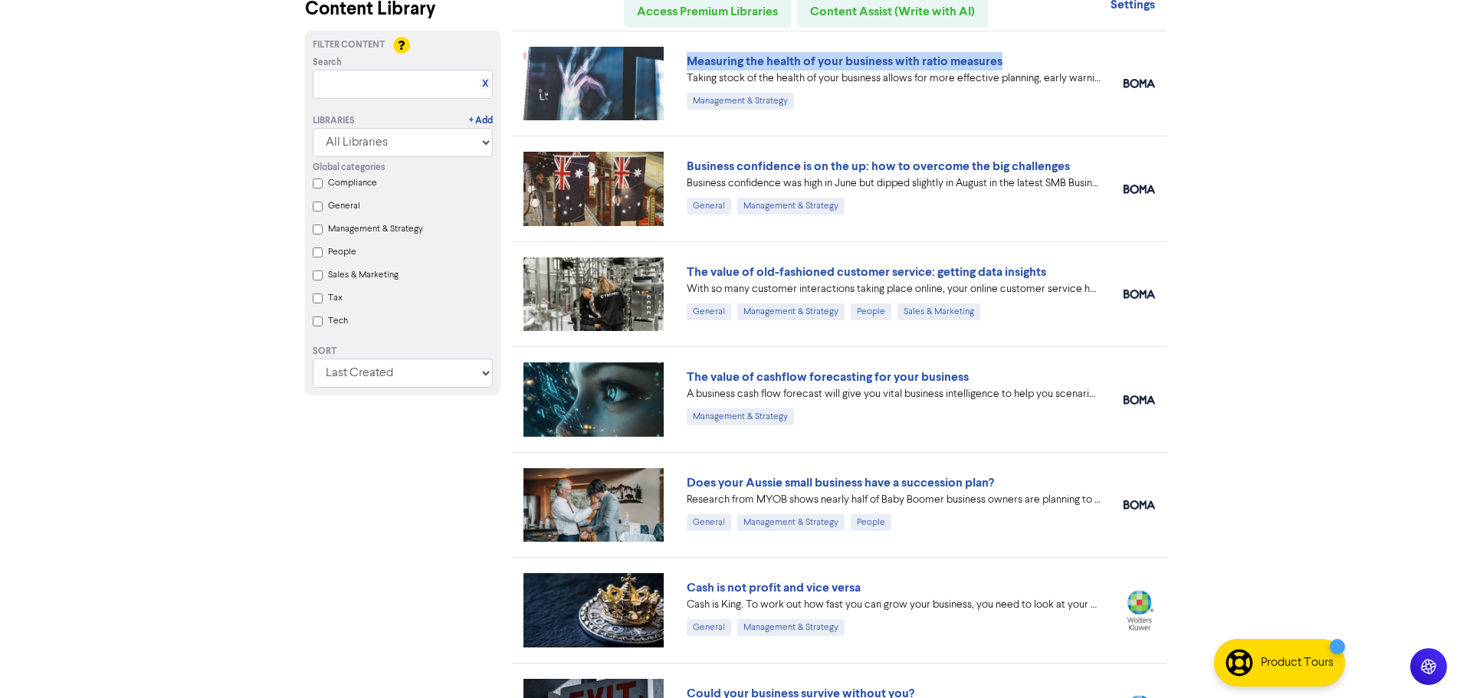
drag, startPoint x: 1014, startPoint y: 56, endPoint x: 676, endPoint y: 57, distance: 338.7
click at [676, 57] on div "Measuring the health of your business with ratio measures Taking stock of the h…" at bounding box center [893, 84] width 437 height 64
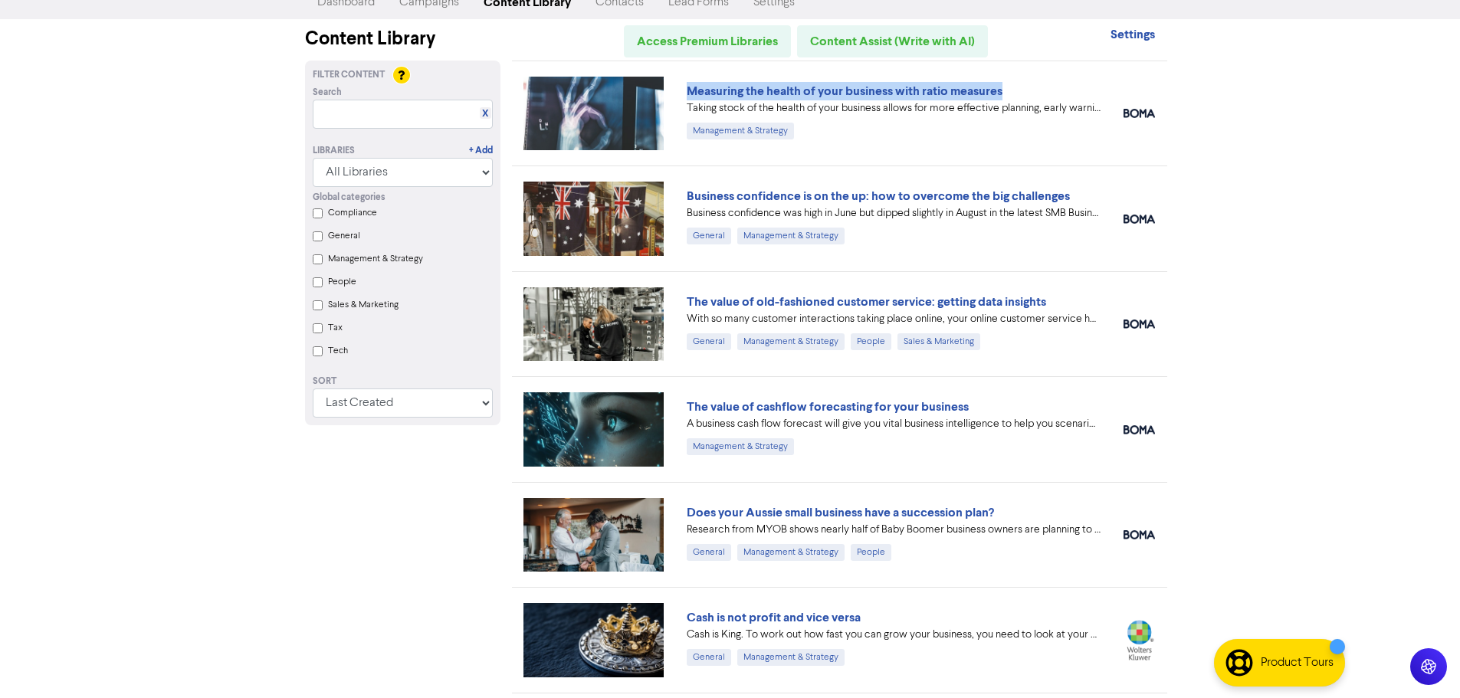
scroll to position [0, 0]
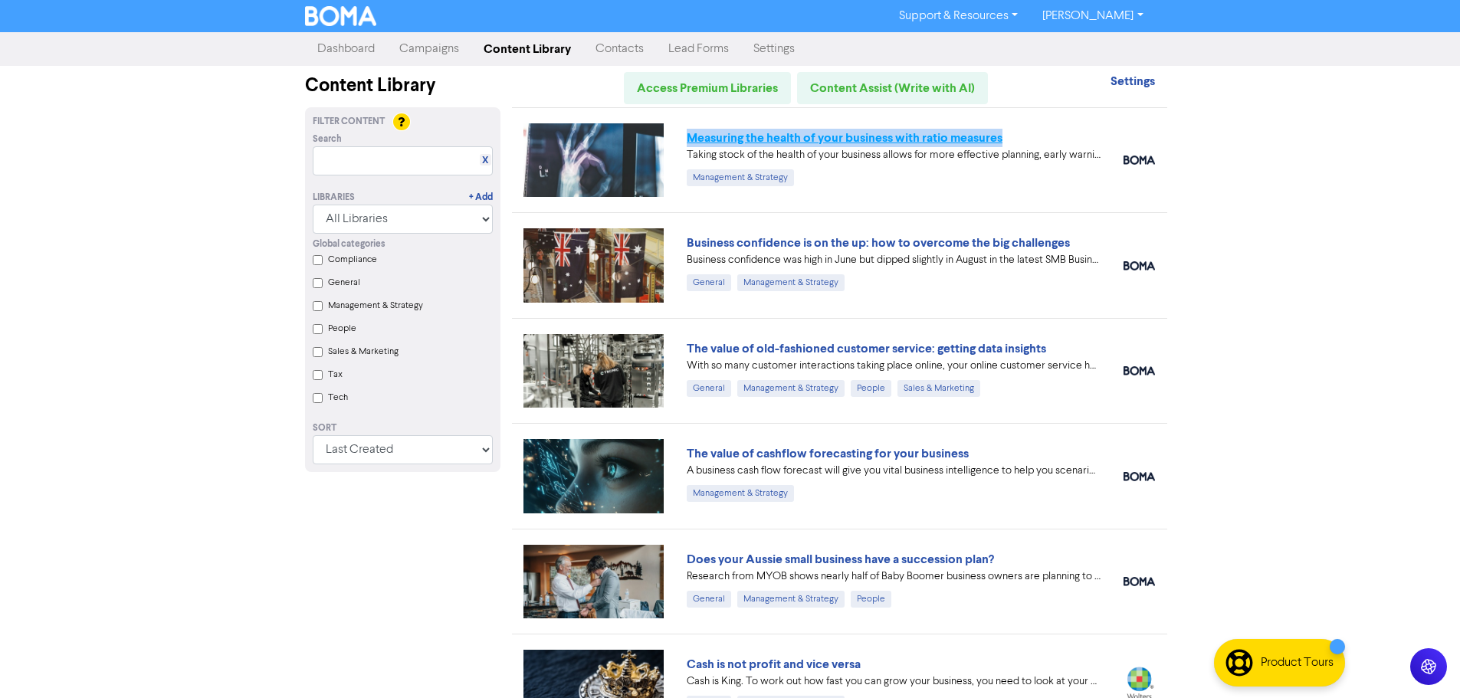
click at [811, 142] on link "Measuring the health of your business with ratio measures" at bounding box center [845, 137] width 316 height 15
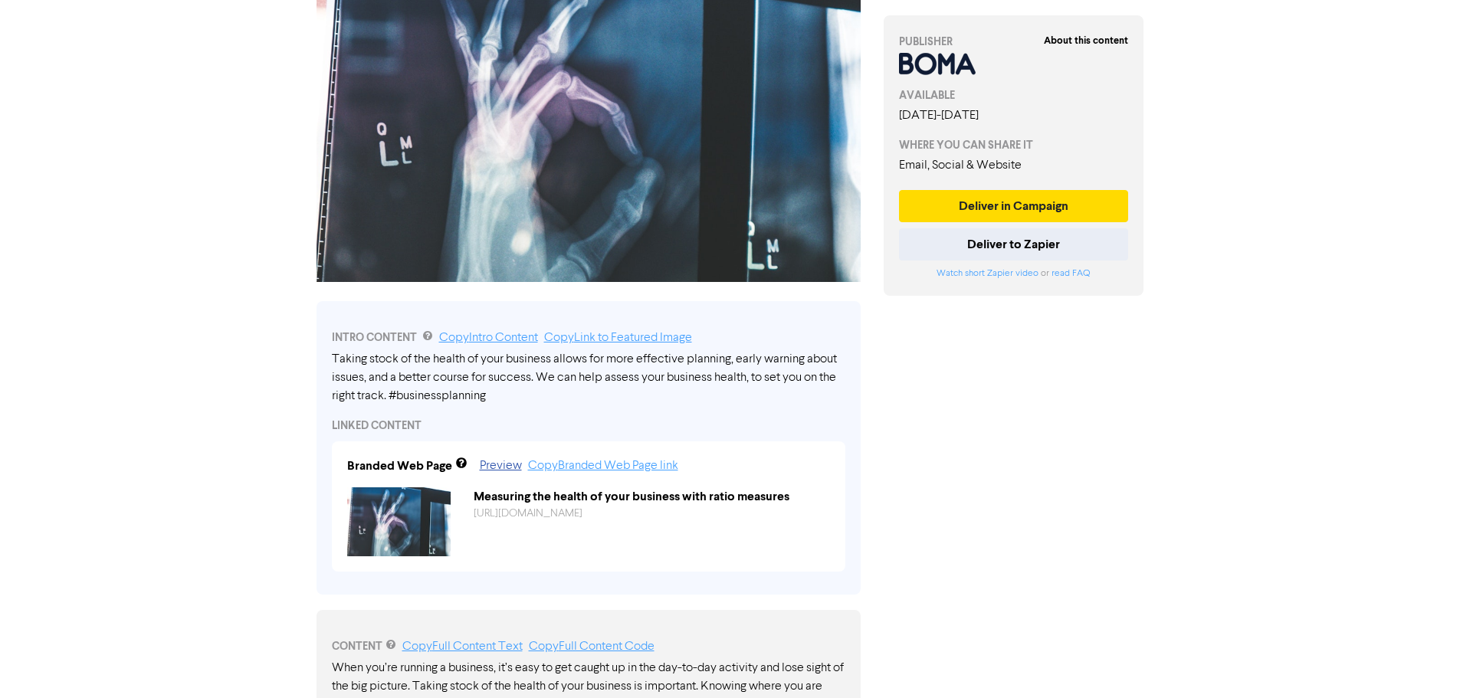
scroll to position [230, 0]
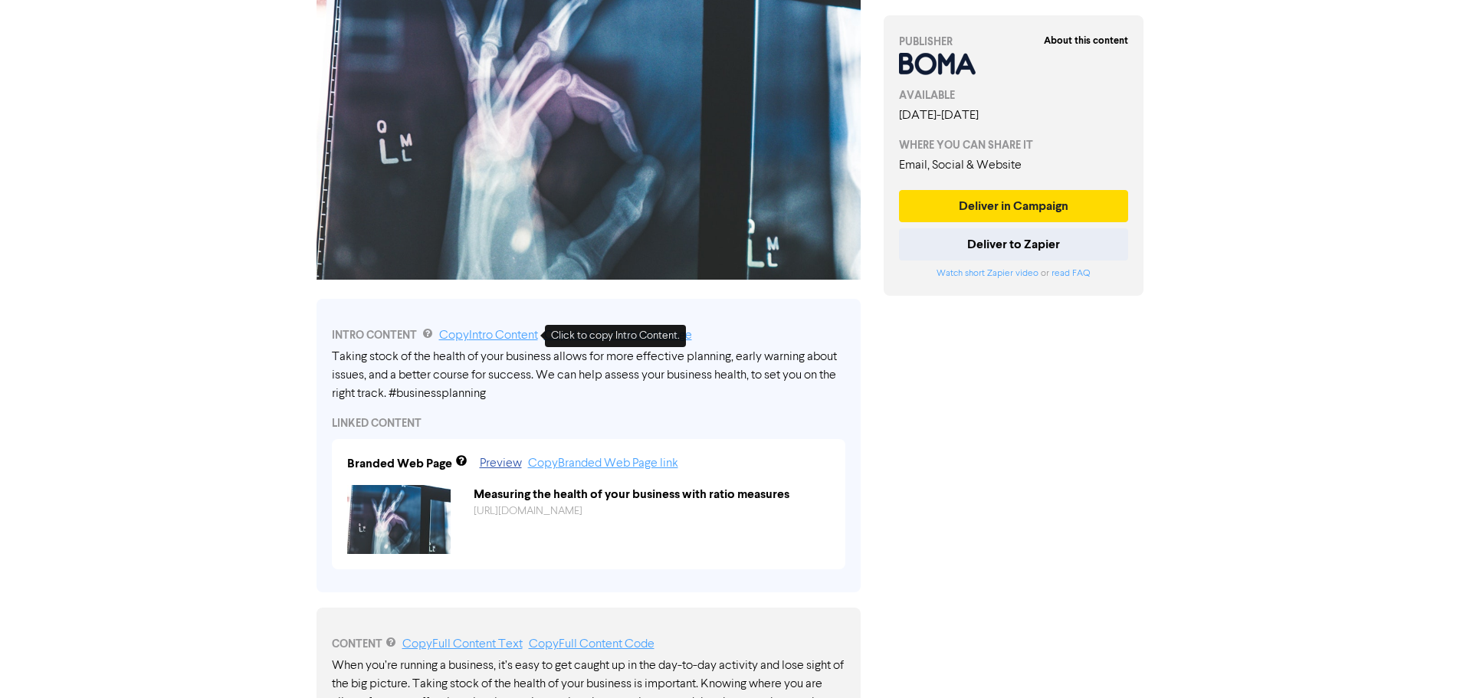
click at [493, 336] on link "Copy Intro Content" at bounding box center [488, 335] width 99 height 12
drag, startPoint x: 327, startPoint y: 352, endPoint x: 535, endPoint y: 400, distance: 213.0
click at [533, 400] on div "INTRO CONTENT Copy Intro Content Copy Link to Featured Image Taking stock of th…" at bounding box center [588, 445] width 544 height 293
click at [506, 465] on link "Preview" at bounding box center [501, 463] width 42 height 12
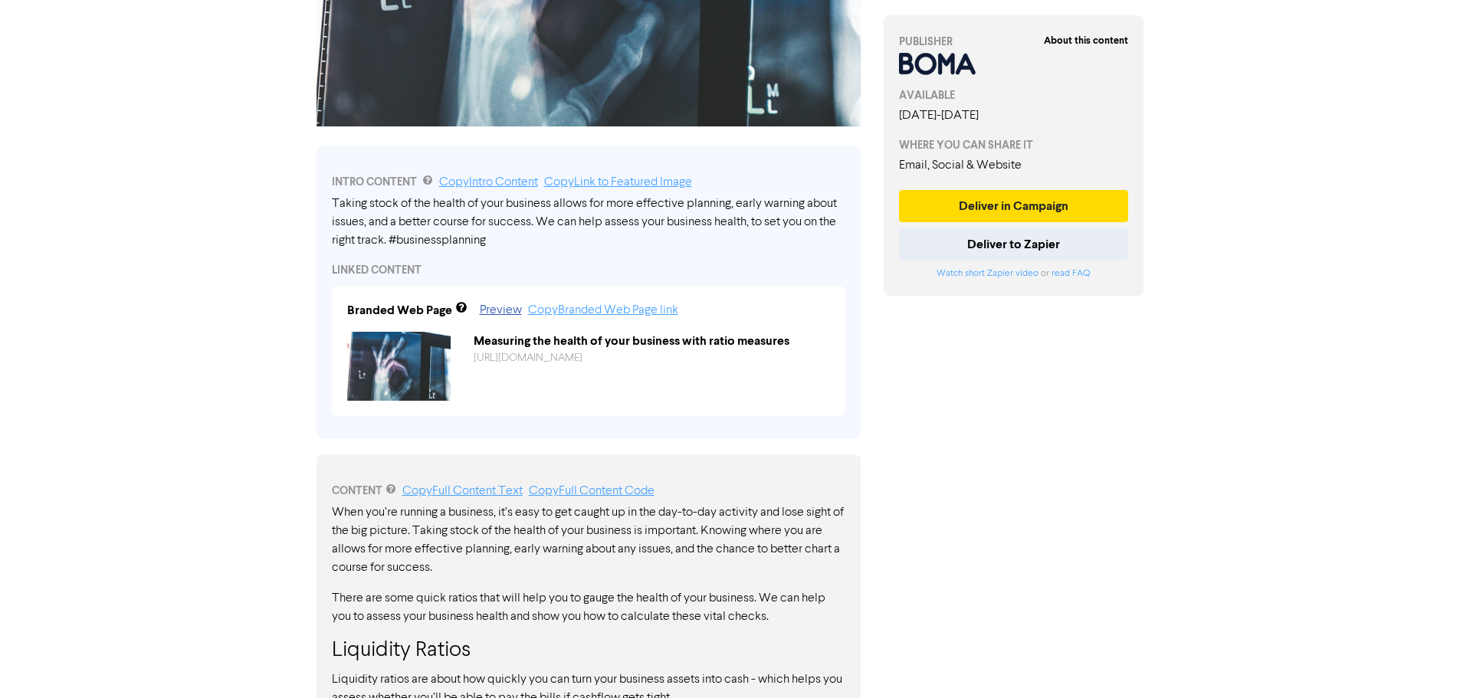
scroll to position [0, 0]
